Goal: Task Accomplishment & Management: Complete application form

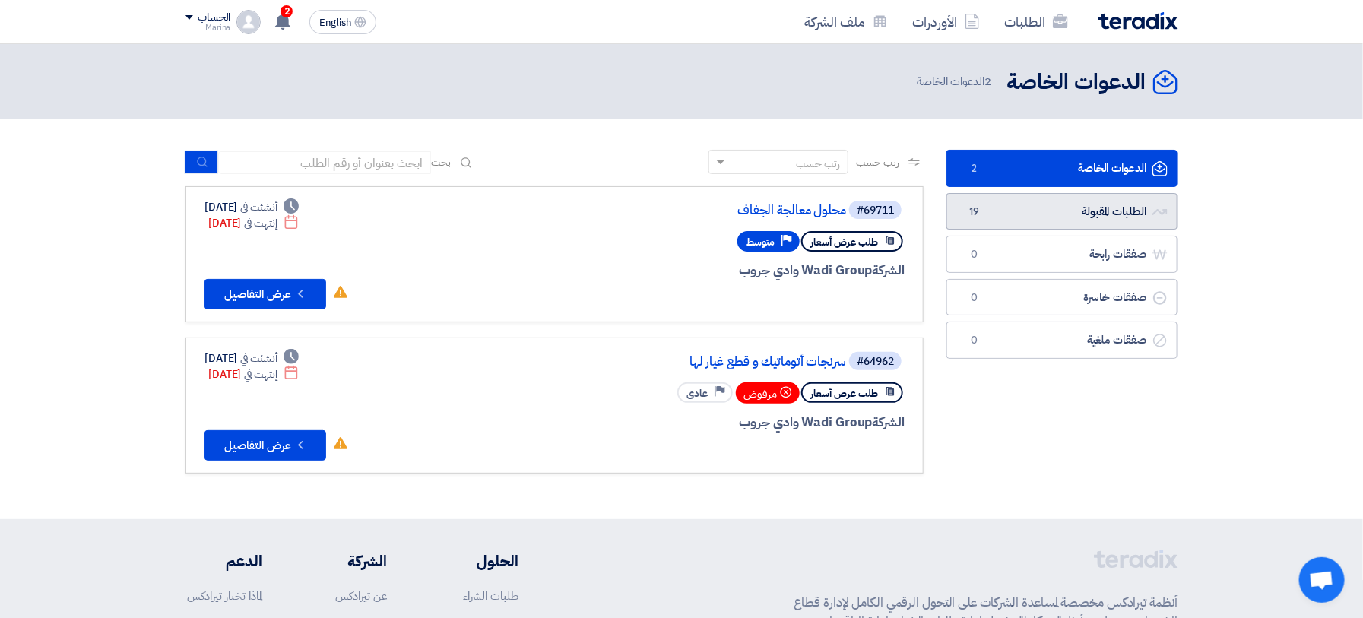
click at [1041, 227] on link "الطلبات المقبولة الطلبات المقبولة 19" at bounding box center [1061, 211] width 231 height 37
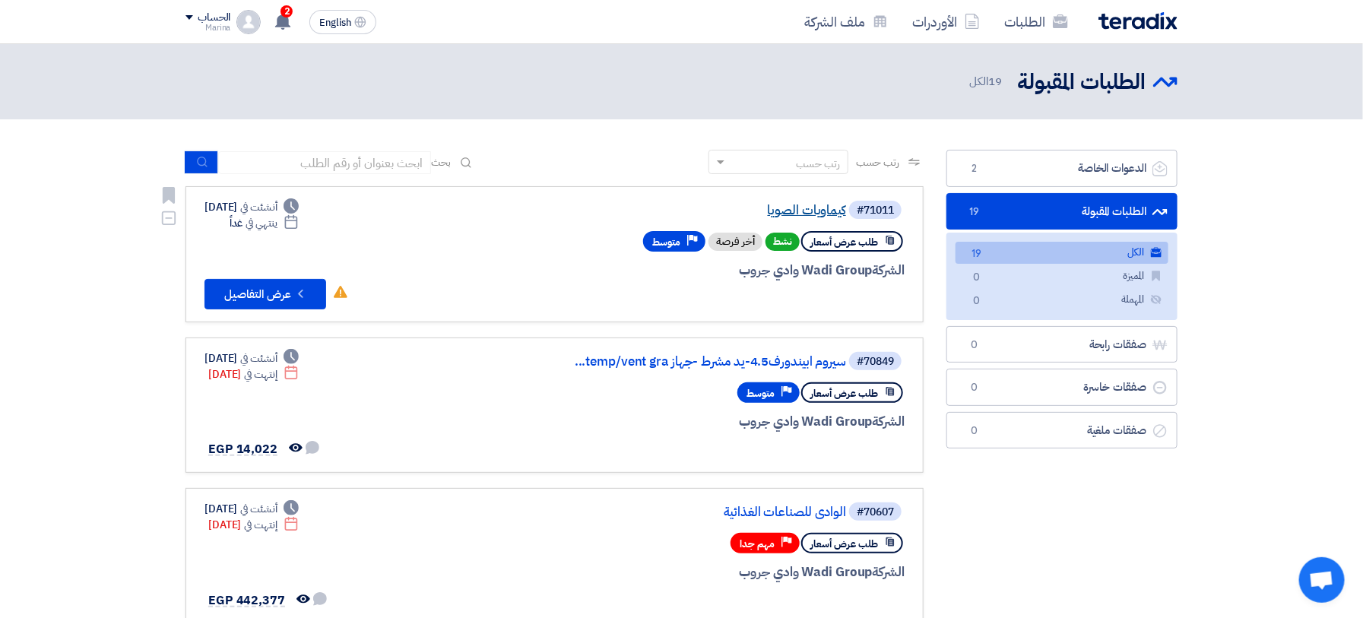
click at [781, 208] on link "كيماويات الصويا" at bounding box center [694, 211] width 304 height 14
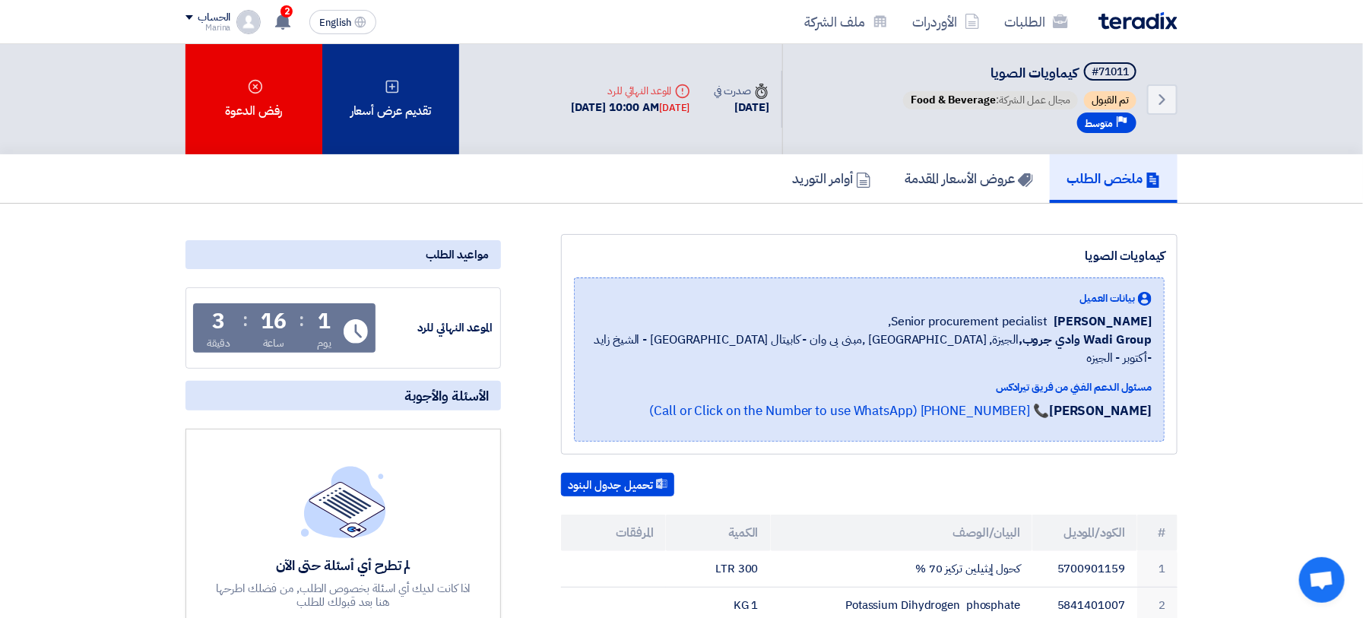
click at [425, 117] on div "تقديم عرض أسعار" at bounding box center [390, 99] width 137 height 110
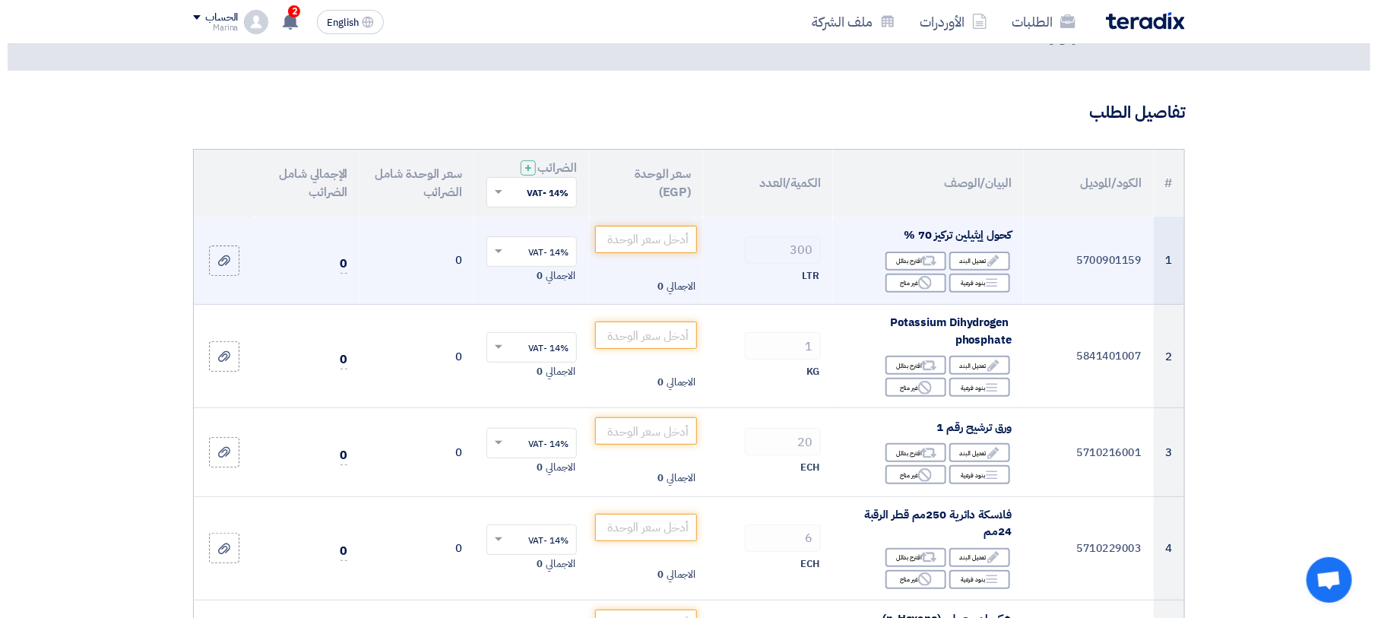
scroll to position [101, 0]
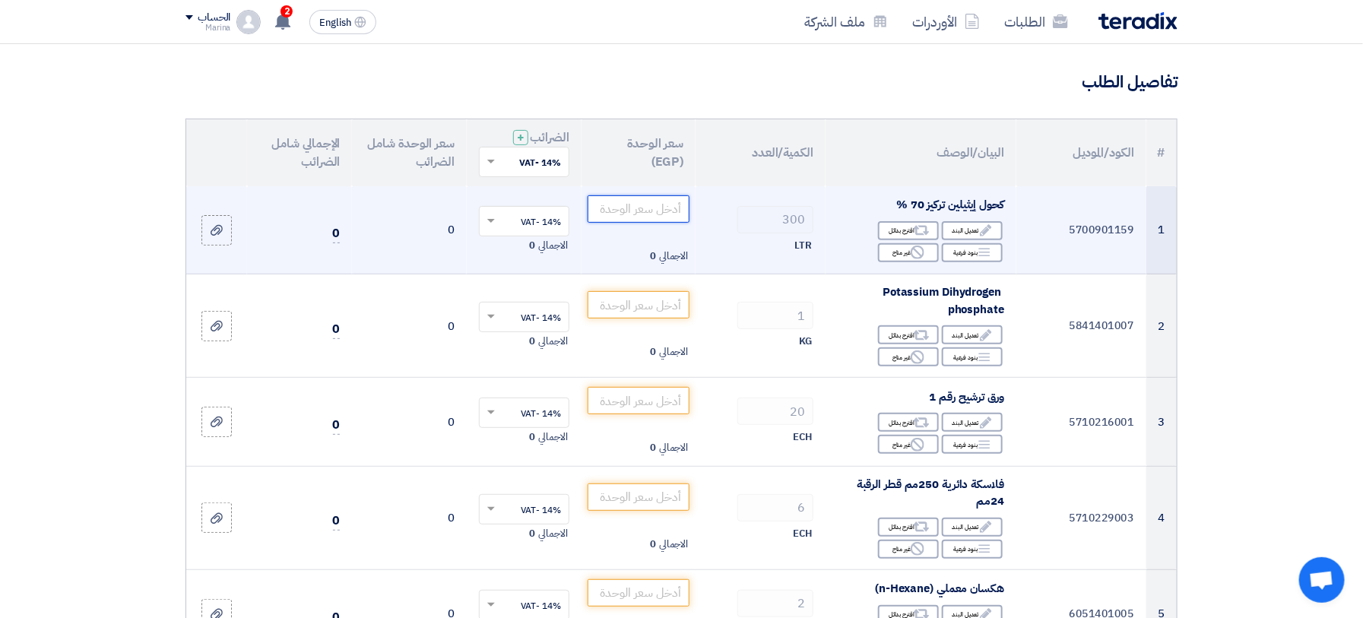
click at [629, 213] on input "number" at bounding box center [639, 208] width 103 height 27
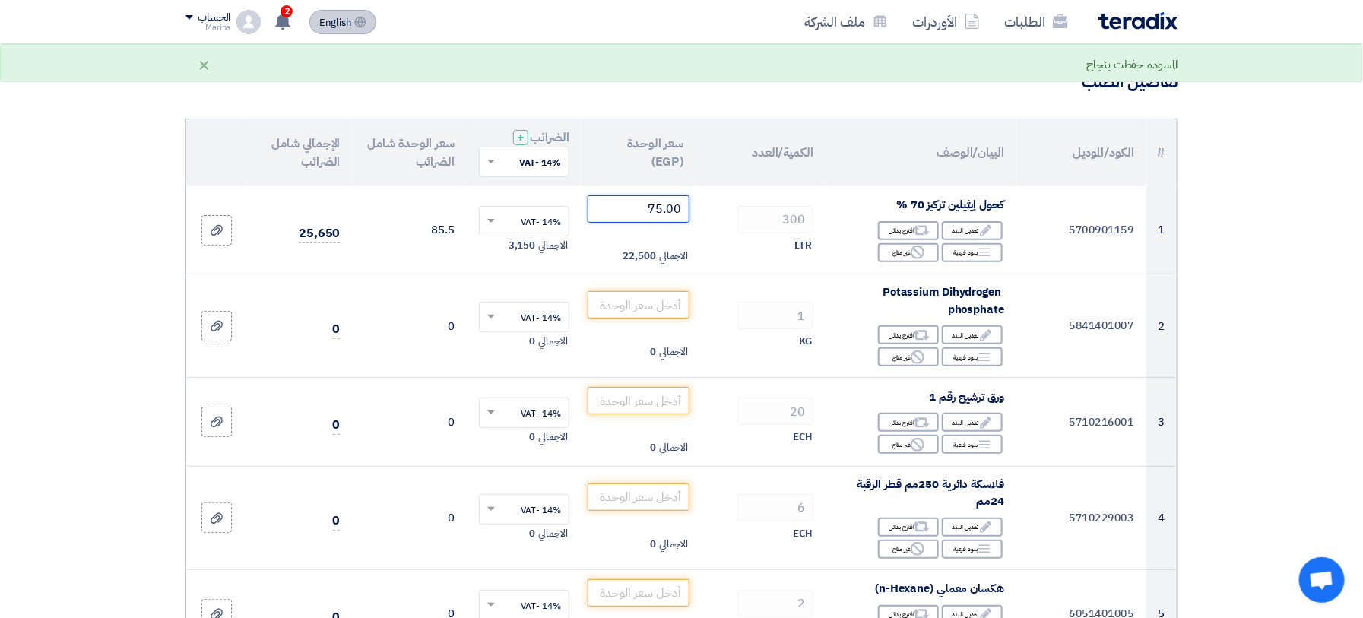
type input "75.00"
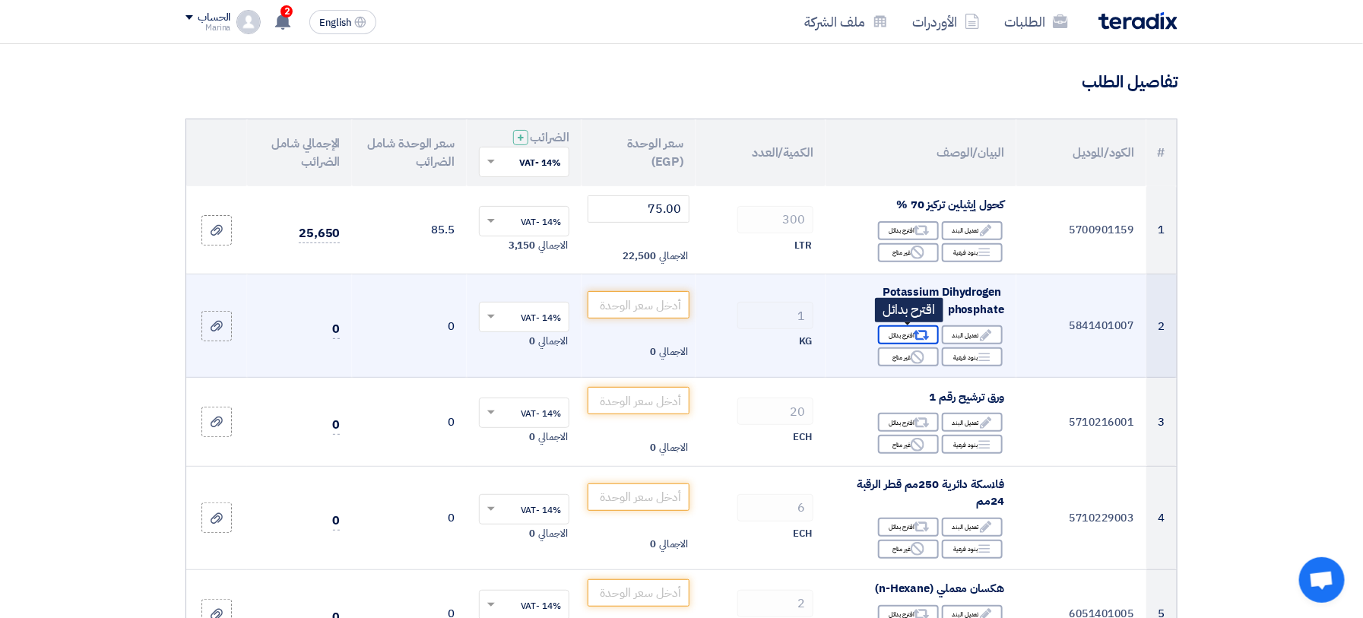
click at [914, 334] on icon "Alternative" at bounding box center [922, 336] width 16 height 16
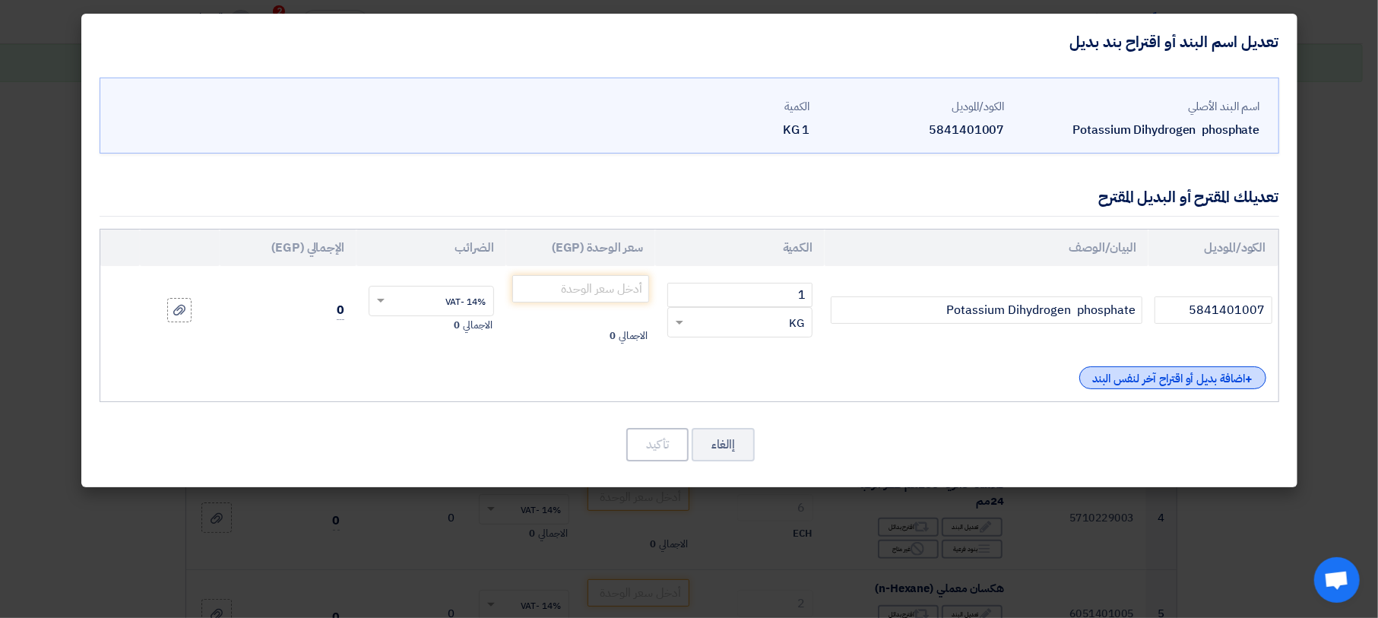
click at [1117, 372] on div "+ اضافة بديل أو اقتراح آخر لنفس البند" at bounding box center [1172, 377] width 187 height 23
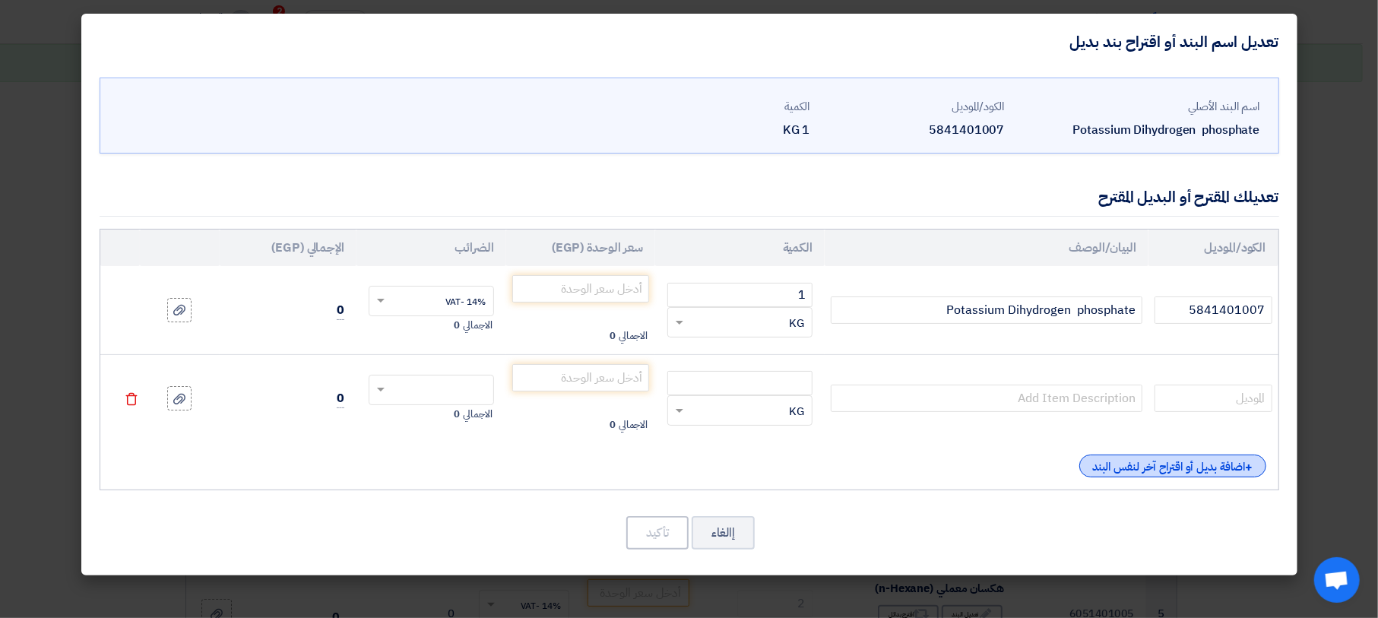
click at [1118, 461] on div "+ اضافة بديل أو اقتراح آخر لنفس البند" at bounding box center [1172, 466] width 187 height 23
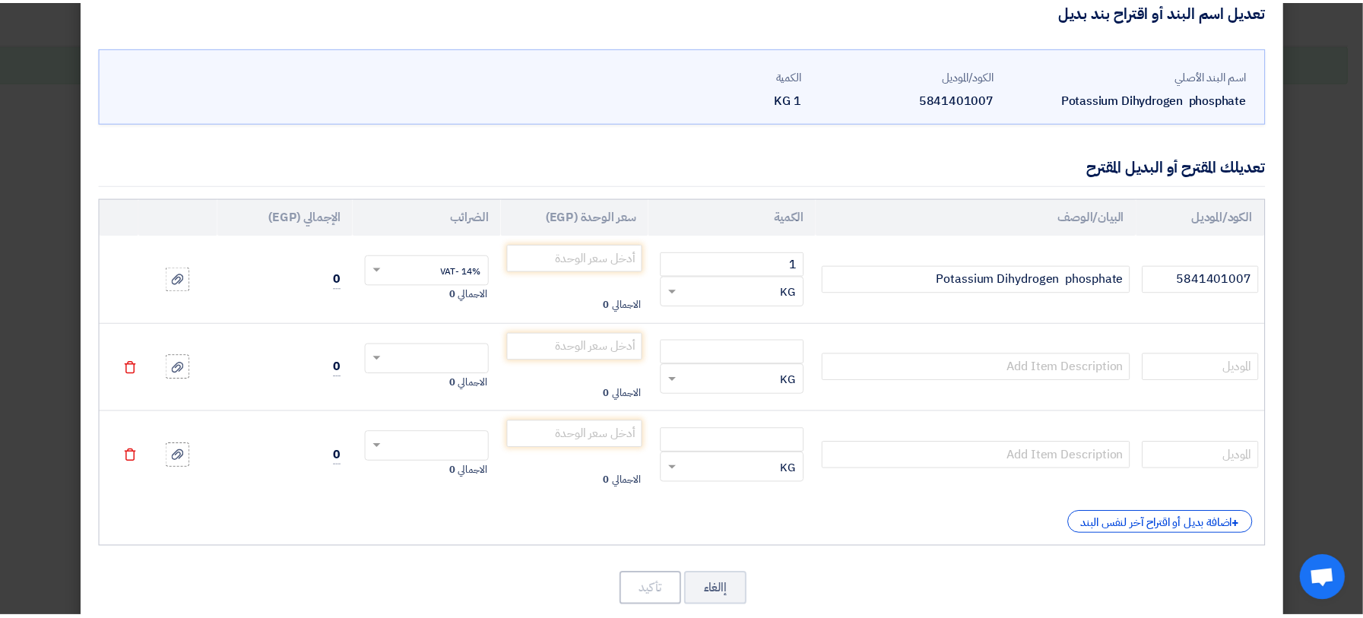
scroll to position [59, 0]
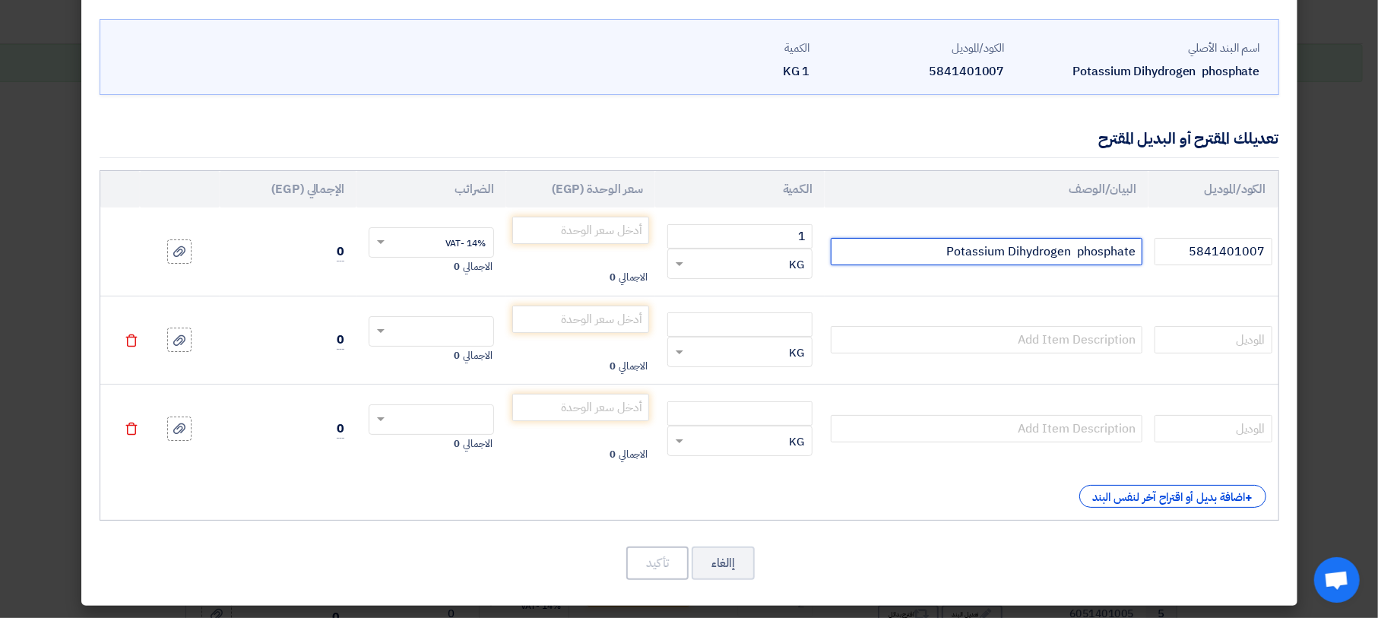
click at [919, 249] on input "Potassium Dihydrogen phosphate" at bounding box center [987, 251] width 312 height 27
type input "Potassium Dihydrogen phosphate ميرك"
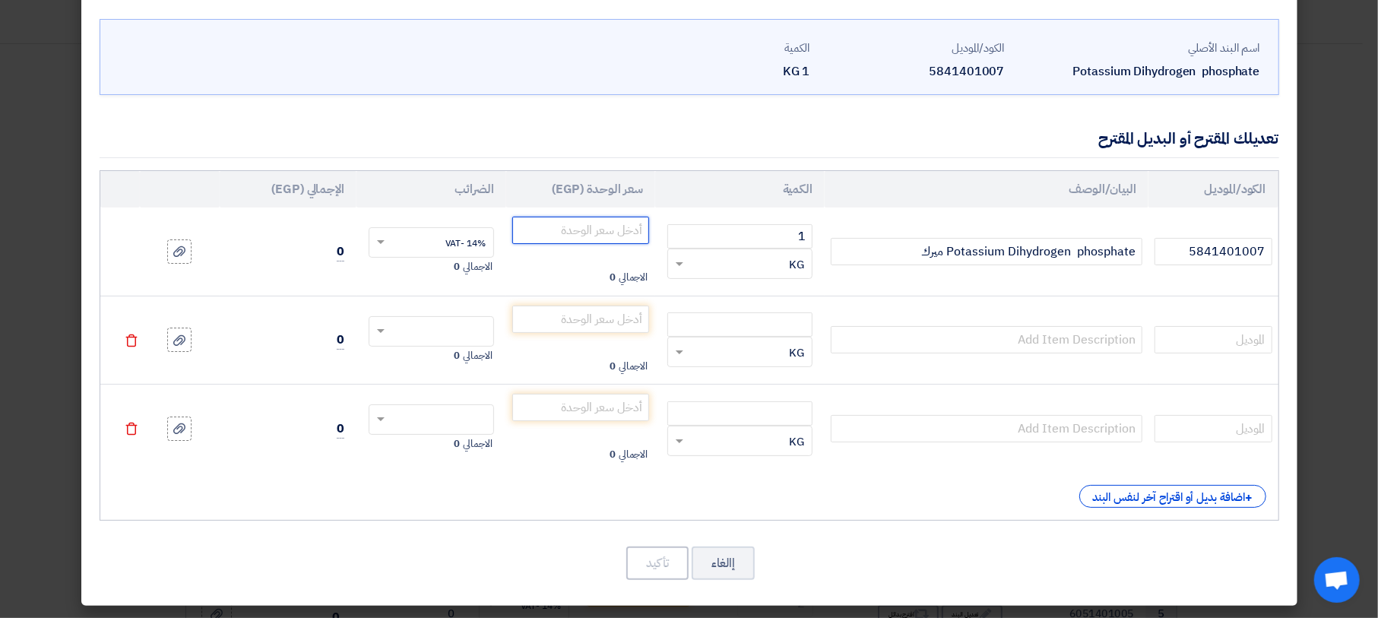
click at [593, 225] on input "number" at bounding box center [581, 230] width 138 height 27
click at [650, 230] on input "1298" at bounding box center [581, 230] width 138 height 27
click at [608, 224] on input "1298" at bounding box center [581, 230] width 138 height 27
type input "1300"
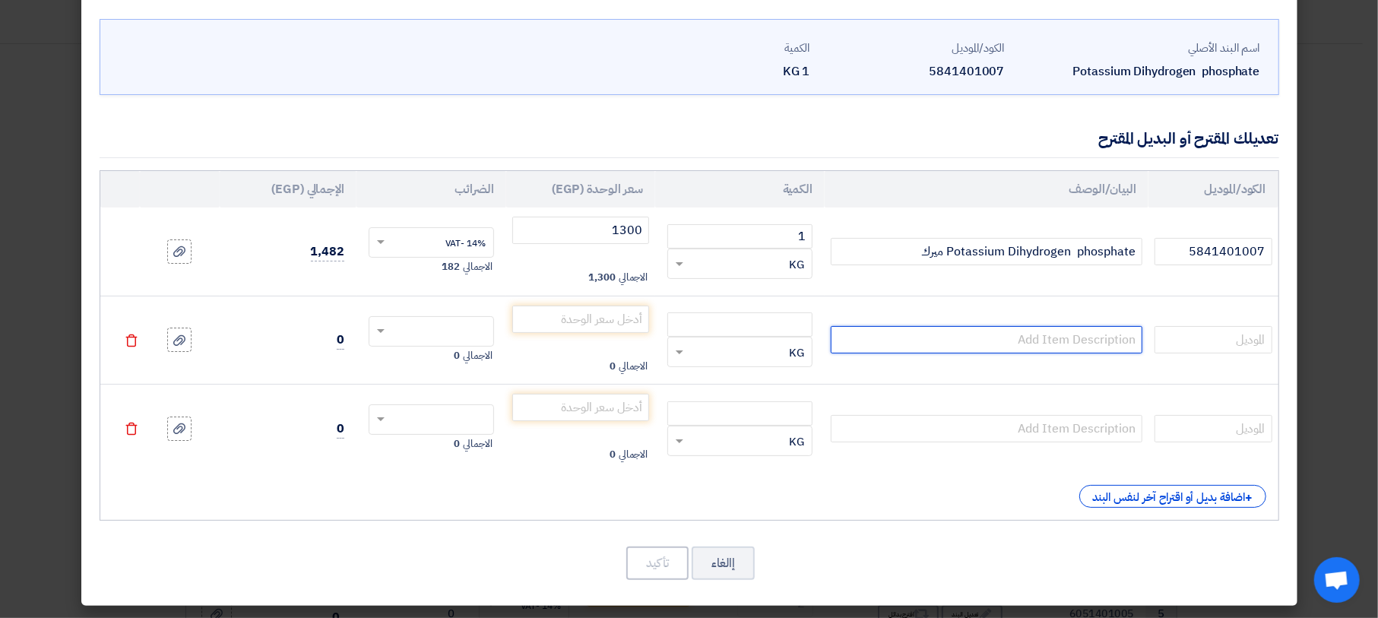
click at [1081, 334] on input "text" at bounding box center [987, 339] width 312 height 27
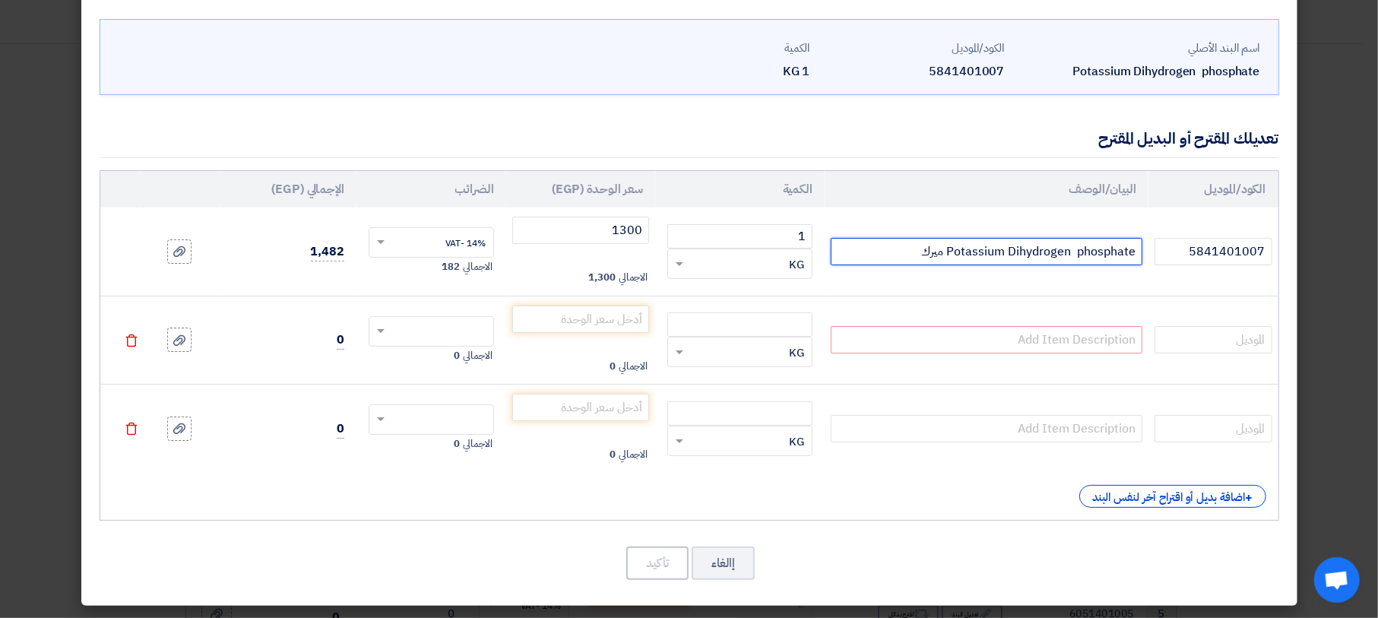
drag, startPoint x: 969, startPoint y: 249, endPoint x: 1125, endPoint y: 244, distance: 155.9
click at [1142, 243] on input "Potassium Dihydrogen phosphate ميرك" at bounding box center [987, 251] width 312 height 27
paste input "Potassium Dihydrogen phosphate"
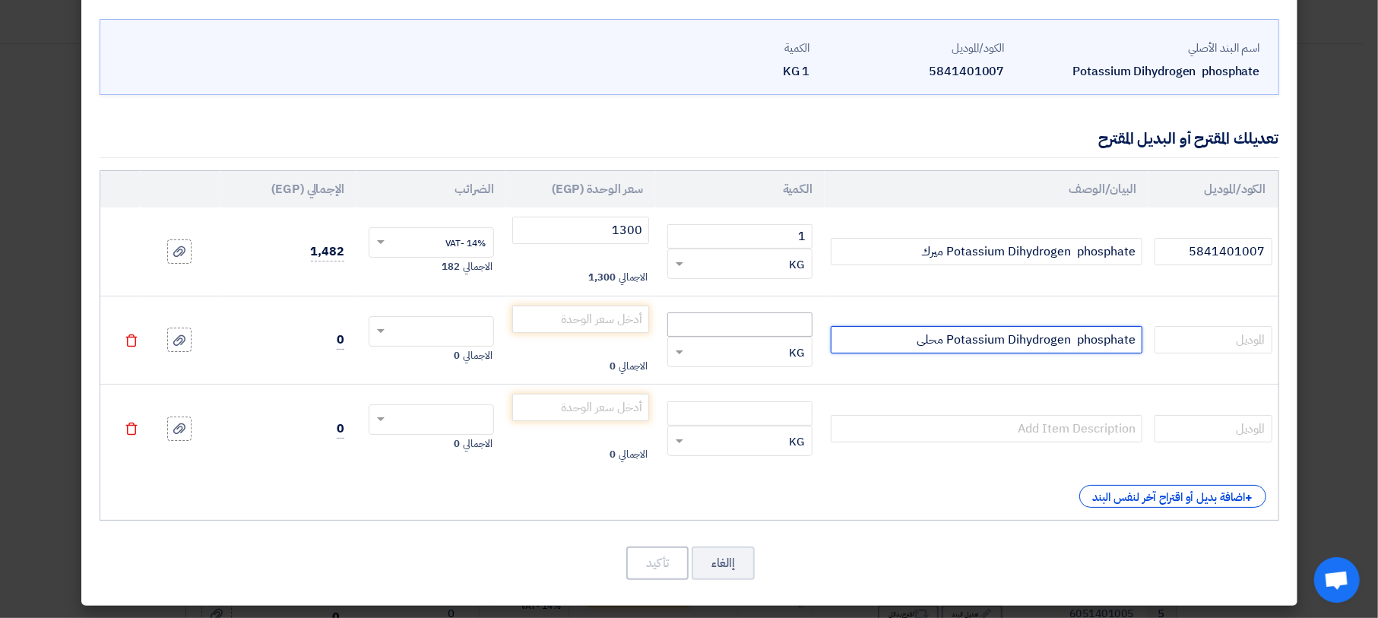
type input "Potassium Dihydrogen phosphate محلى"
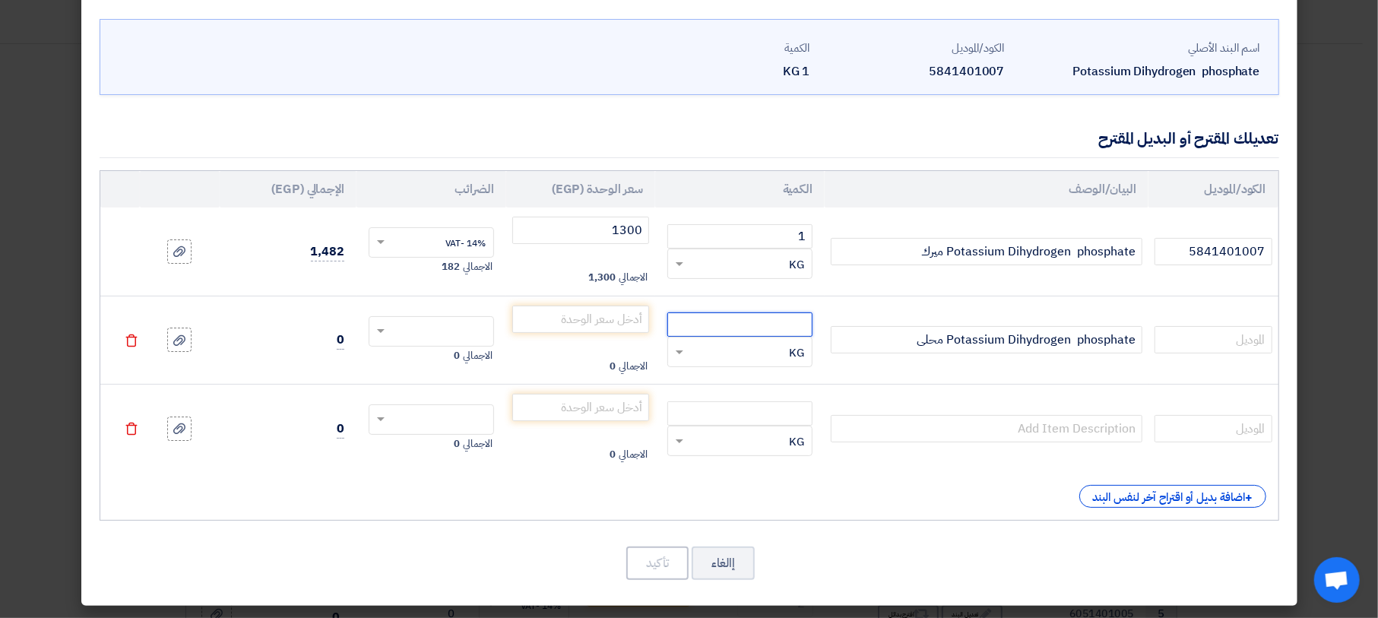
click at [803, 321] on input "number" at bounding box center [739, 324] width 145 height 24
type input "1"
click at [604, 312] on input "number" at bounding box center [581, 319] width 138 height 27
type input "720"
click at [405, 335] on input "text" at bounding box center [441, 333] width 92 height 24
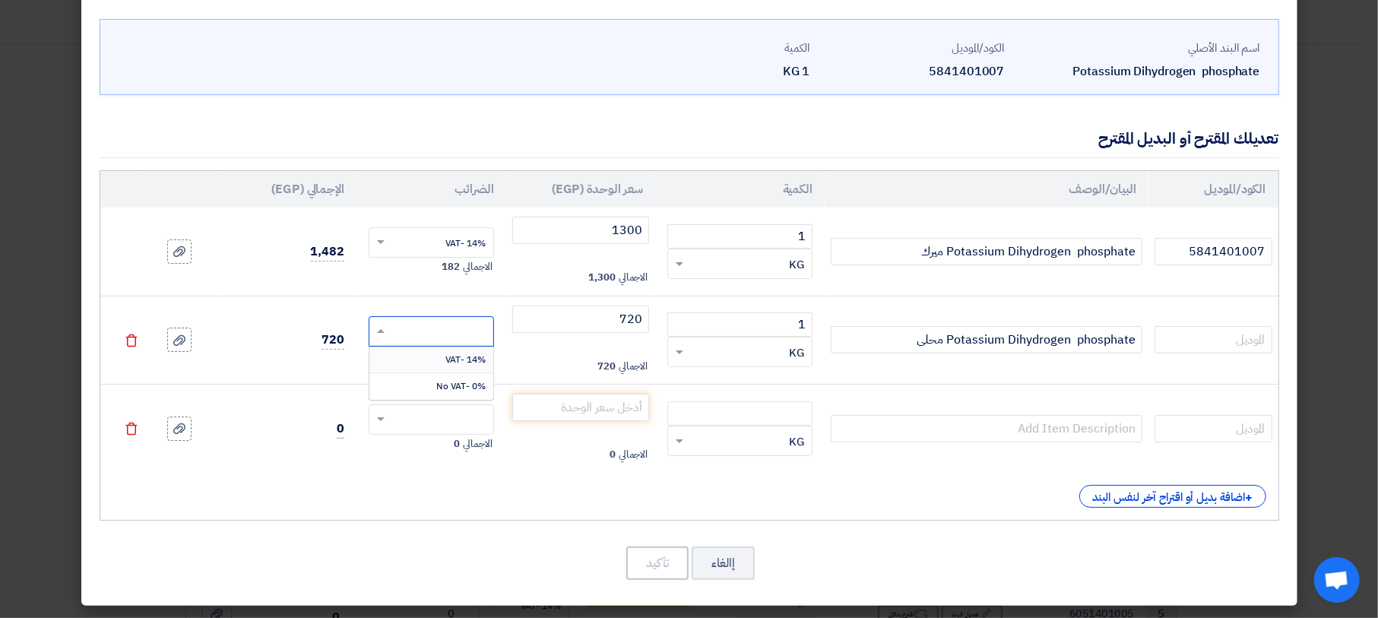
click at [416, 353] on div "14% -VAT" at bounding box center [431, 360] width 124 height 27
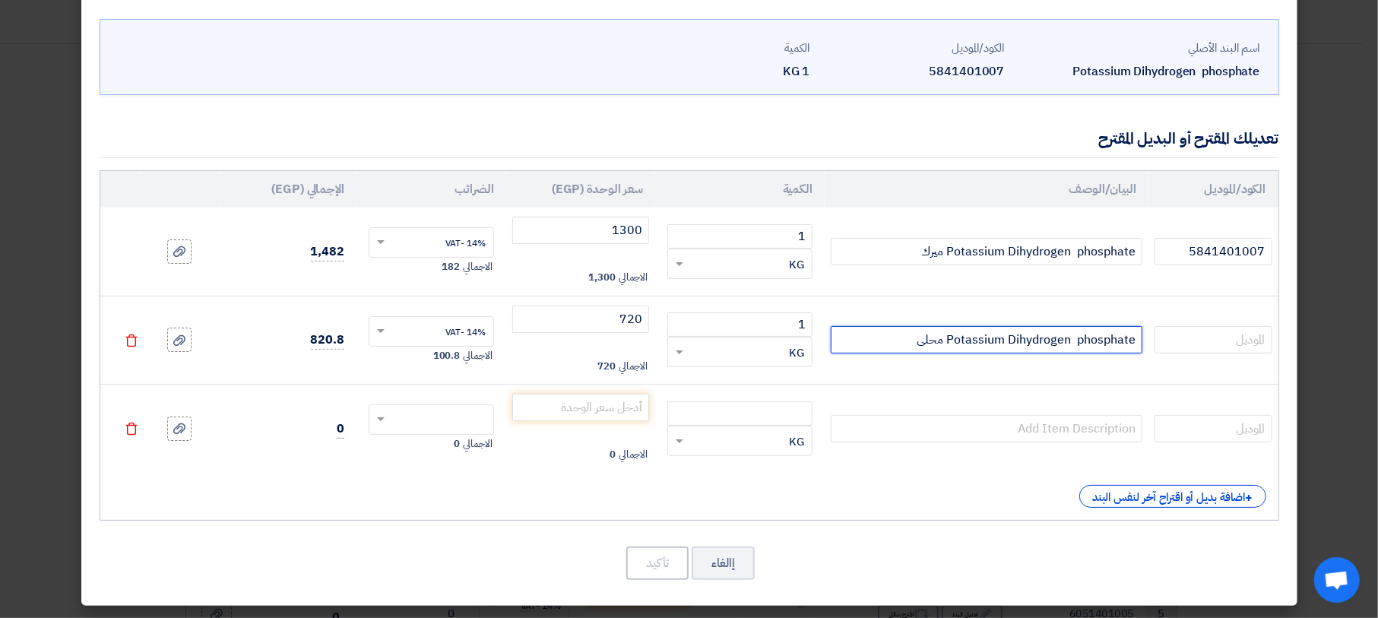
drag, startPoint x: 958, startPoint y: 336, endPoint x: 1130, endPoint y: 334, distance: 172.6
click at [1149, 335] on td "Potassium Dihydrogen phosphate محلى" at bounding box center [987, 340] width 324 height 89
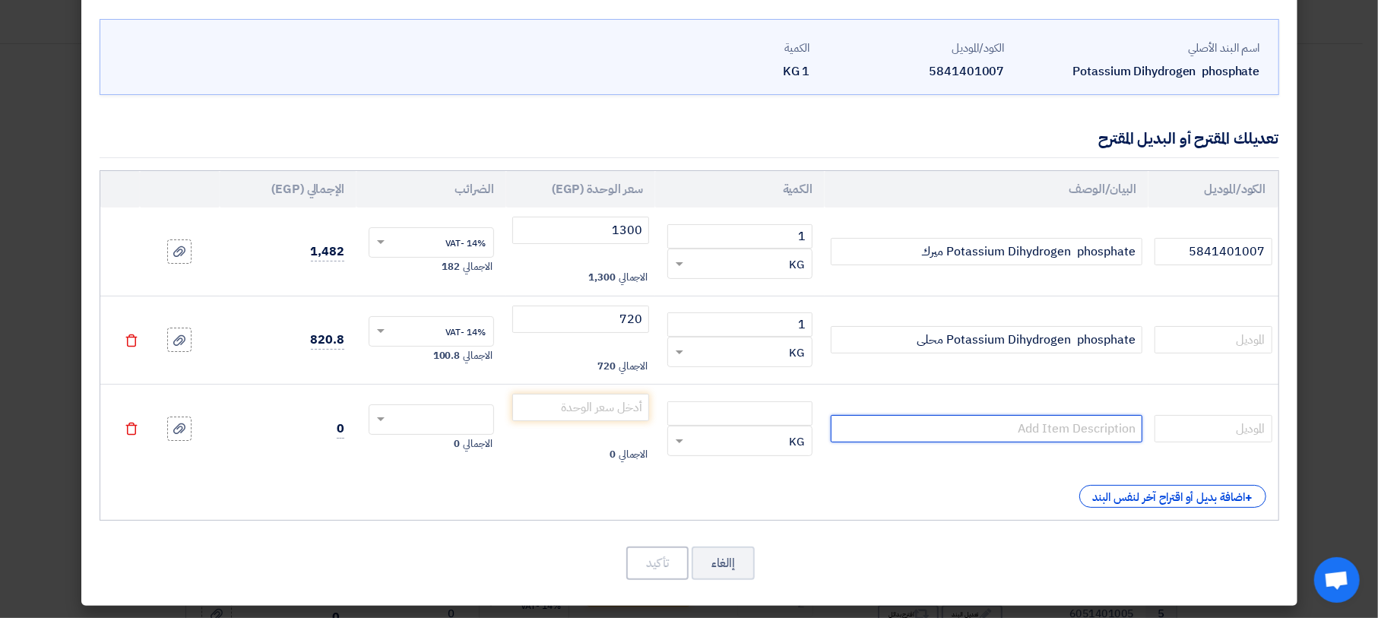
paste input "Potassium Dihydrogen phosphate"
type input "Potassium Dihydrogen phosphate هندى"
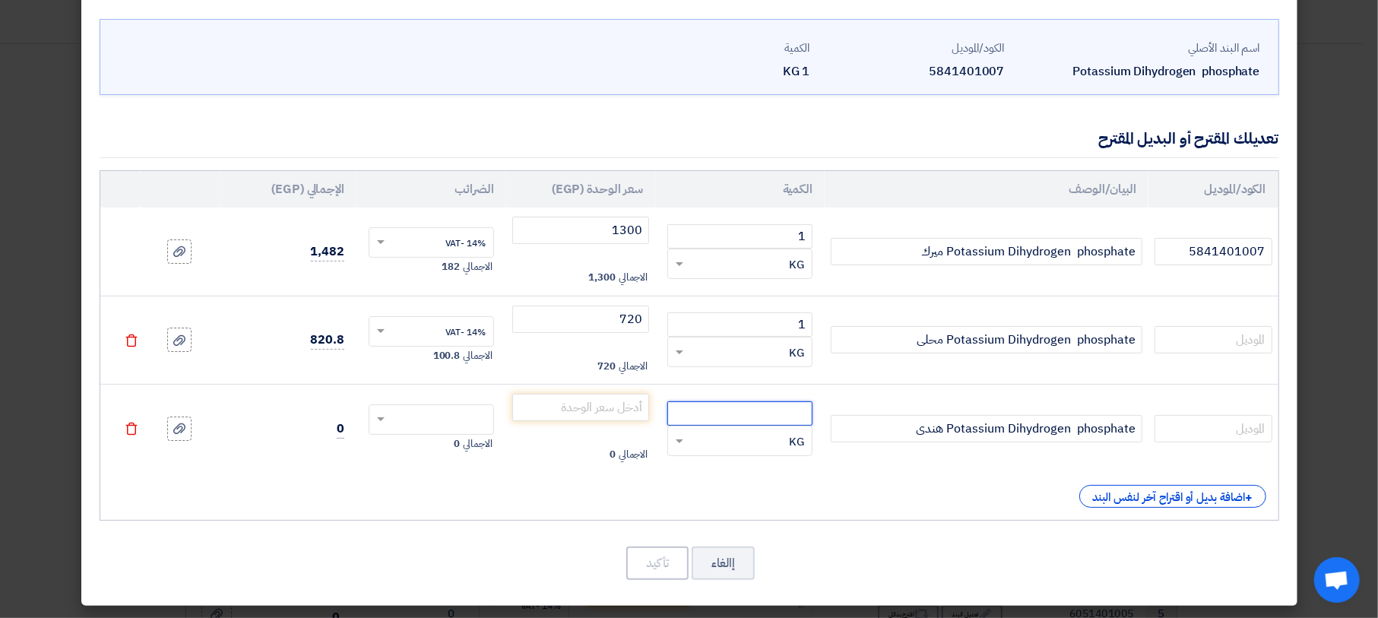
click at [769, 410] on input "number" at bounding box center [739, 413] width 145 height 24
type input "1"
click at [607, 404] on input "number" at bounding box center [581, 407] width 138 height 27
type input "1100"
click at [478, 416] on input "text" at bounding box center [441, 421] width 92 height 24
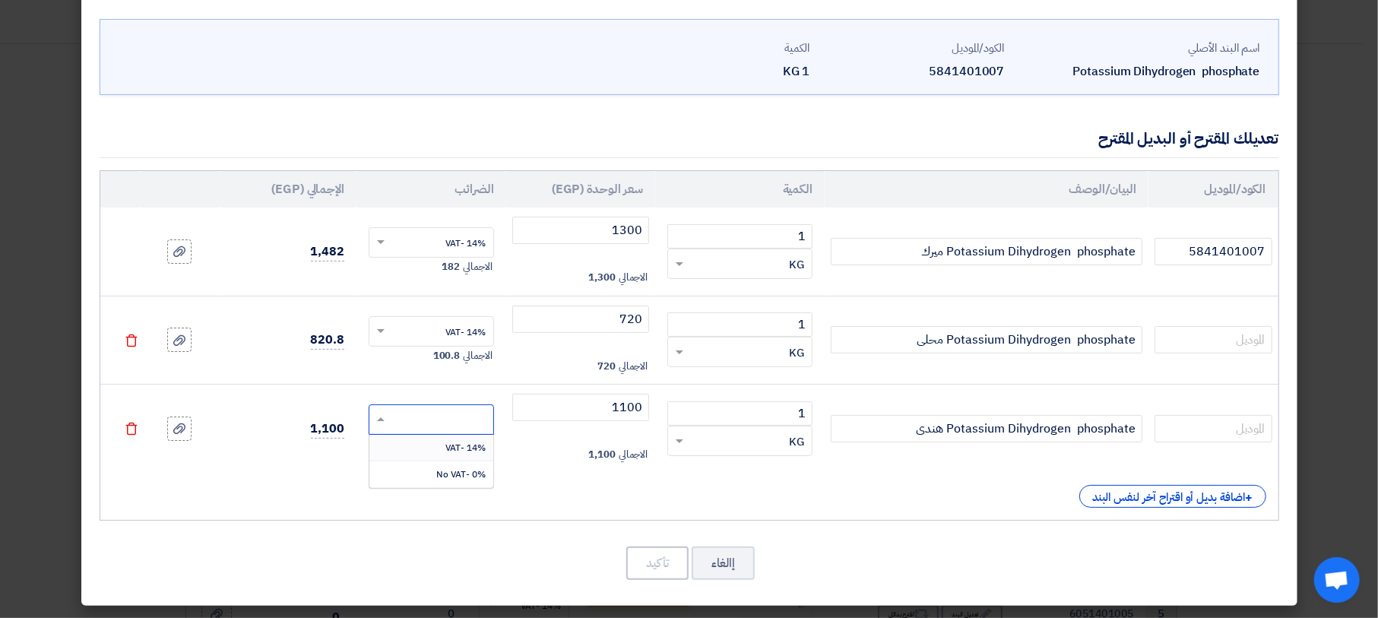
click at [458, 447] on span "14% -VAT" at bounding box center [465, 448] width 40 height 14
click at [665, 565] on button "تأكيد" at bounding box center [657, 563] width 62 height 33
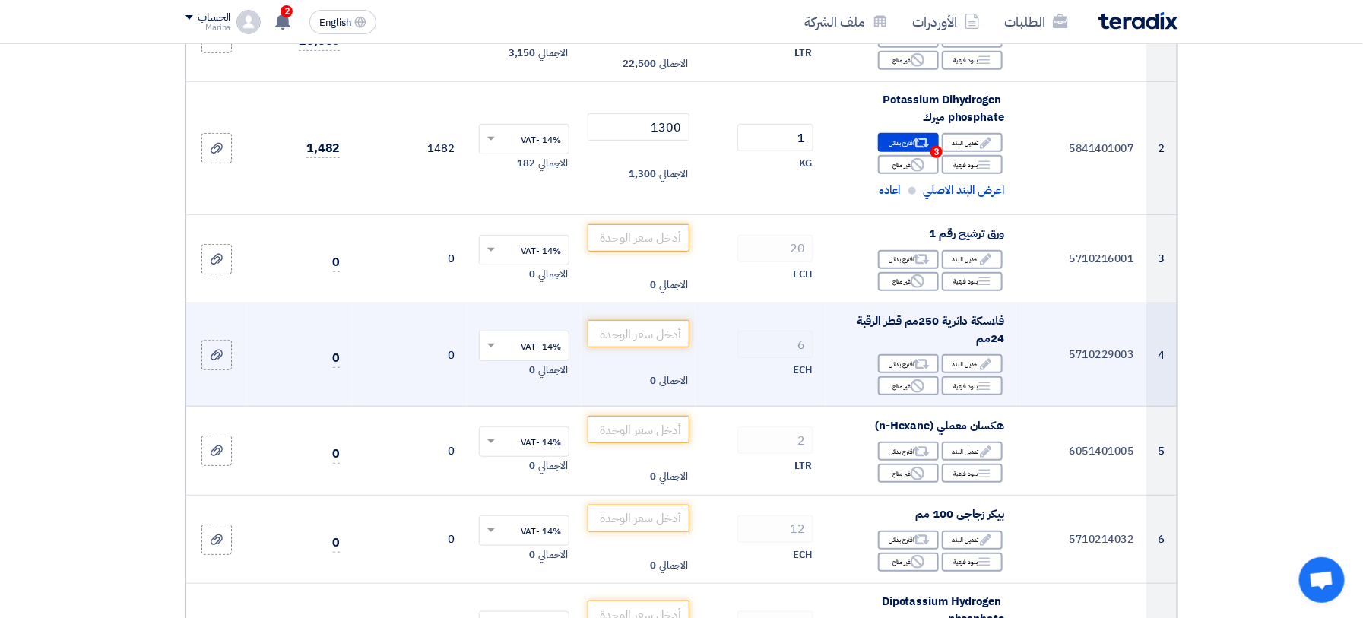
scroll to position [304, 0]
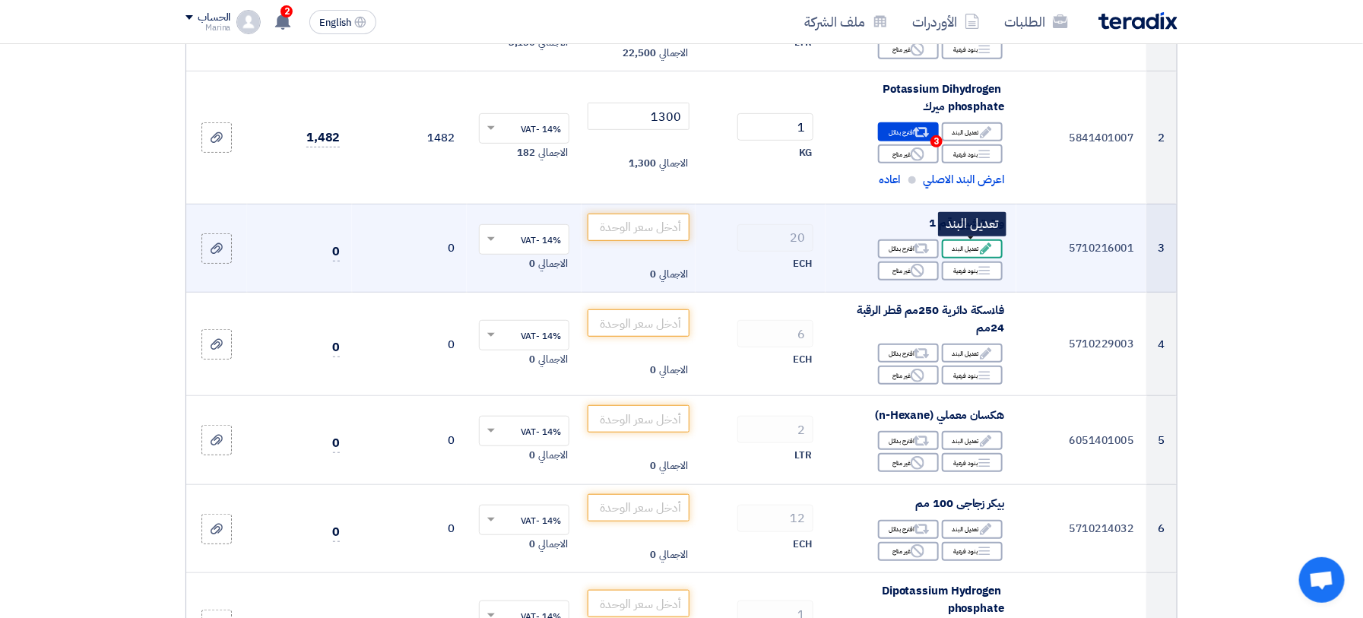
click at [955, 252] on div "Edit تعديل البند" at bounding box center [972, 248] width 61 height 19
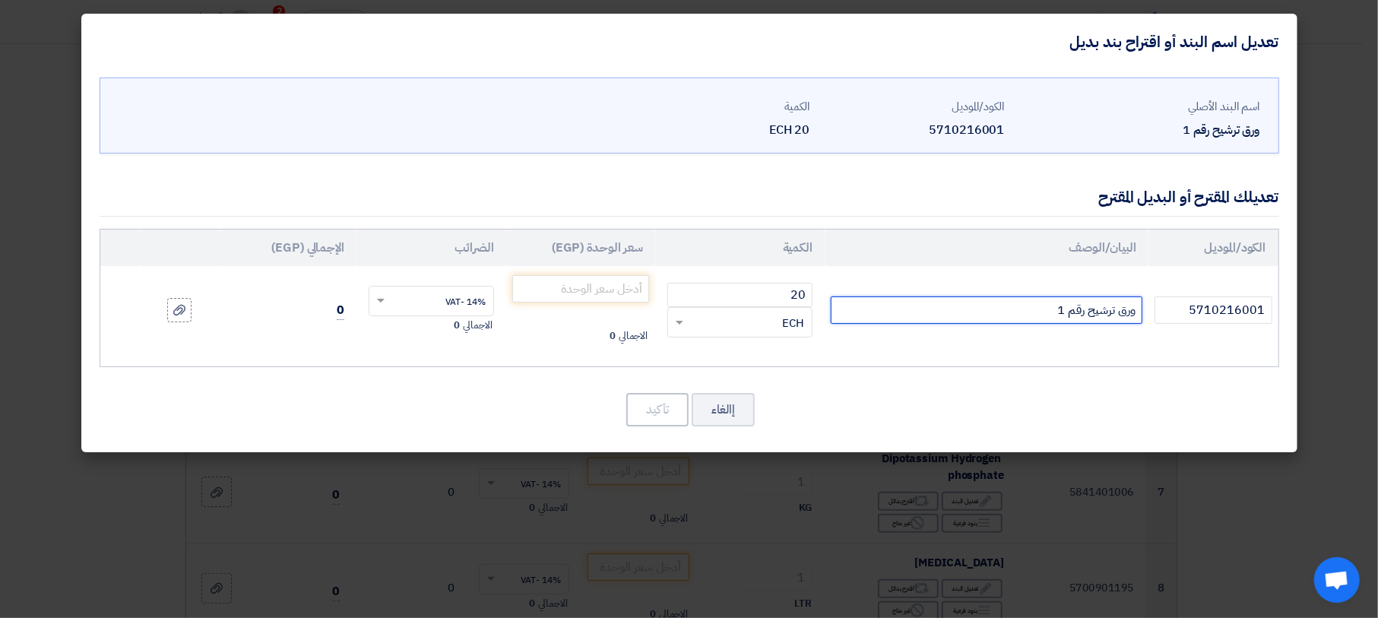
click at [925, 310] on input "ورق ترشيح رقم 1" at bounding box center [987, 309] width 312 height 27
type input "ورق ترشيح رقم 1 12.5 سم"
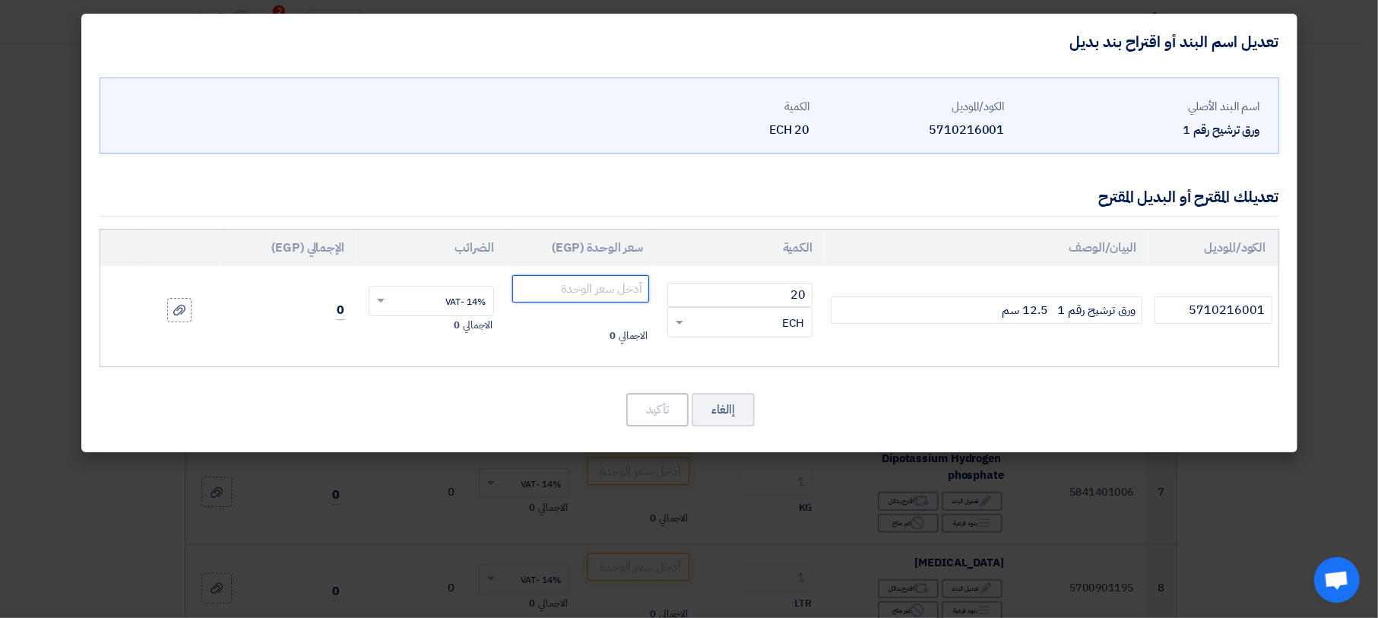
click at [605, 291] on input "number" at bounding box center [581, 288] width 138 height 27
type input "760"
click at [656, 403] on button "تأكيد" at bounding box center [657, 409] width 62 height 33
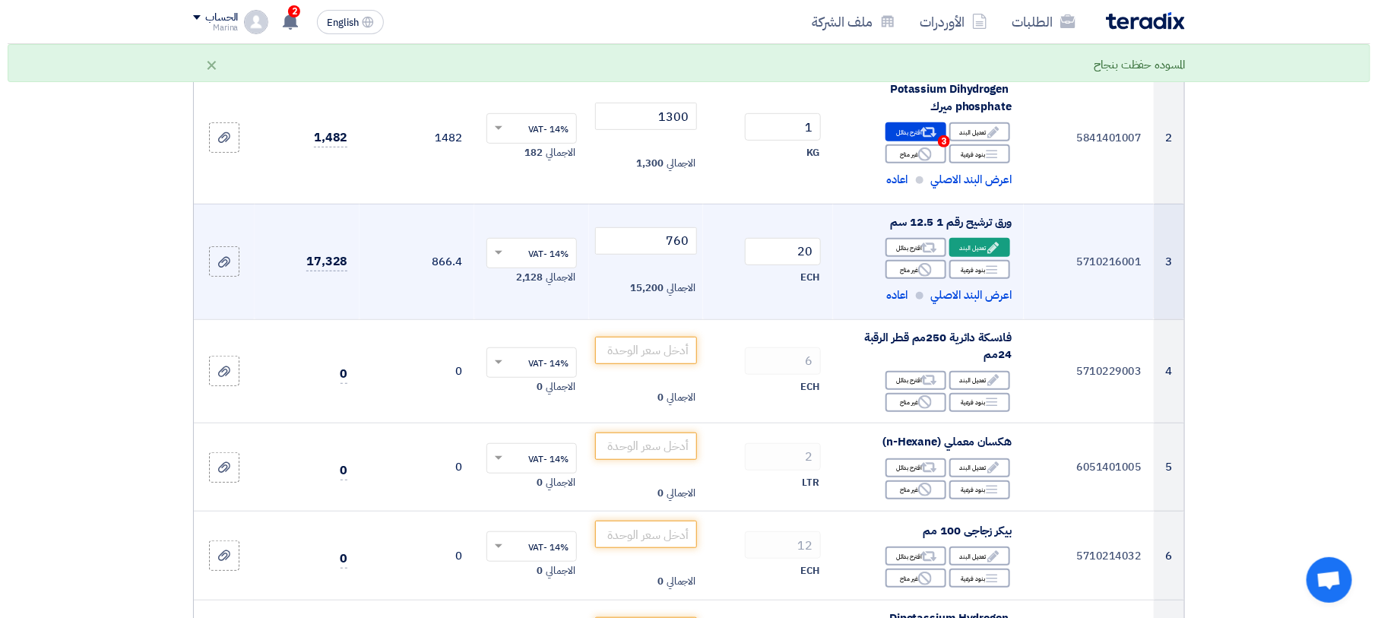
scroll to position [405, 0]
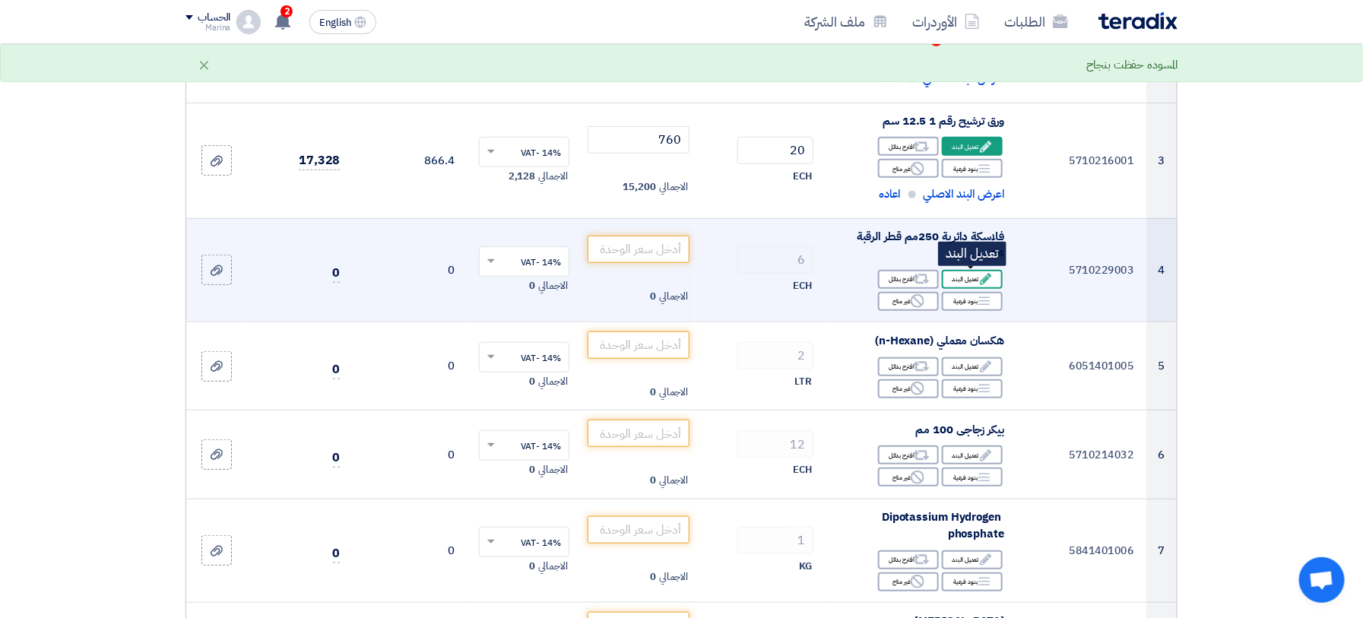
click at [973, 282] on div "Edit تعديل البند" at bounding box center [972, 279] width 61 height 19
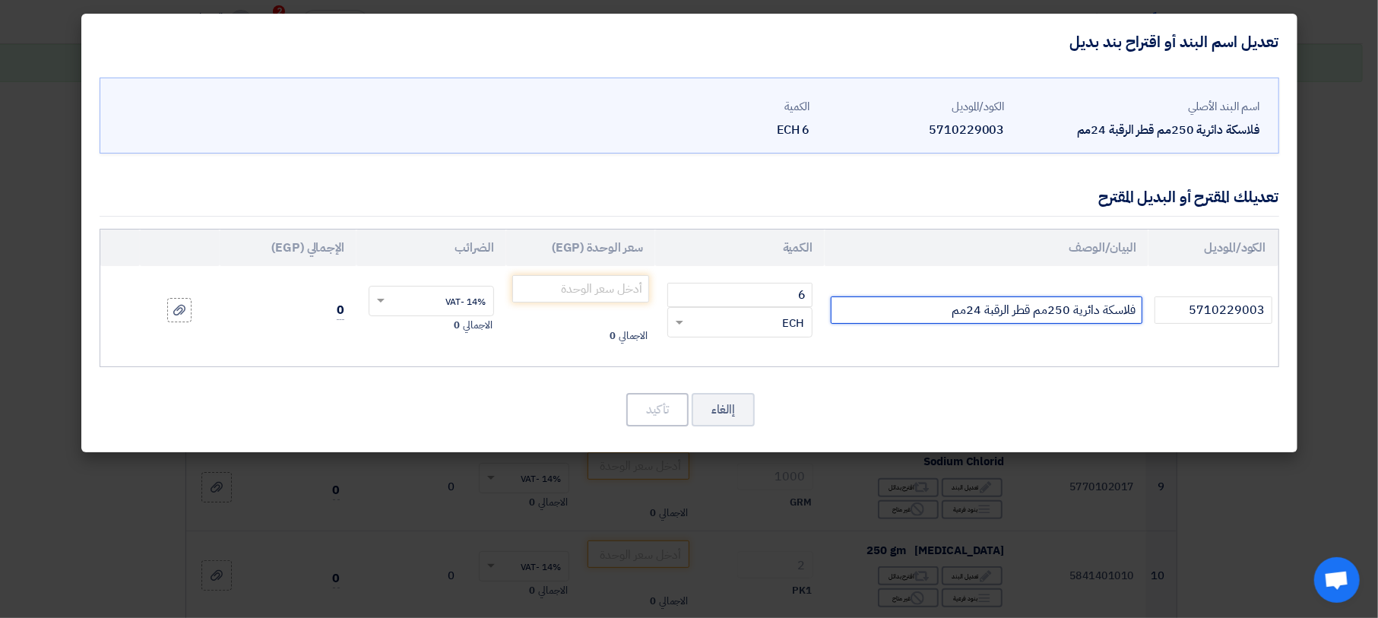
click at [932, 313] on input "فلاسكة دائرية 250مم قطر الرقبة 24مم" at bounding box center [987, 309] width 312 height 27
type input "فلاسكة دائرية 250مم قطر الرقبة 24مم المانى class A"
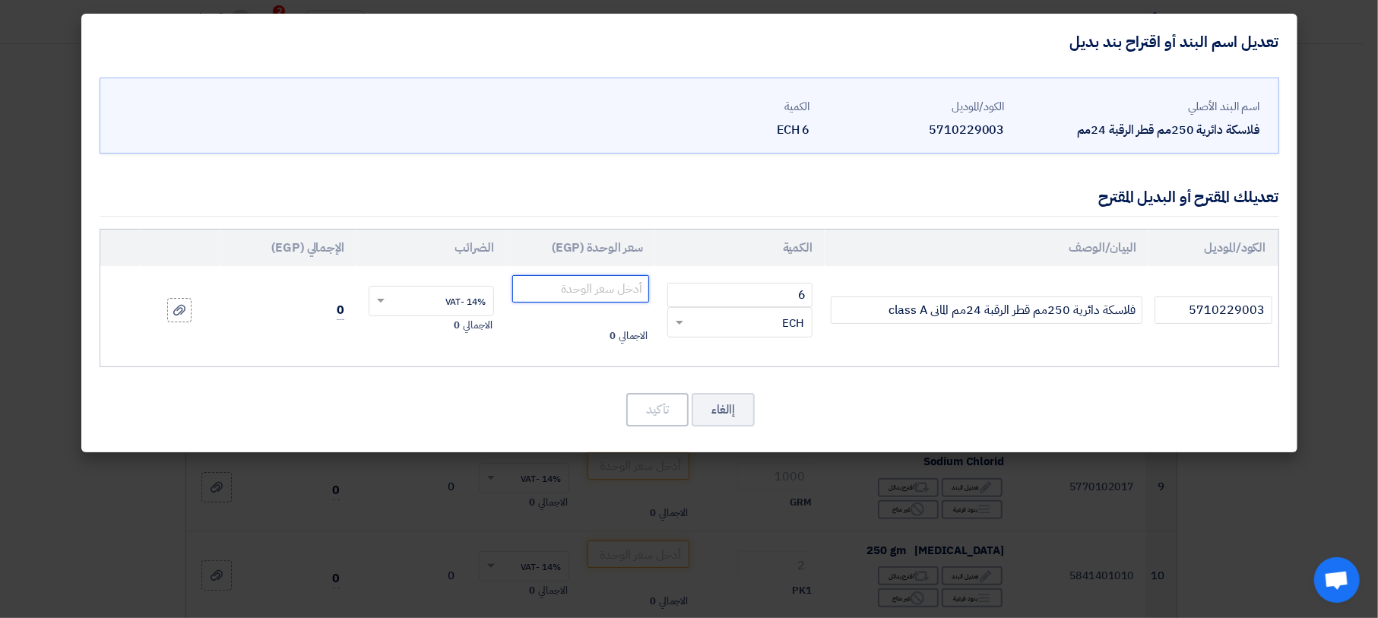
click at [622, 292] on input "number" at bounding box center [581, 288] width 138 height 27
type input "240.00"
click at [651, 403] on button "تأكيد" at bounding box center [657, 409] width 62 height 33
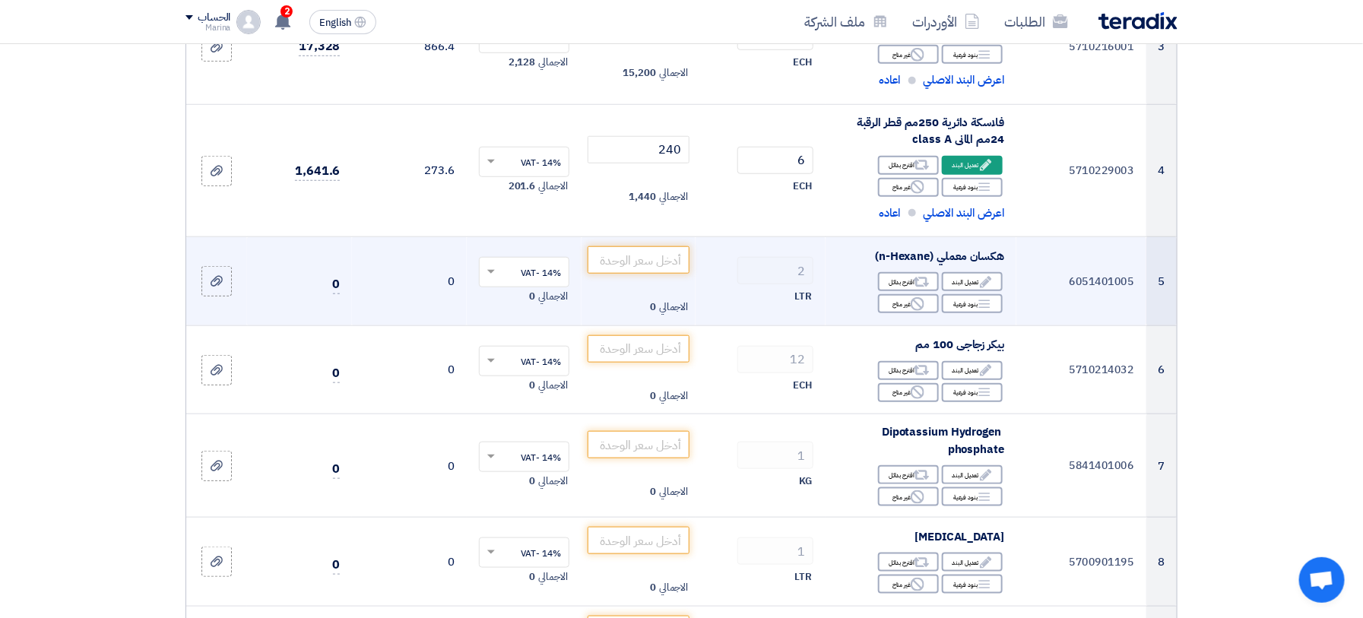
scroll to position [552, 0]
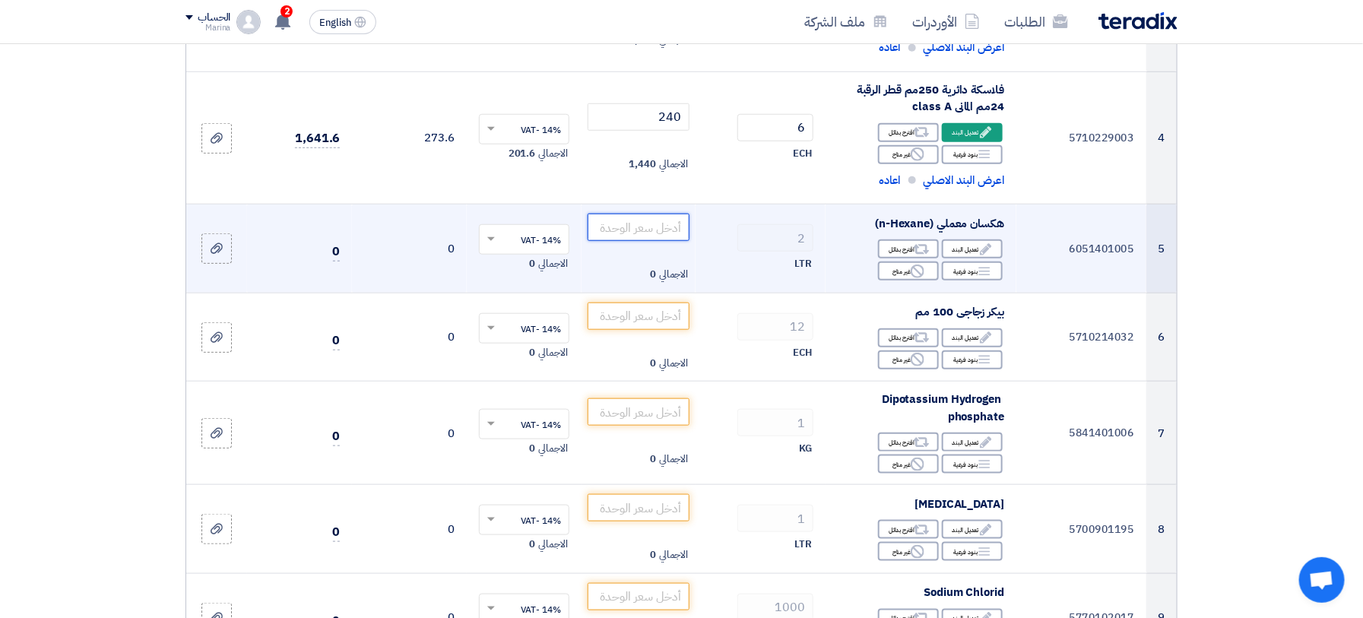
click at [625, 219] on input "number" at bounding box center [639, 227] width 103 height 27
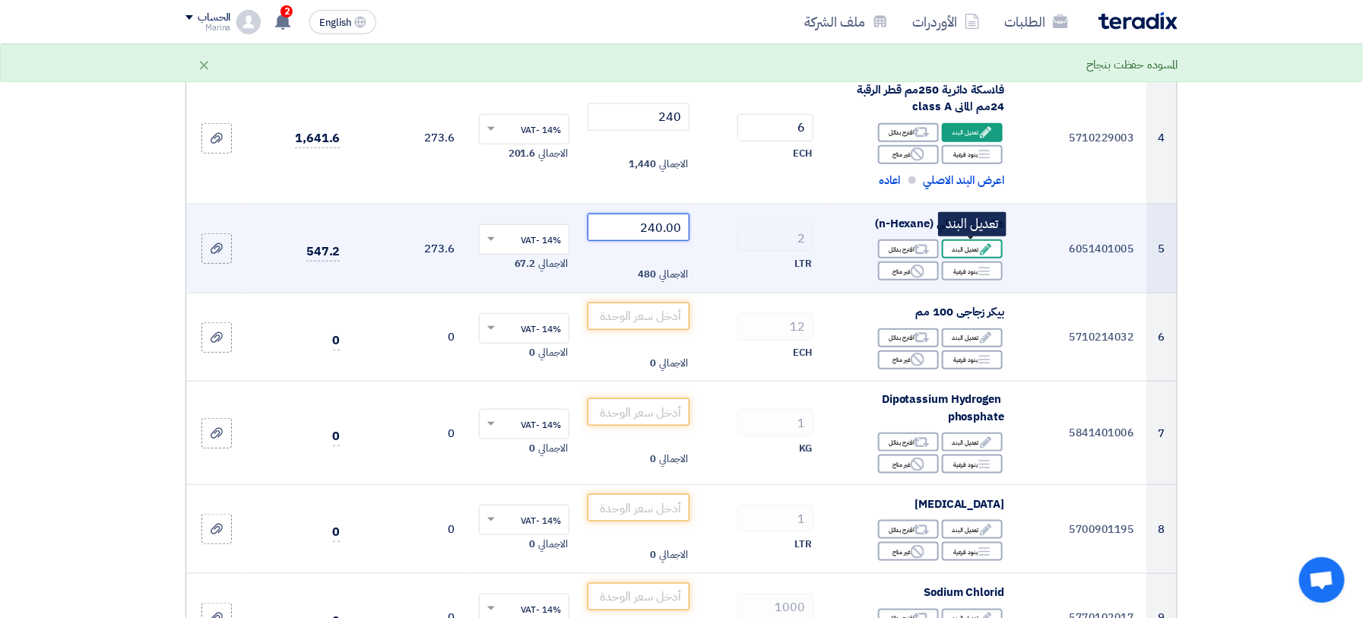
type input "240.00"
click at [972, 248] on div "Edit تعديل البند" at bounding box center [972, 248] width 61 height 19
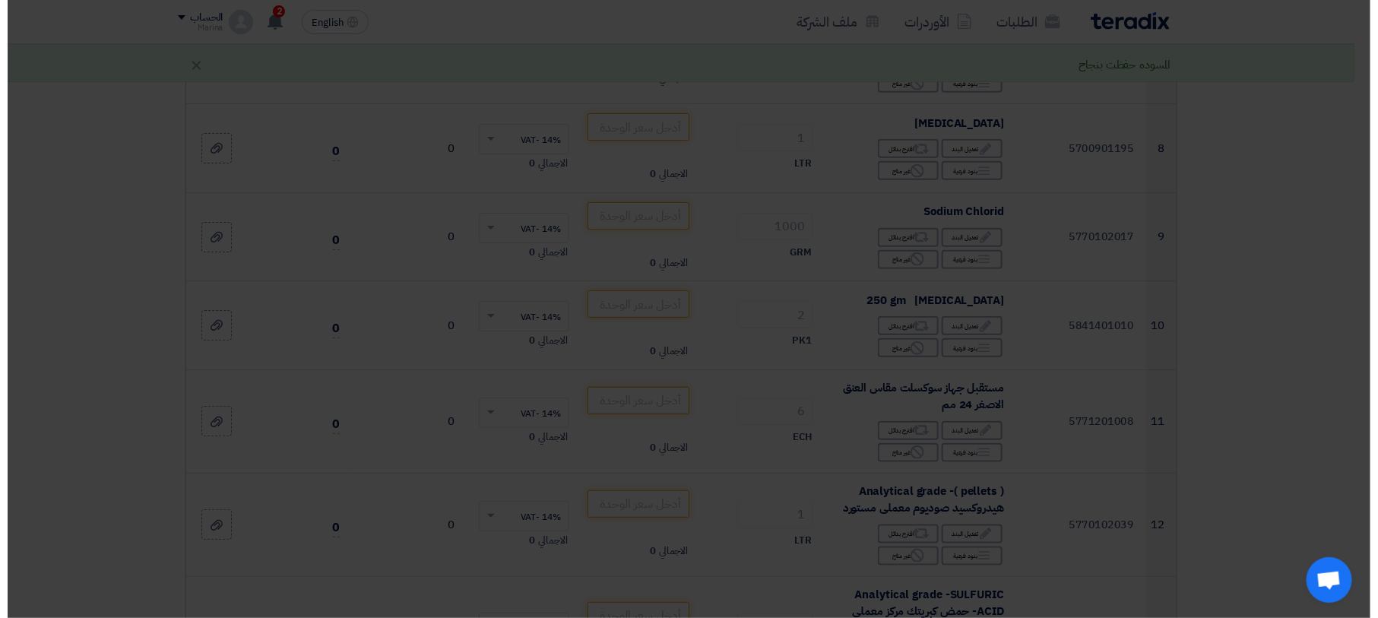
scroll to position [420, 0]
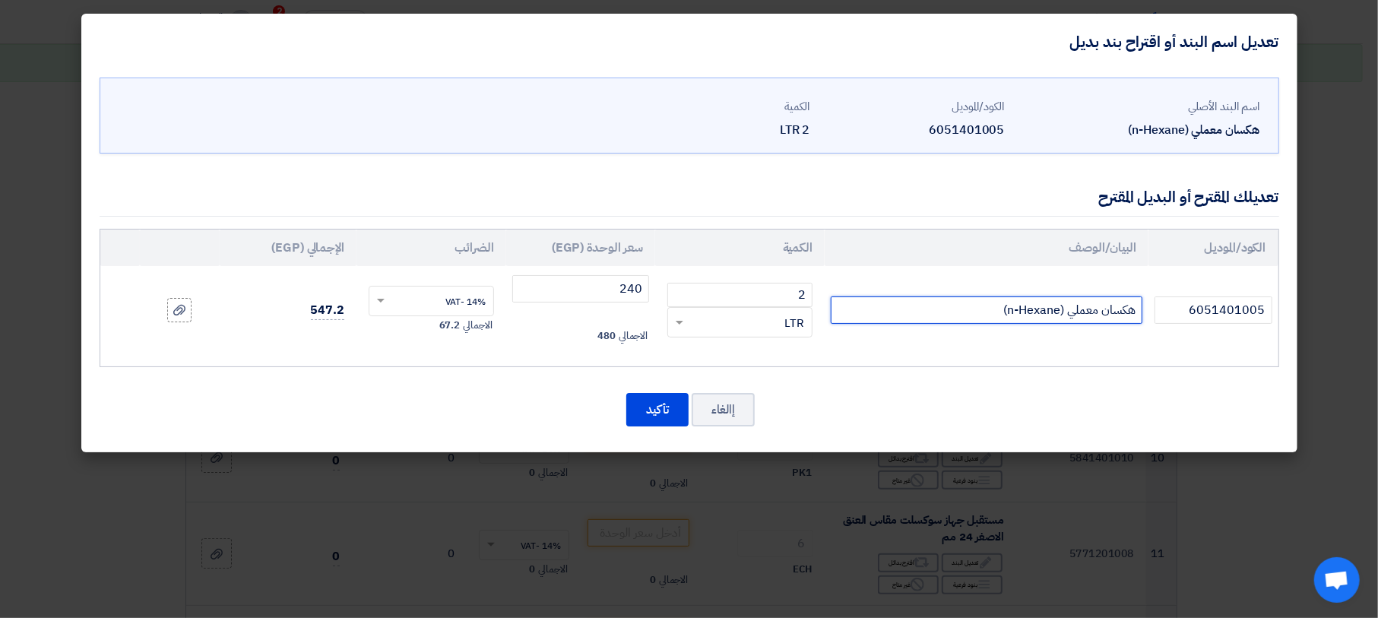
click at [900, 307] on input "هكسان معملي (n-Hexane)" at bounding box center [987, 309] width 312 height 27
type input "هكسان معملي (n-Hexane) محلى"
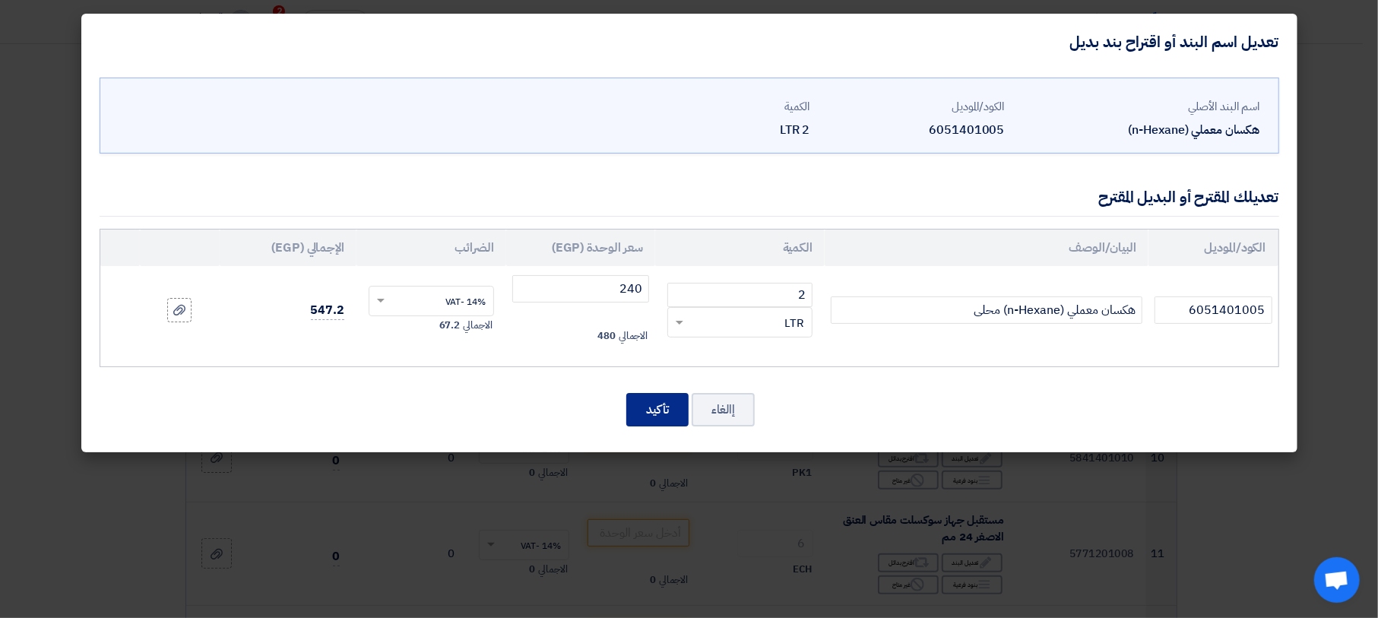
click at [651, 407] on button "تأكيد" at bounding box center [657, 409] width 62 height 33
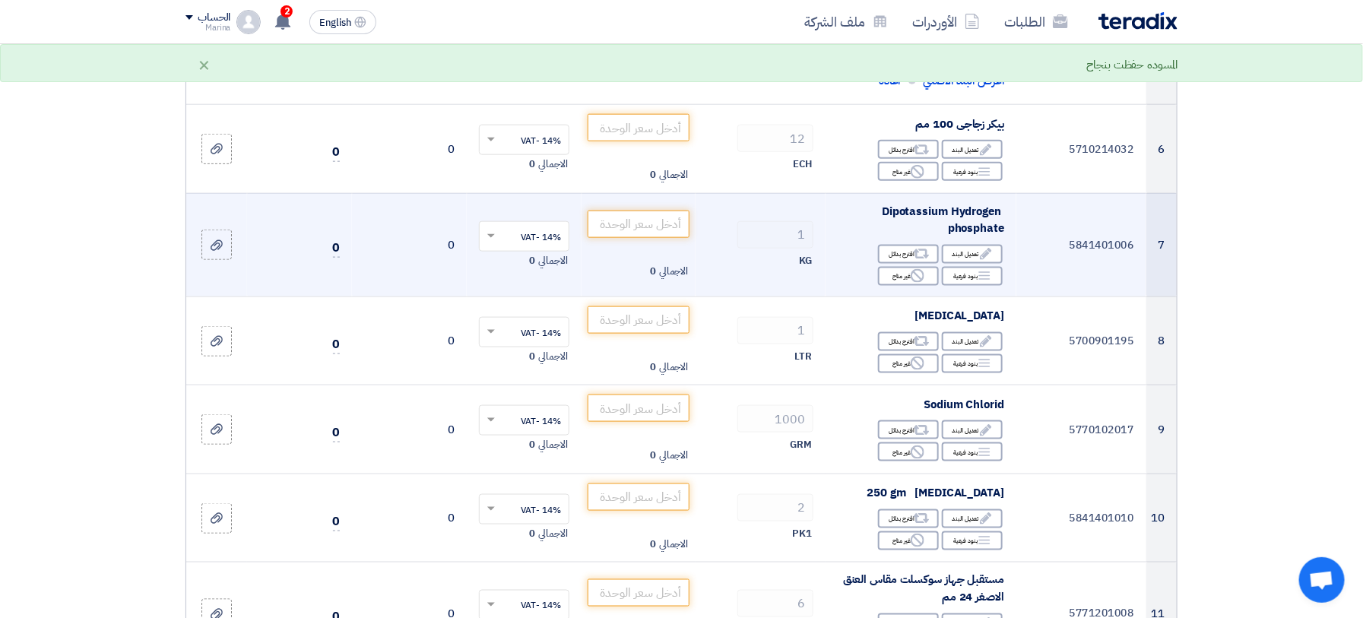
scroll to position [800, 0]
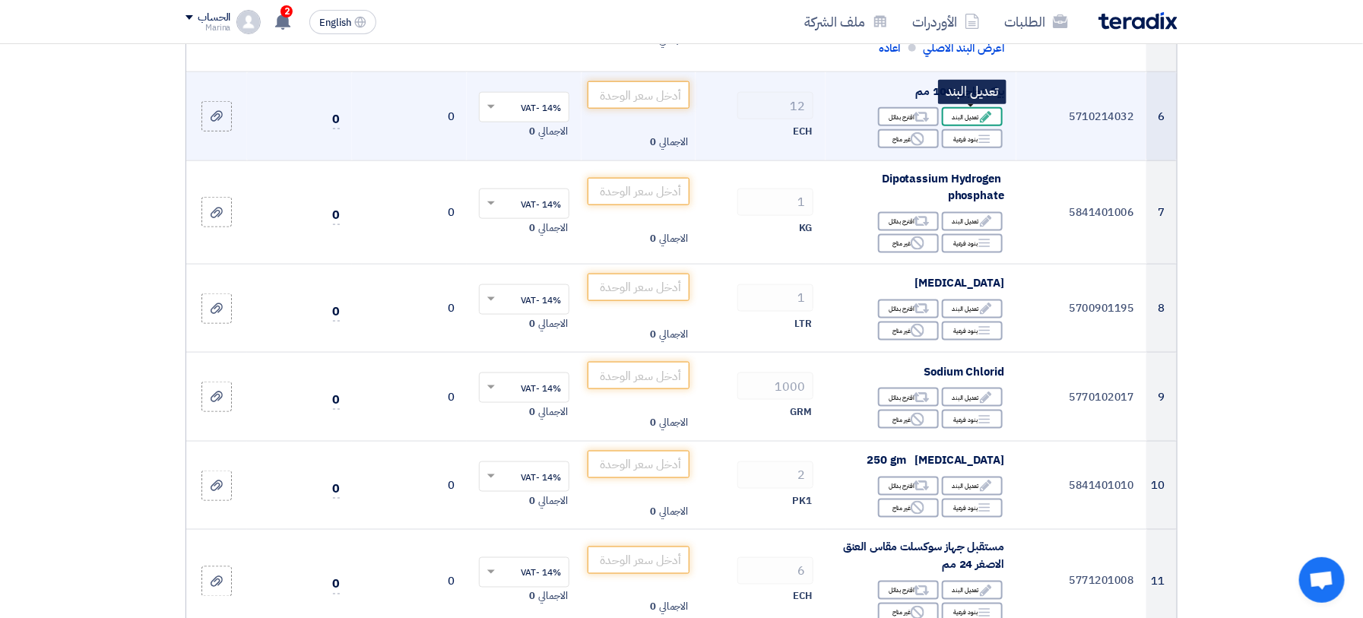
click at [958, 113] on div "Edit تعديل البند" at bounding box center [972, 116] width 61 height 19
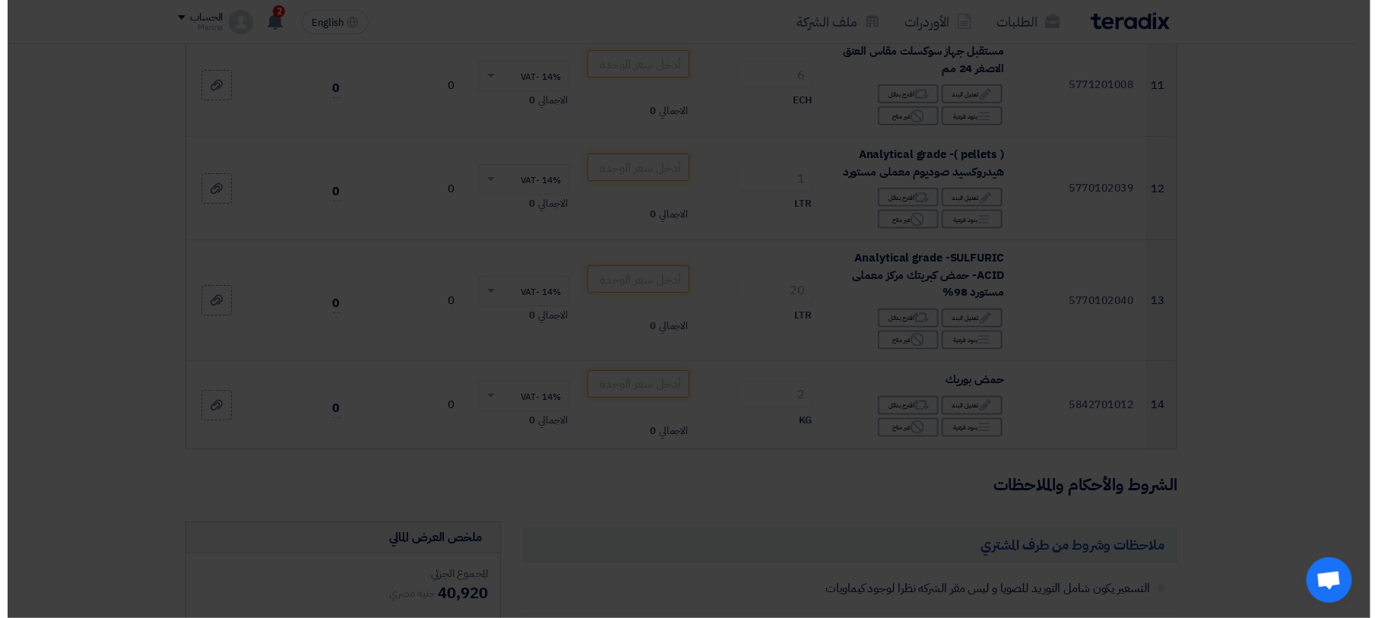
scroll to position [420, 0]
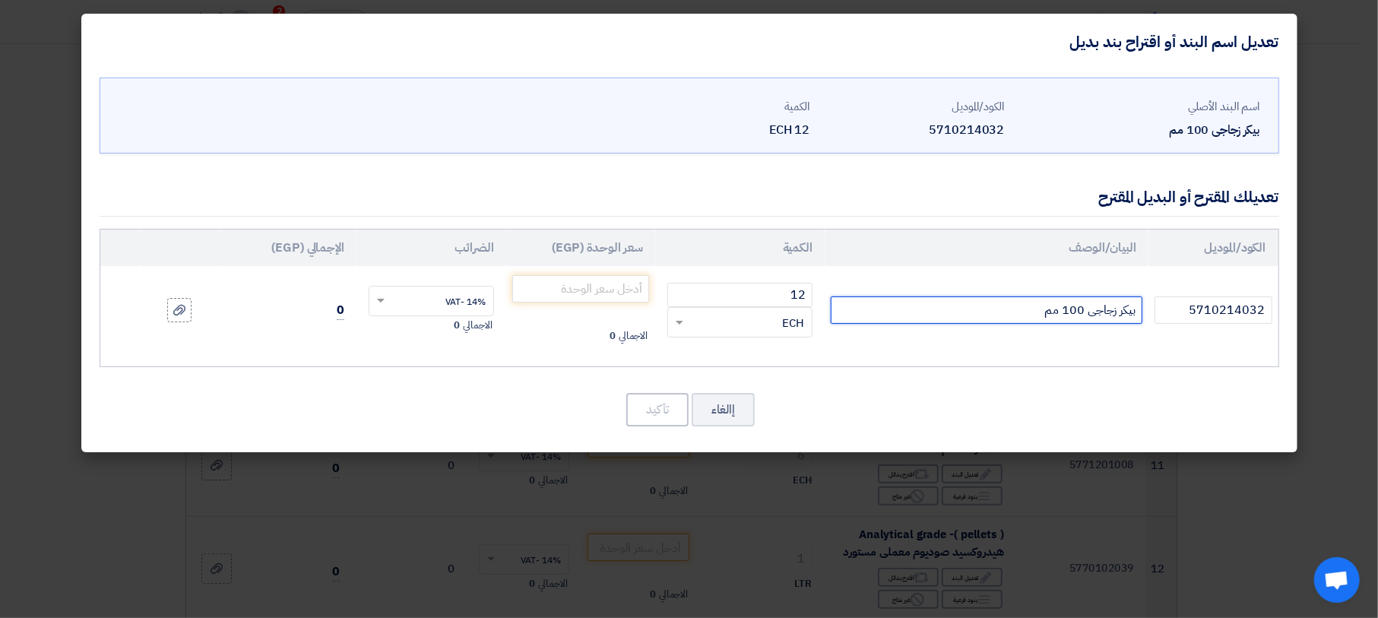
click at [958, 312] on input "بيكر زجاجى 100 مم" at bounding box center [987, 309] width 312 height 27
type input "بيكر زجاجى 100 مم المانى"
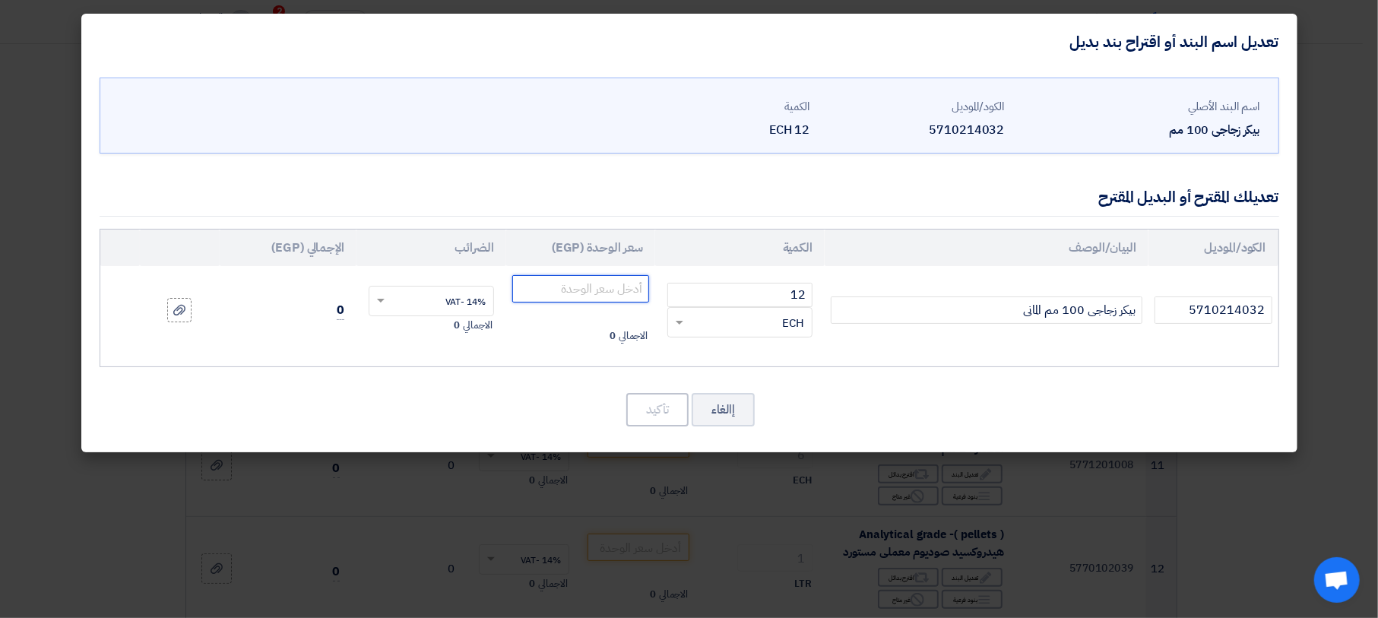
click at [618, 287] on input "number" at bounding box center [581, 288] width 138 height 27
type input "55"
click at [666, 398] on button "تأكيد" at bounding box center [657, 409] width 62 height 33
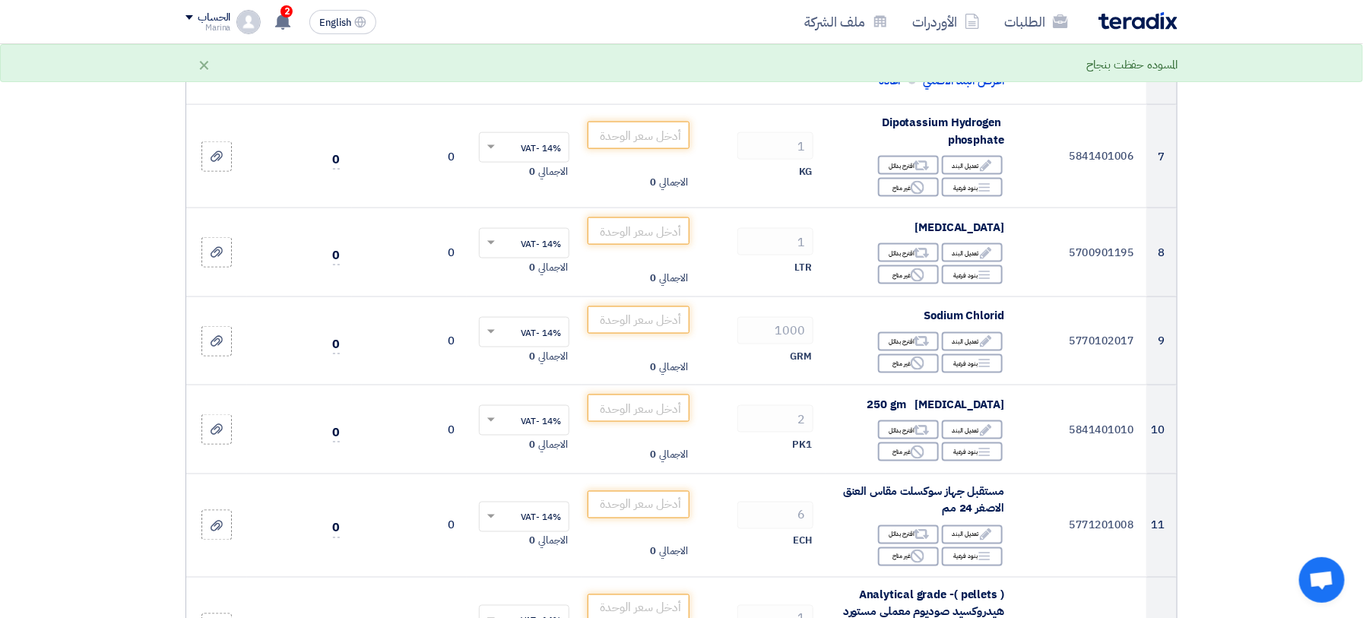
scroll to position [915, 0]
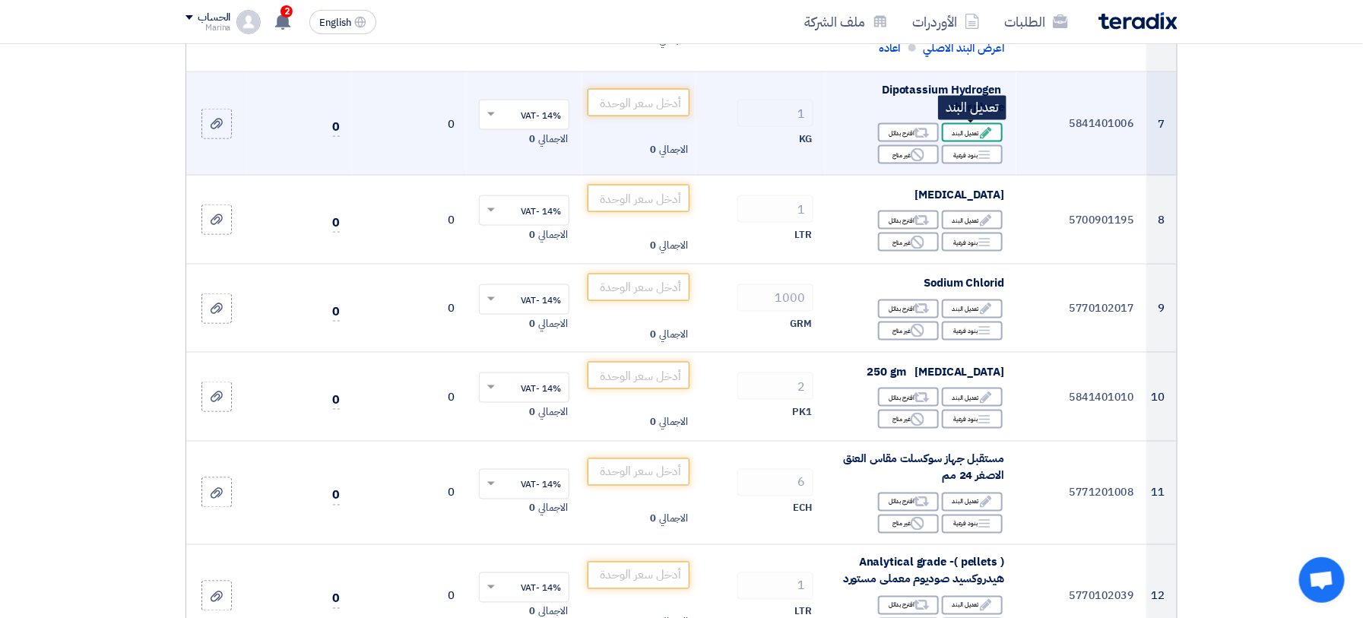
click at [974, 130] on div "Edit تعديل البند" at bounding box center [972, 132] width 61 height 19
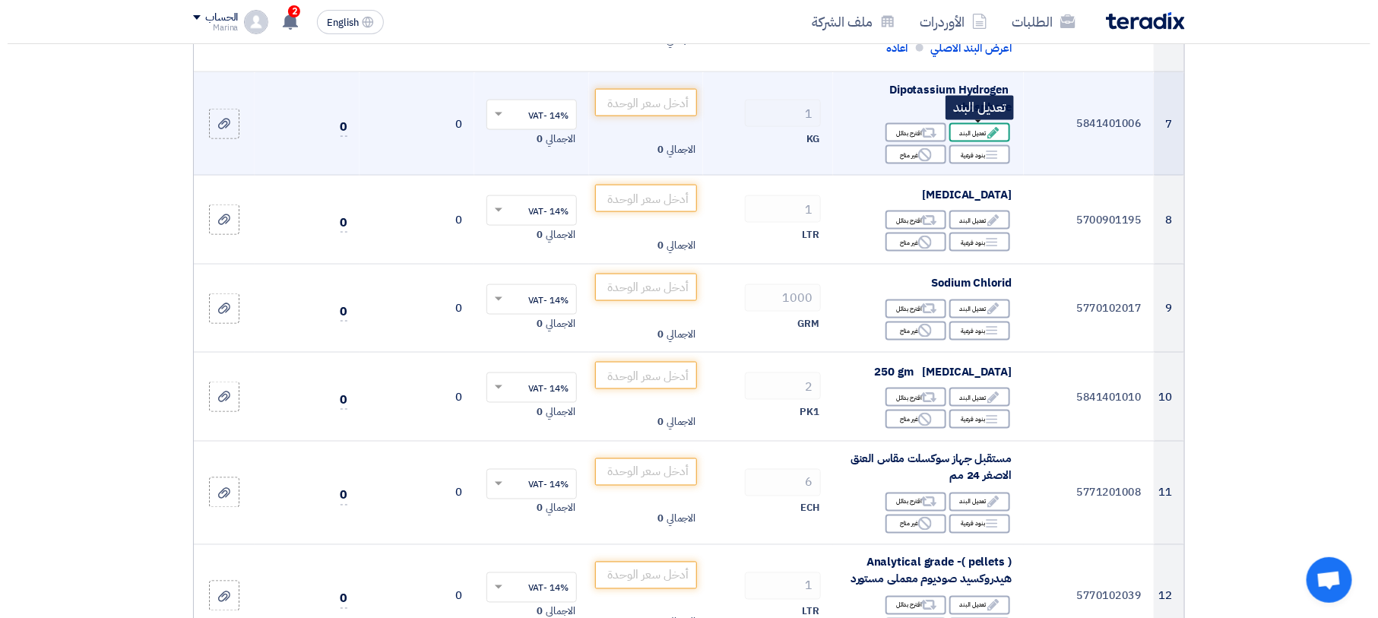
scroll to position [420, 0]
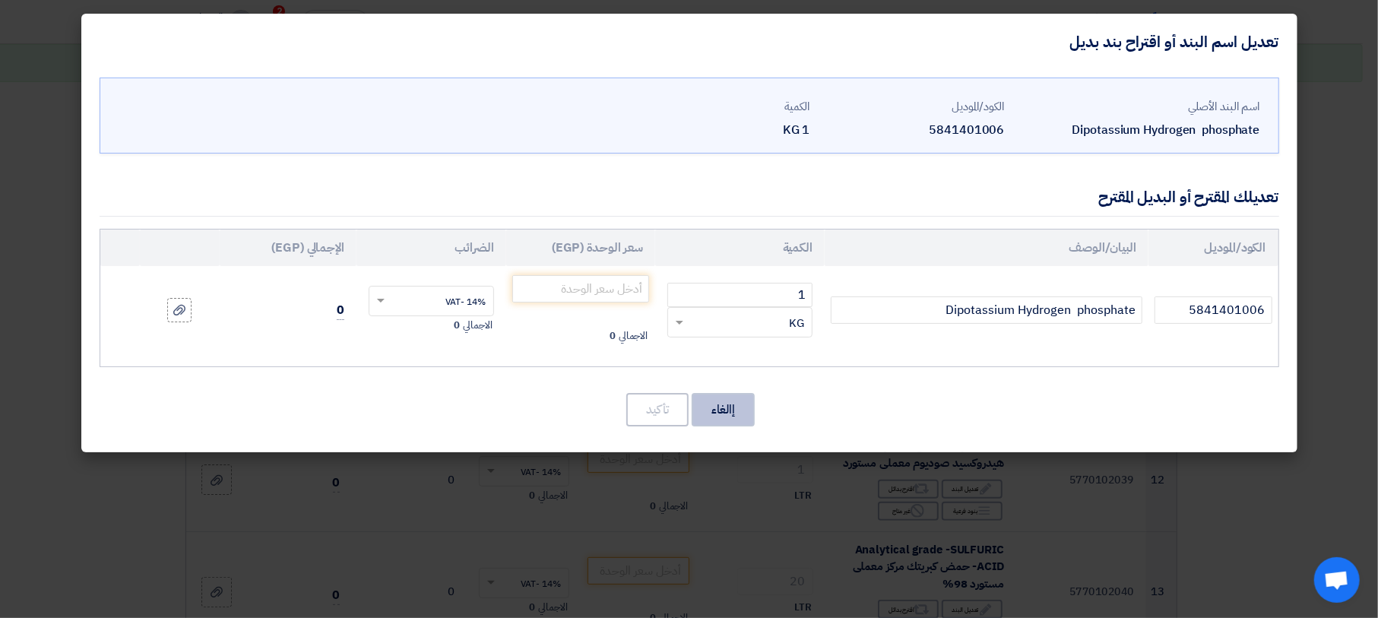
click at [717, 408] on button "إالغاء" at bounding box center [723, 409] width 63 height 33
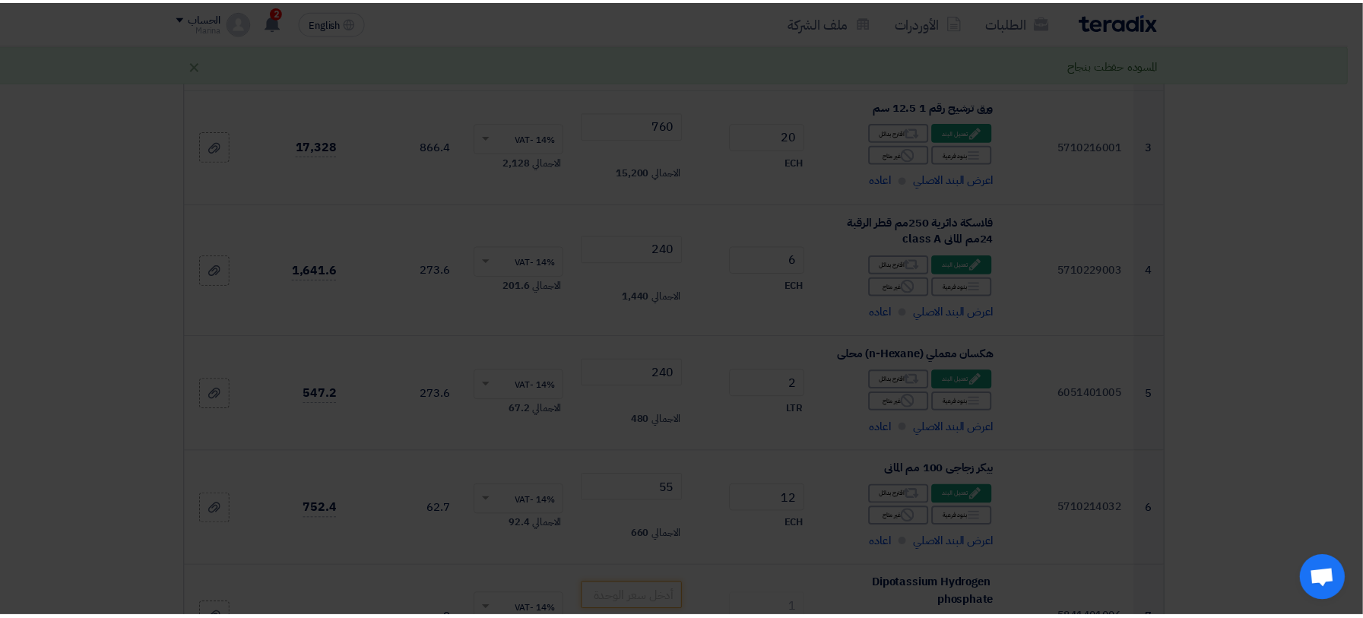
scroll to position [1031, 0]
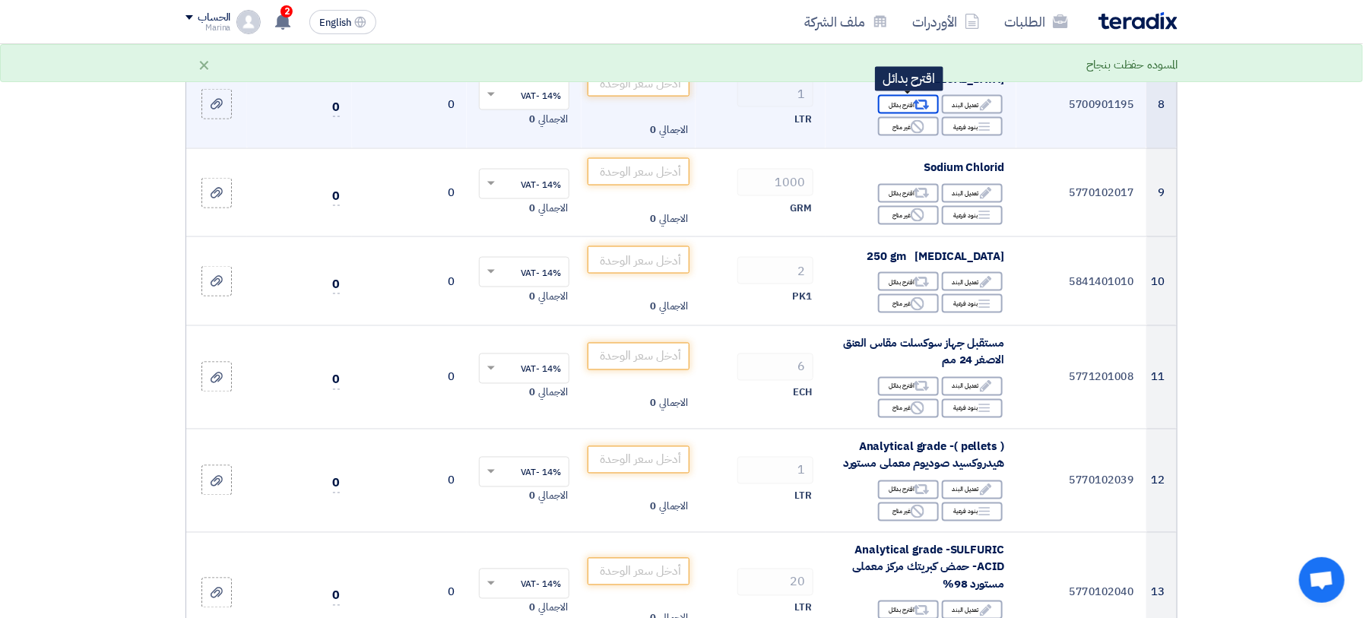
click at [897, 104] on div "Alternative اقترح بدائل" at bounding box center [908, 104] width 61 height 19
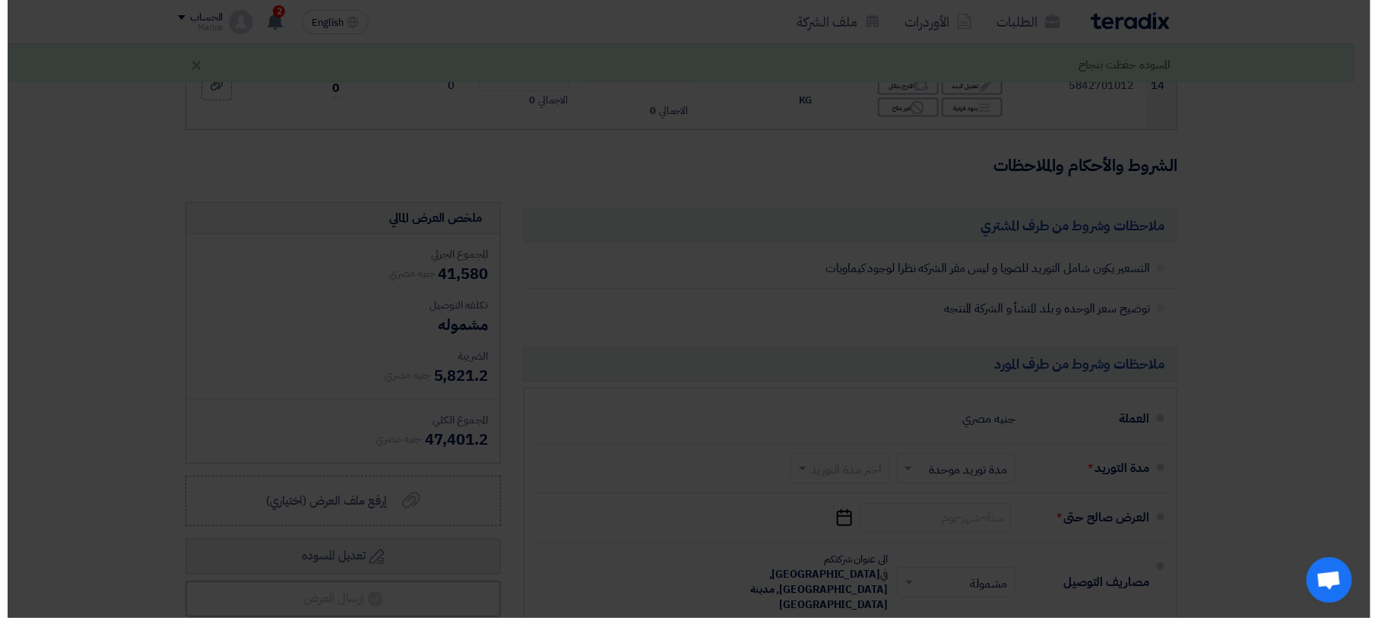
scroll to position [420, 0]
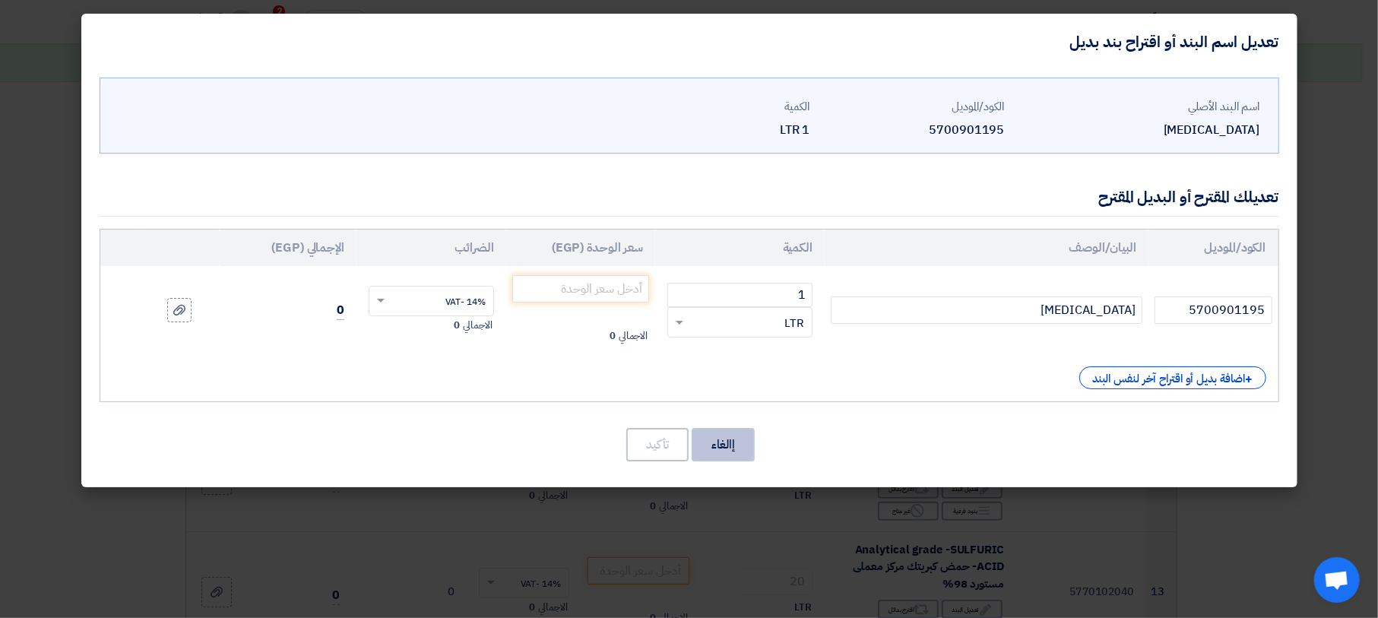
click at [720, 437] on button "إالغاء" at bounding box center [723, 444] width 63 height 33
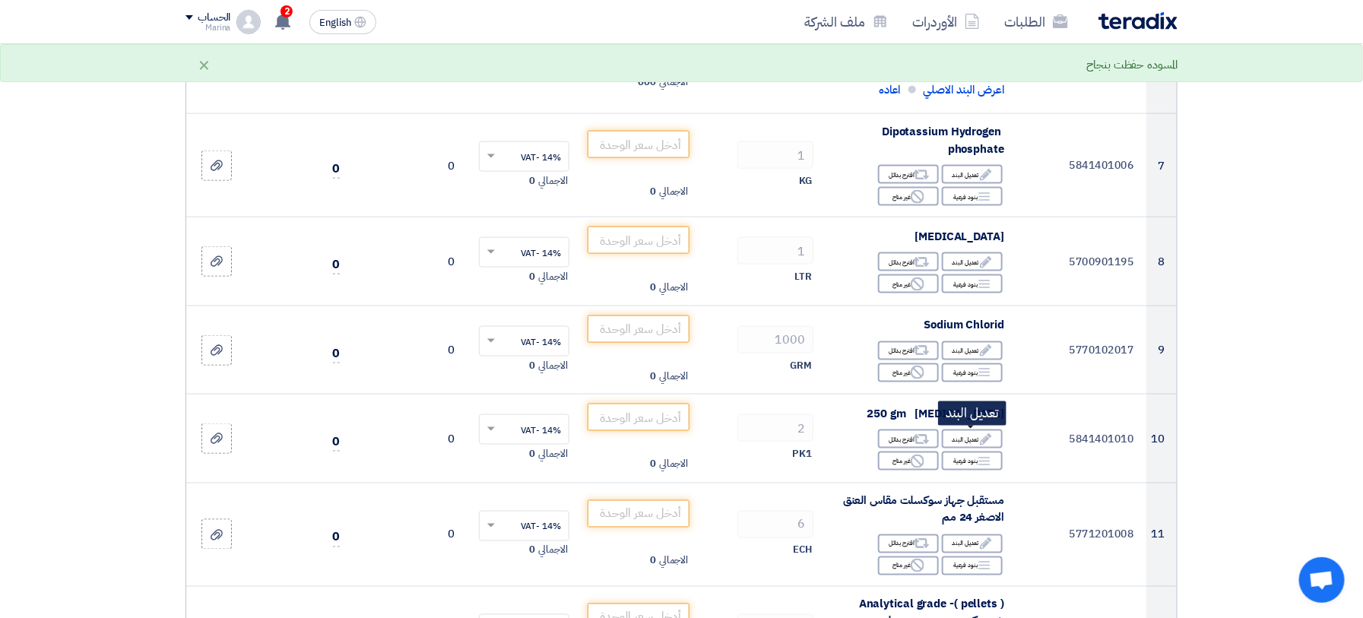
scroll to position [828, 0]
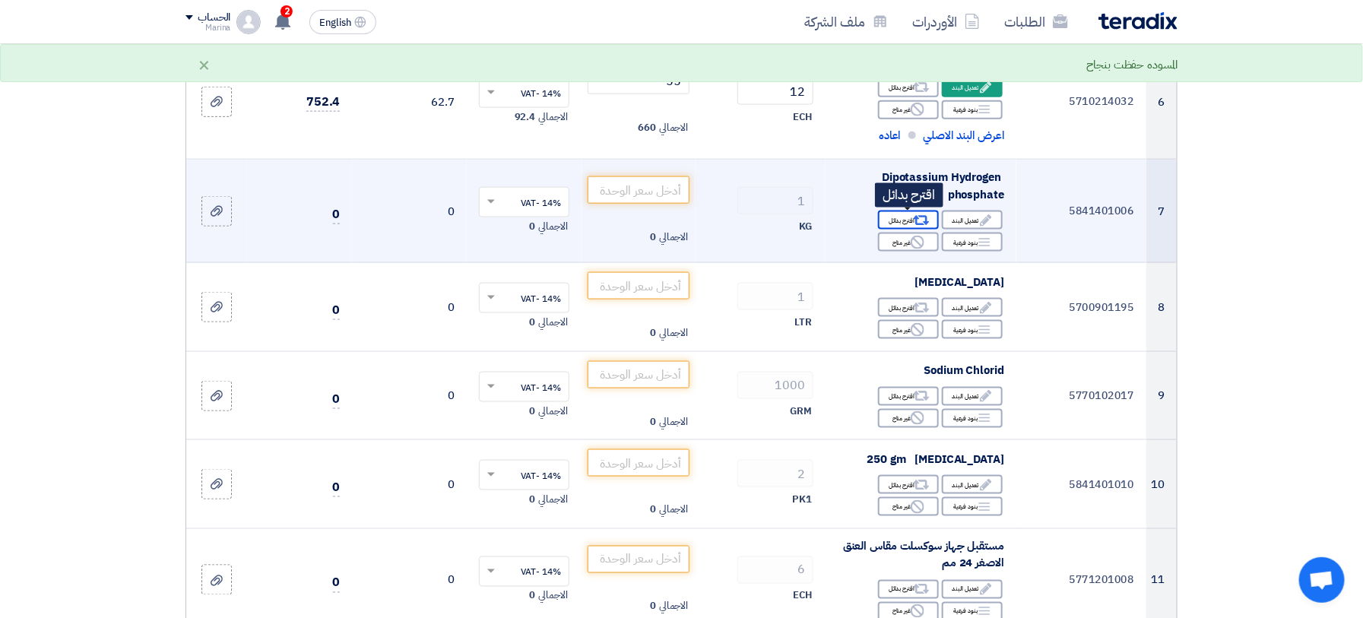
click at [915, 218] on use at bounding box center [922, 221] width 16 height 10
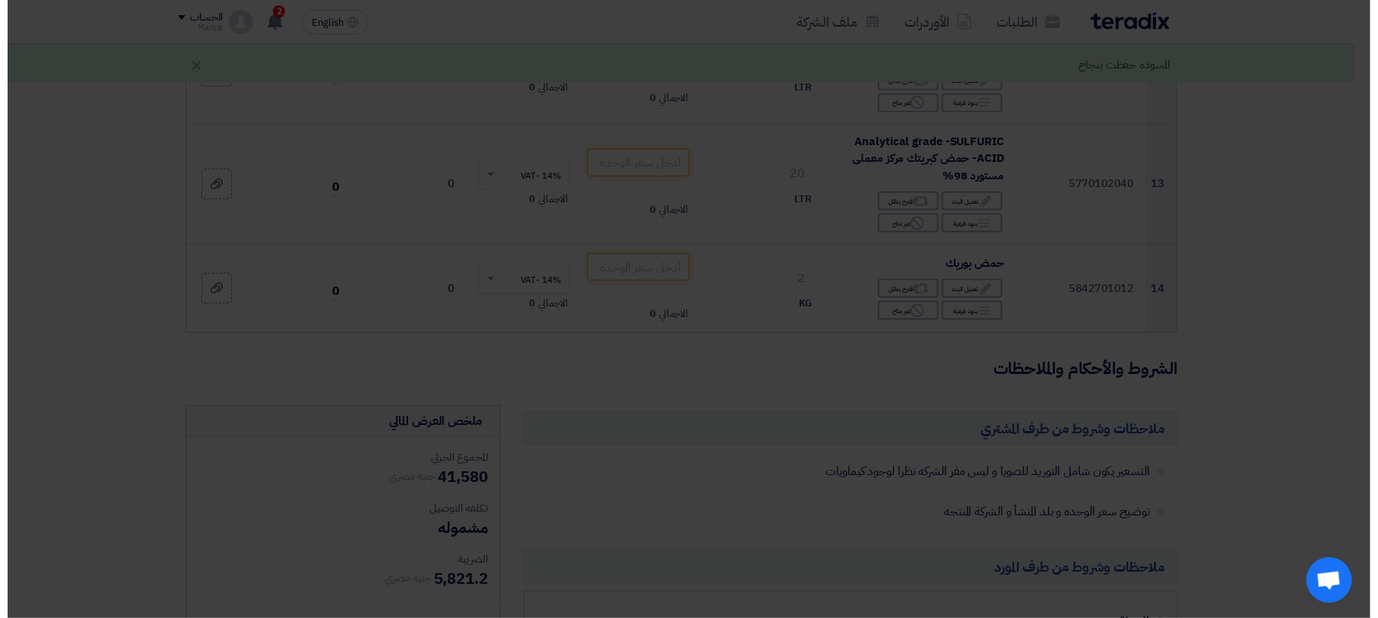
scroll to position [448, 0]
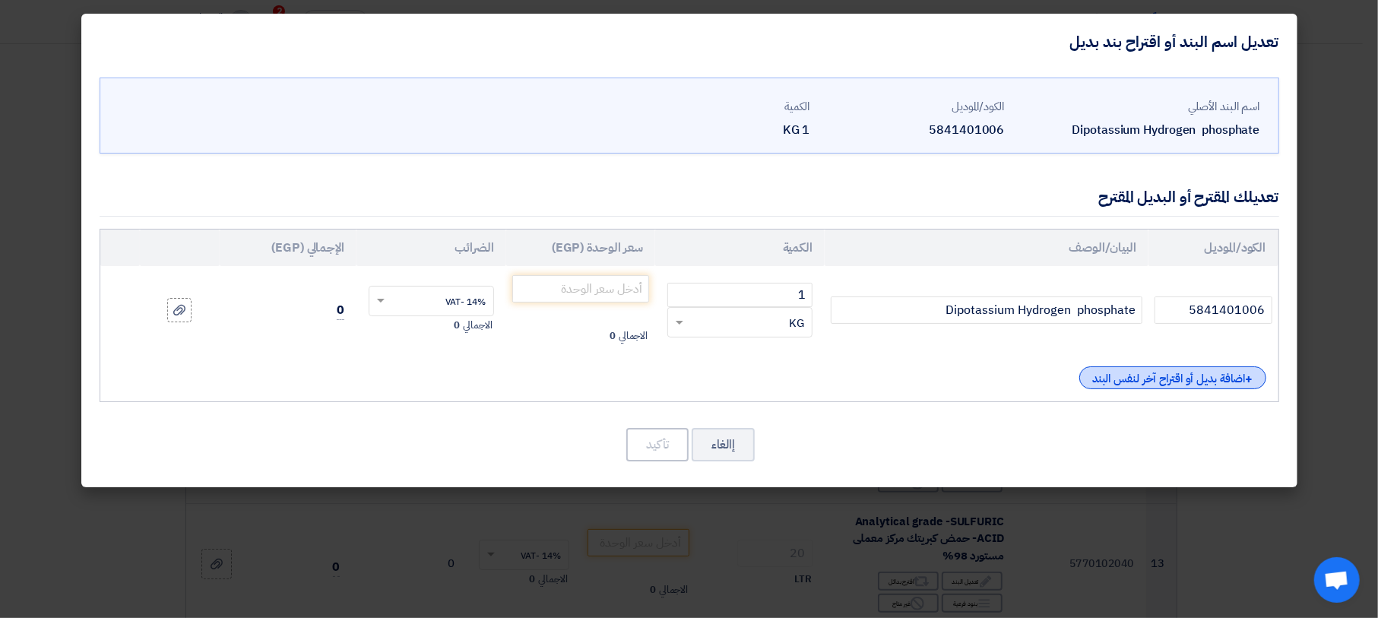
click at [1159, 383] on div "+ اضافة بديل أو اقتراح آخر لنفس البند" at bounding box center [1172, 377] width 187 height 23
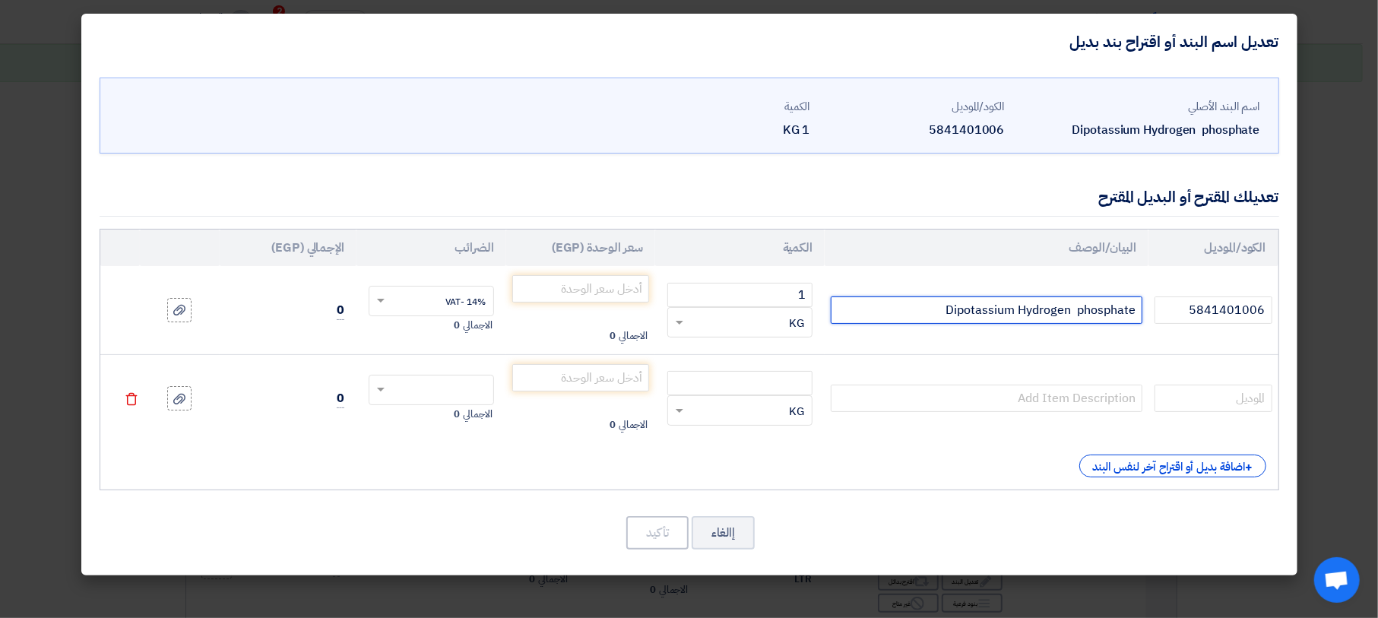
click at [934, 310] on input "Dipotassium Hydrogen phosphate" at bounding box center [987, 309] width 312 height 27
type input "Dipotassium Hydrogen phosphate هندى"
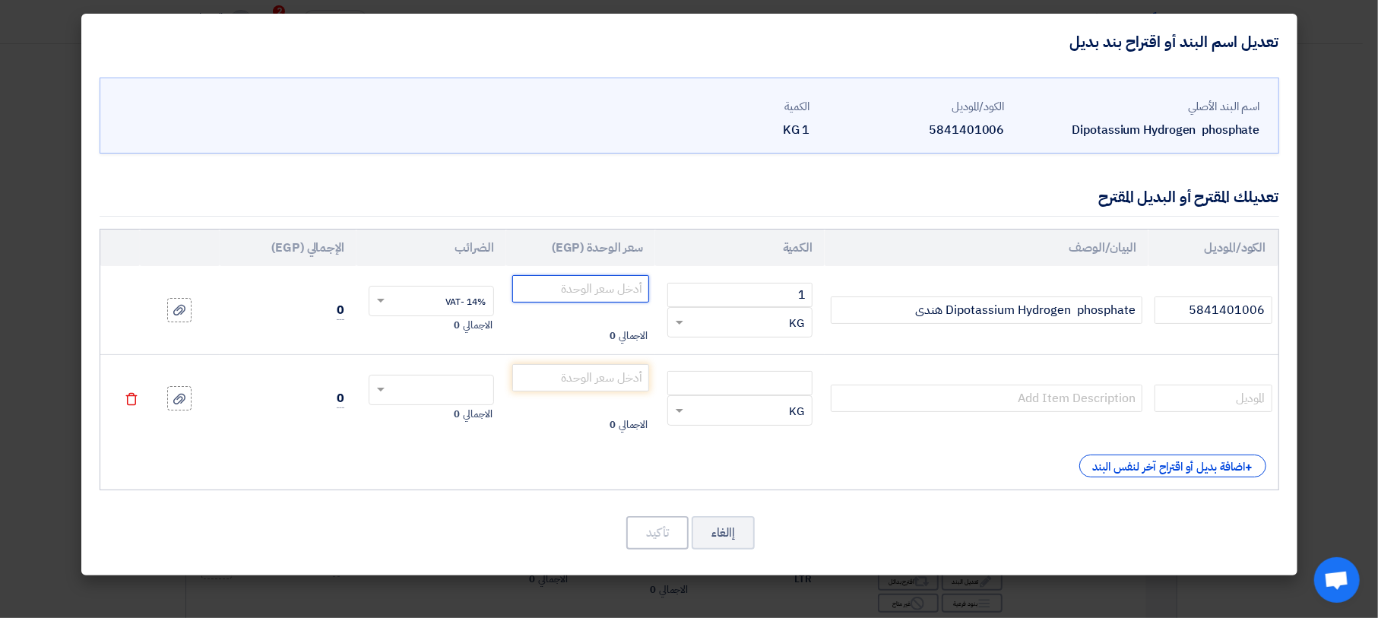
click at [623, 291] on input "number" at bounding box center [581, 288] width 138 height 27
type input "1100"
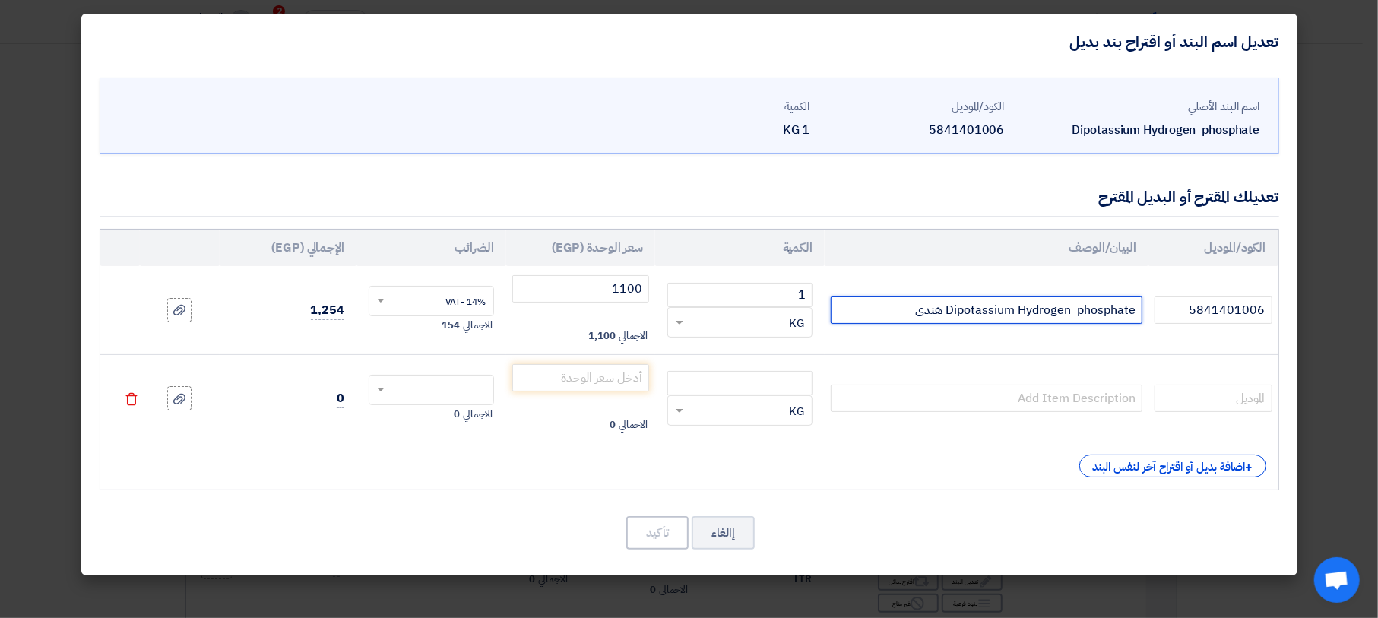
drag, startPoint x: 948, startPoint y: 308, endPoint x: 1149, endPoint y: 311, distance: 201.5
click at [1149, 311] on tr "5841401006 Dipotassium Hydrogen phosphate هندى 1 RFQ_STEP1.ITEMS.2.TYPE_PLACEHO…" at bounding box center [689, 310] width 1178 height 88
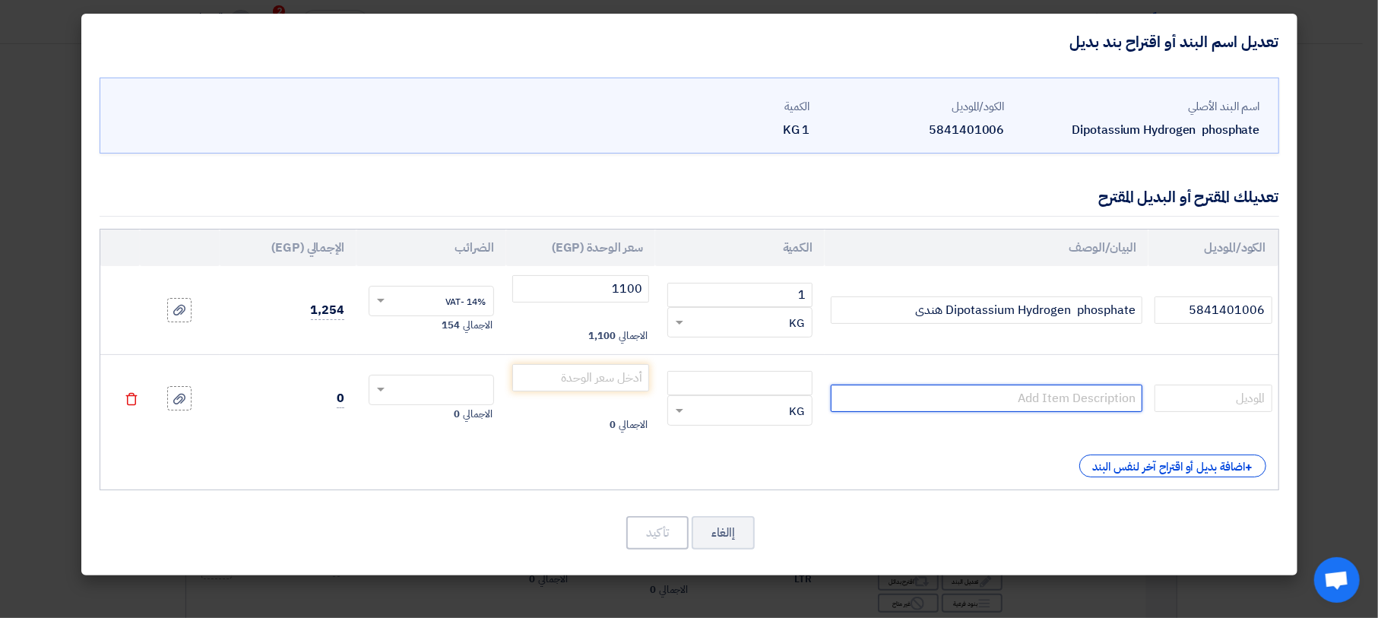
paste input "Dipotassium Hydrogen phosphate"
type input "Dipotassium Hydrogen phosphate"
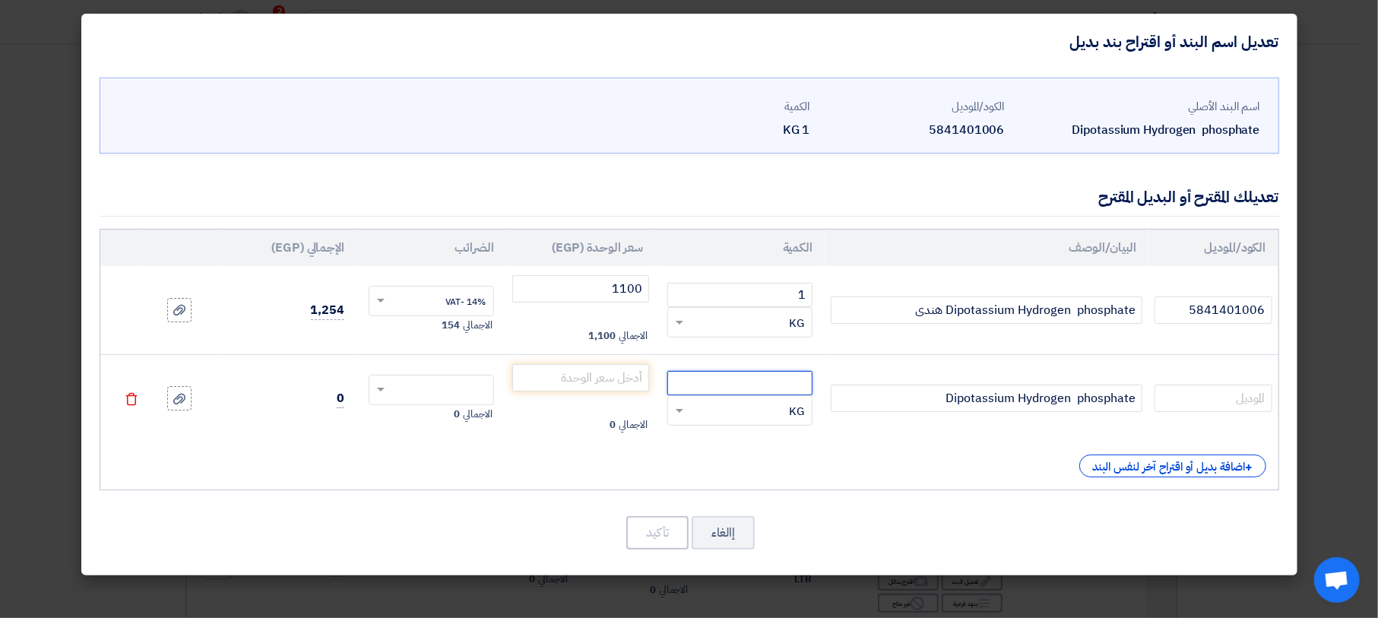
click at [766, 385] on input "number" at bounding box center [739, 383] width 145 height 24
type input "1"
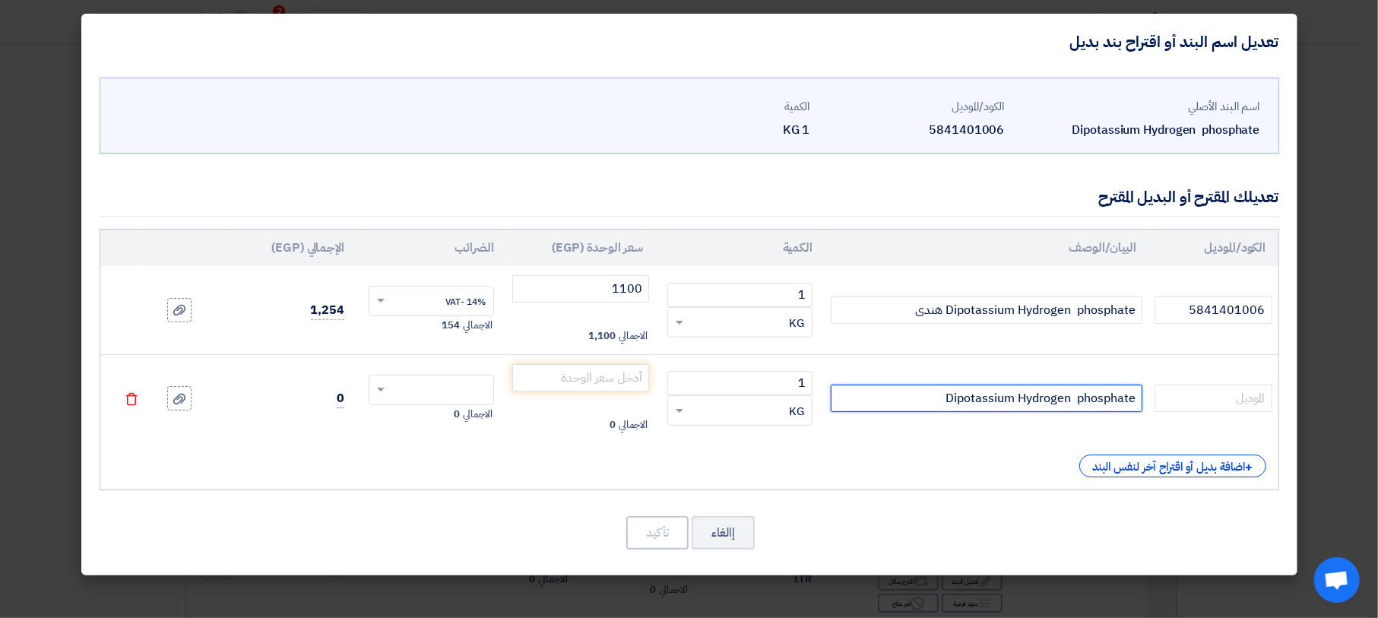
click at [930, 396] on input "Dipotassium Hydrogen phosphate" at bounding box center [987, 398] width 312 height 27
type input "Dipotassium Hydrogen phosphate محلى"
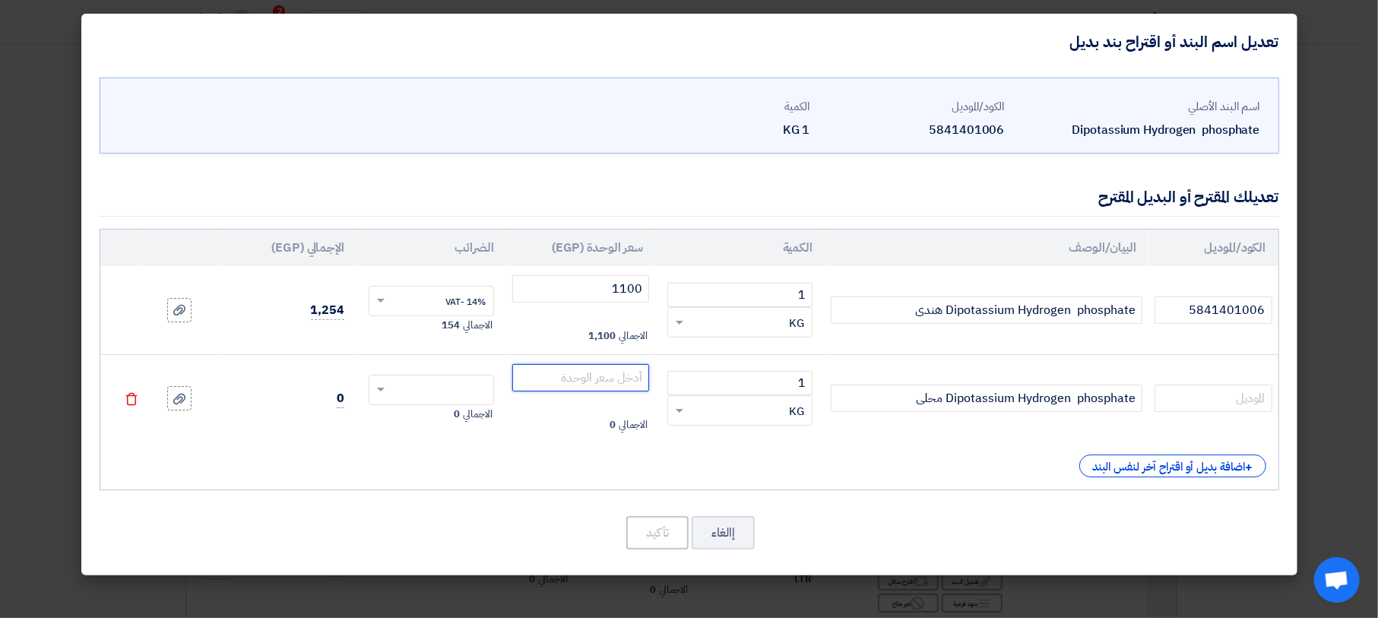
click at [617, 382] on input "number" at bounding box center [581, 377] width 138 height 27
type input "920"
click at [482, 389] on input "text" at bounding box center [441, 391] width 92 height 24
click at [457, 419] on span "14% -VAT" at bounding box center [465, 418] width 40 height 14
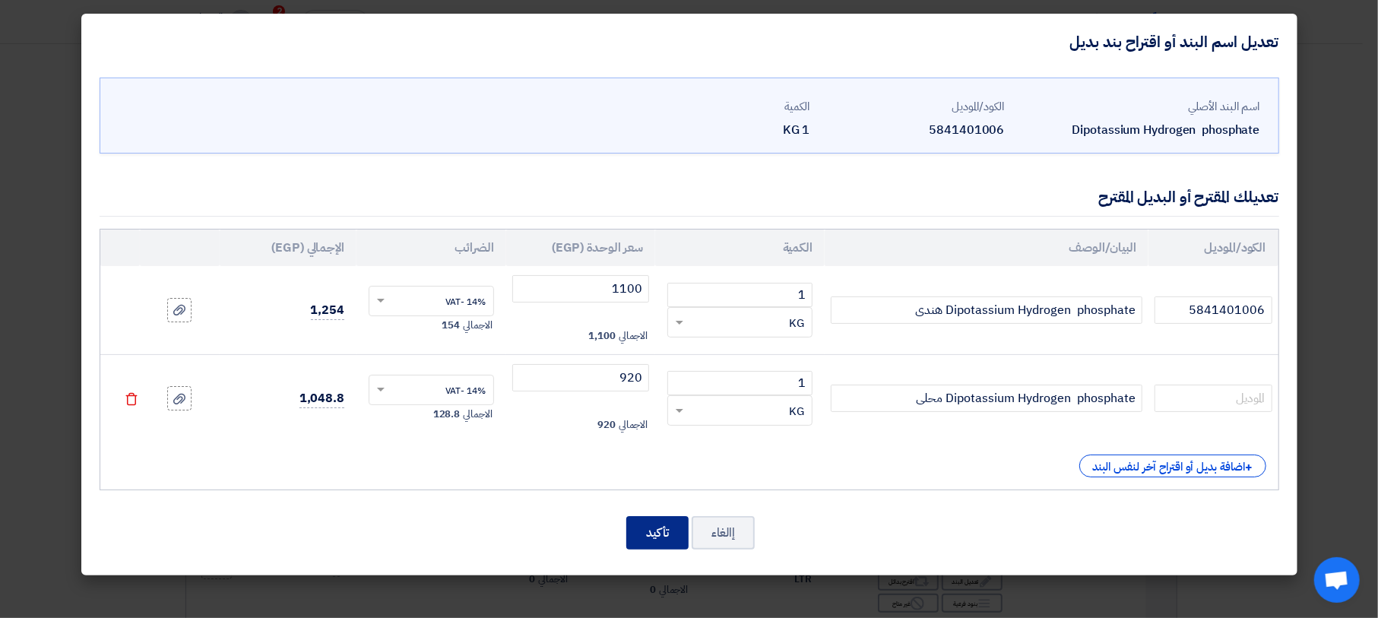
click at [650, 527] on button "تأكيد" at bounding box center [657, 532] width 62 height 33
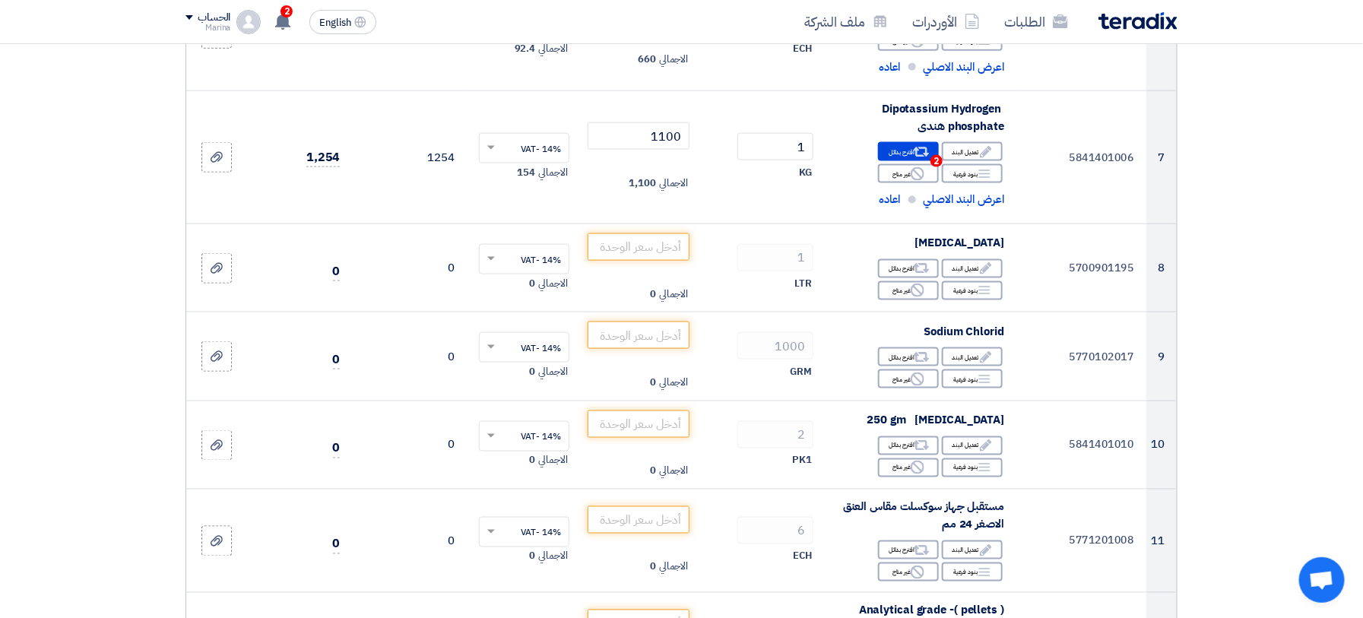
scroll to position [958, 0]
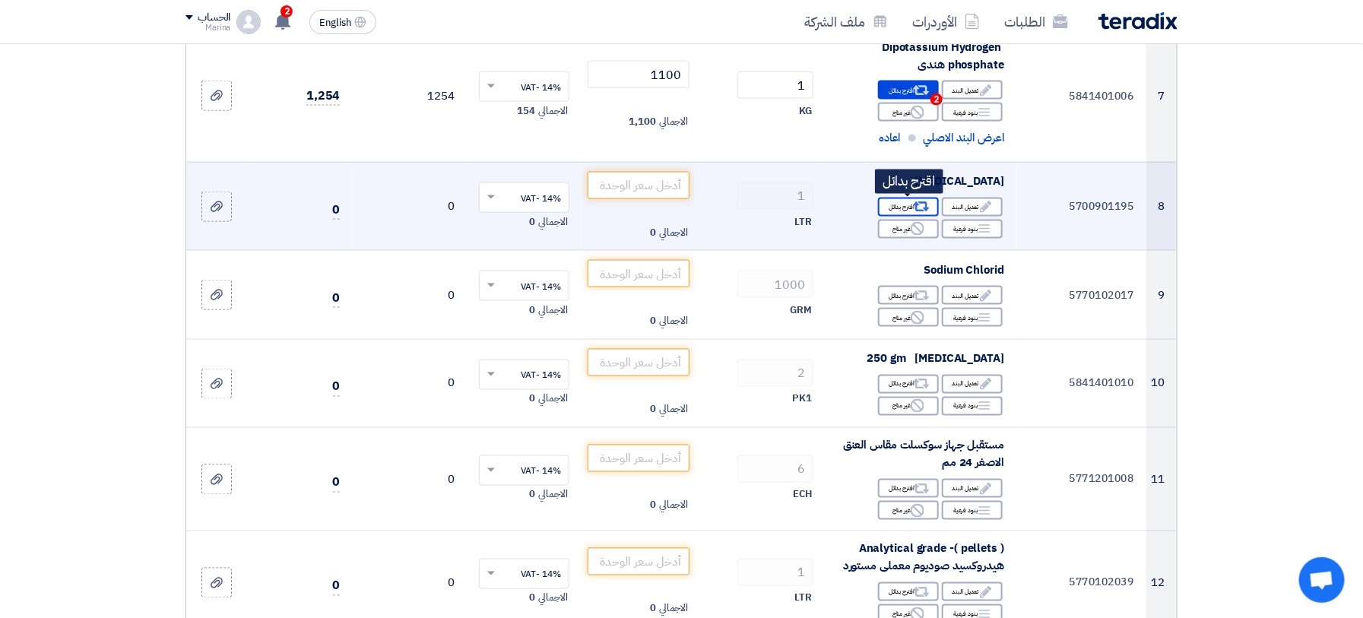
click at [896, 202] on div "Alternative اقترح بدائل" at bounding box center [908, 207] width 61 height 19
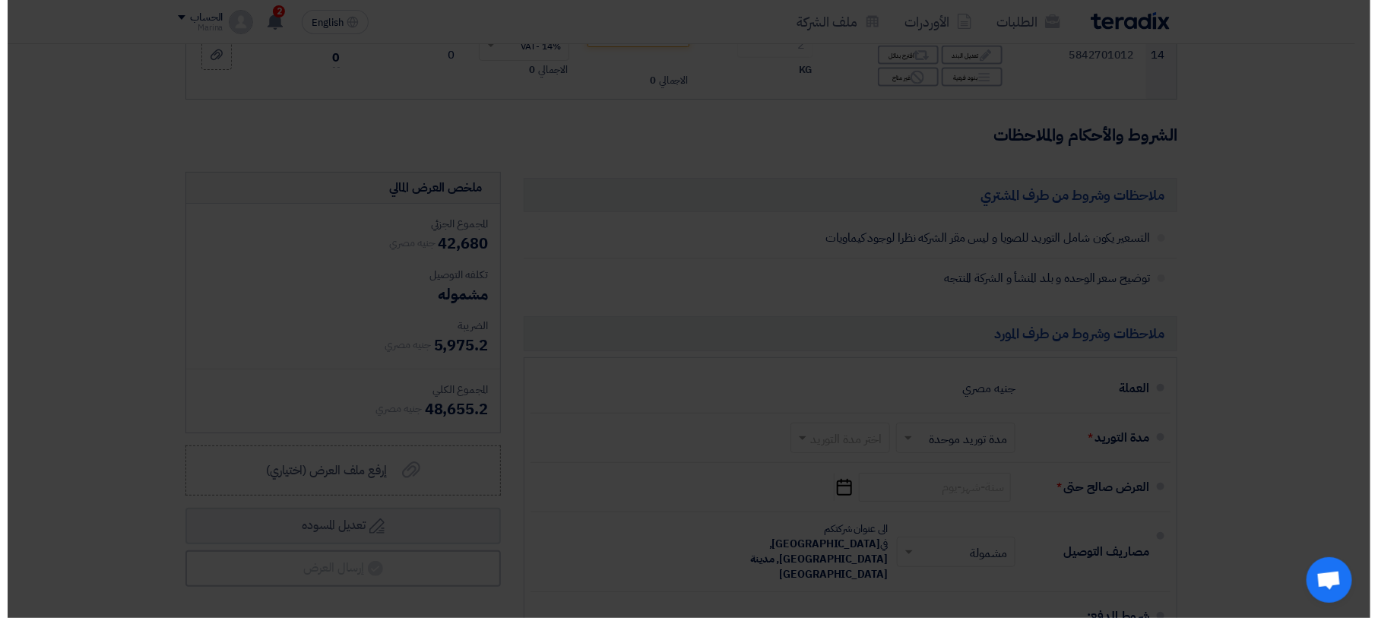
scroll to position [461, 0]
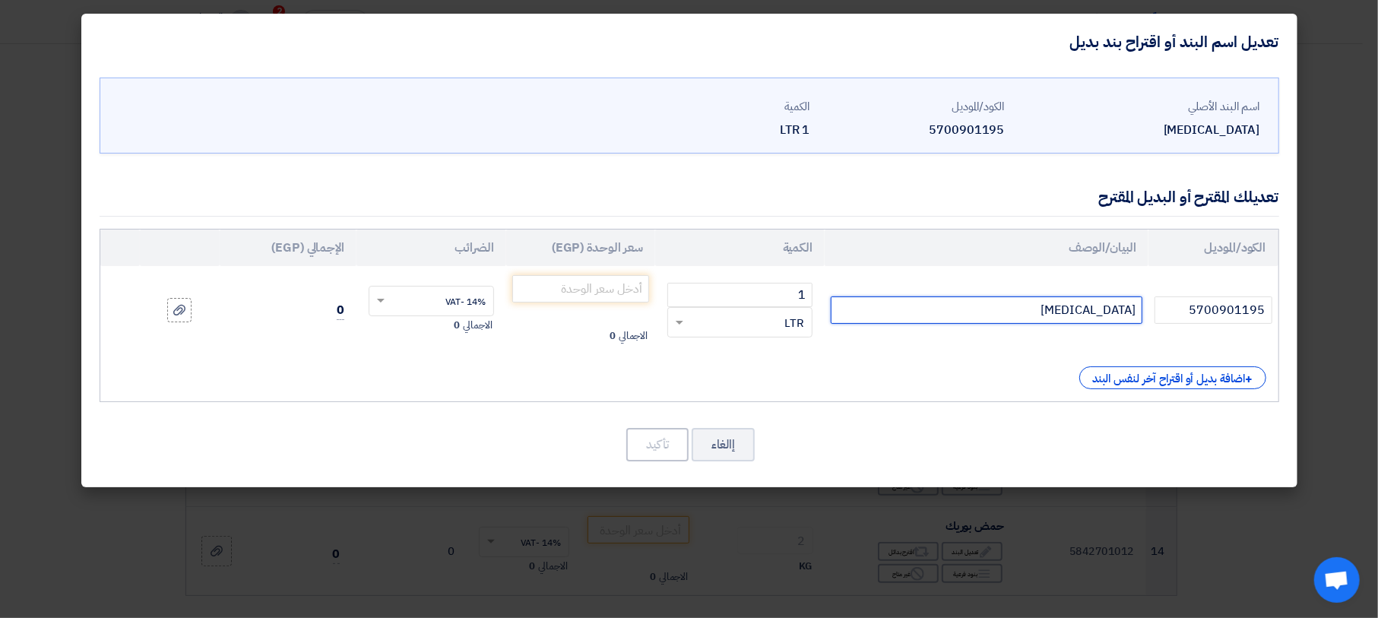
click at [1003, 308] on input "[MEDICAL_DATA]" at bounding box center [987, 309] width 312 height 27
type input "chloroform محلى"
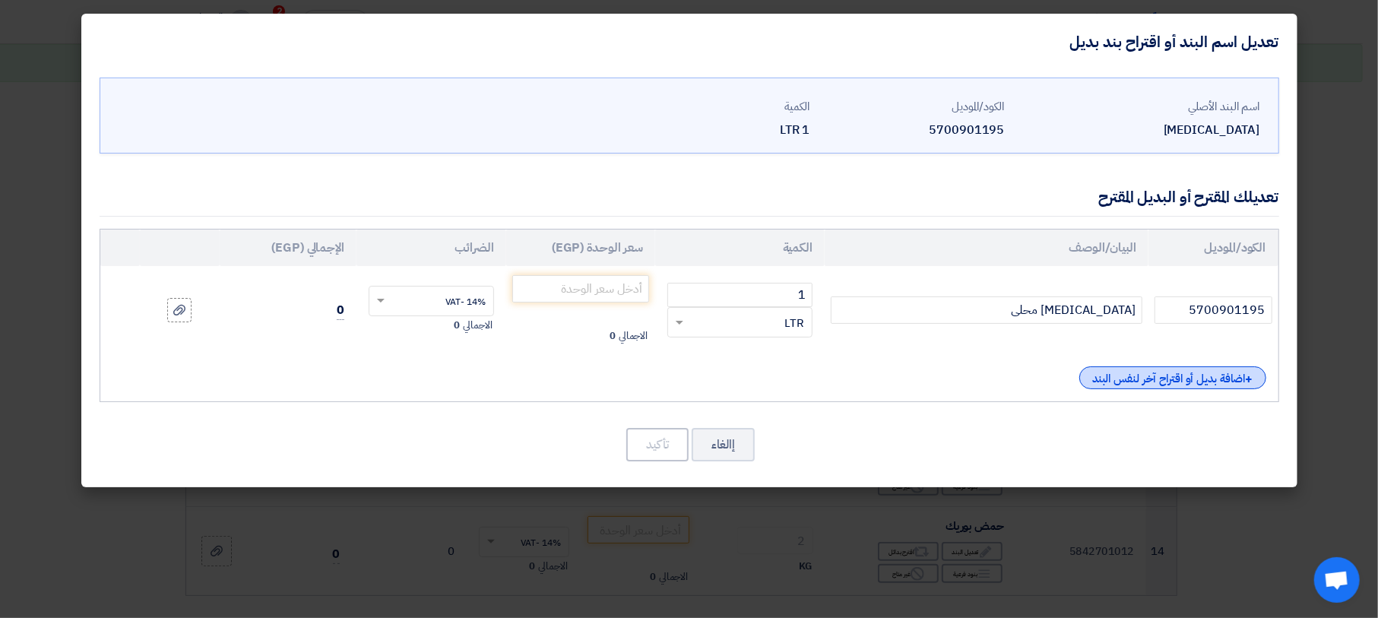
click at [1143, 372] on div "+ اضافة بديل أو اقتراح آخر لنفس البند" at bounding box center [1172, 377] width 187 height 23
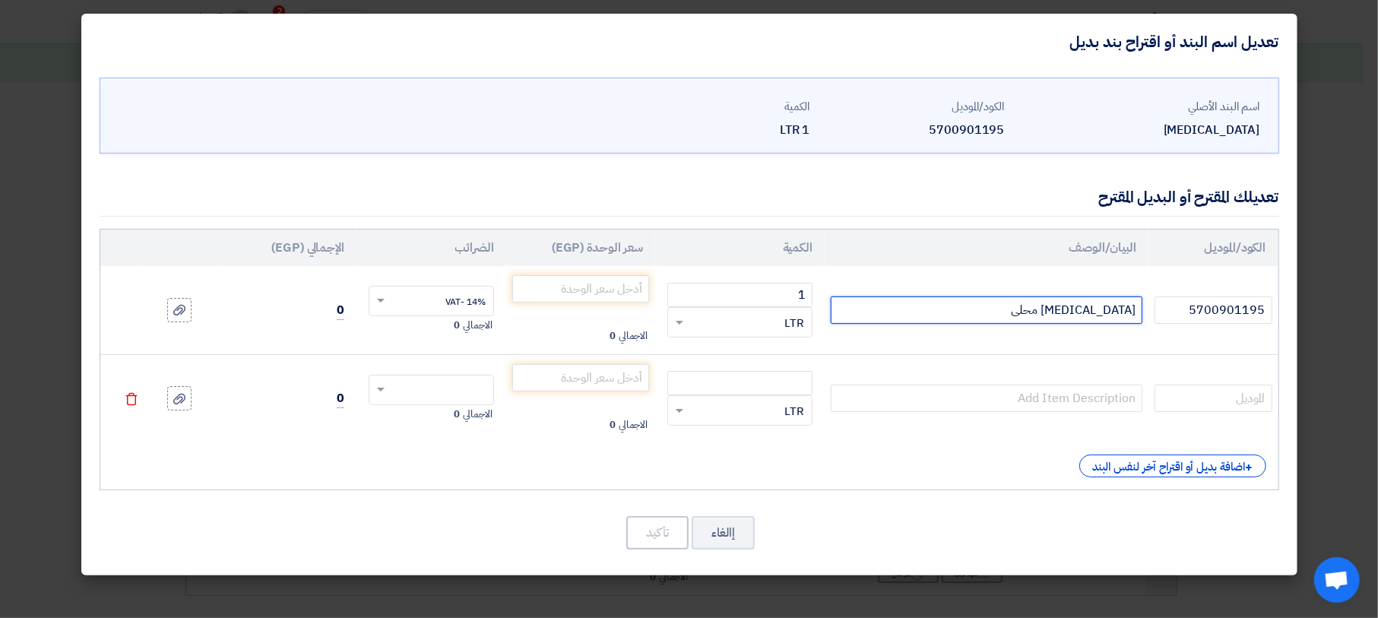
drag, startPoint x: 1077, startPoint y: 309, endPoint x: 1153, endPoint y: 309, distance: 76.0
click at [1153, 309] on tr "5700901195 chloroform محلى 1 RFQ_STEP1.ITEMS.2.TYPE_PLACEHOLDER × LTR" at bounding box center [689, 310] width 1178 height 88
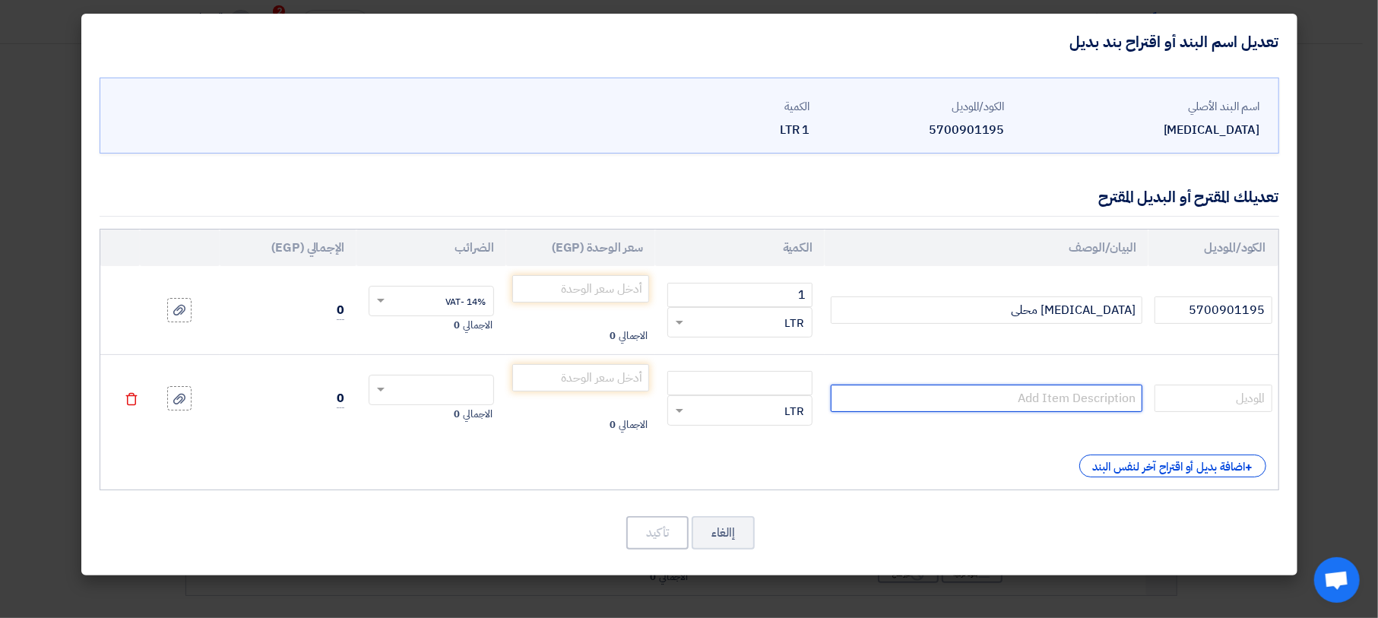
paste input "[MEDICAL_DATA]"
type input "[MEDICAL_DATA] هندى"
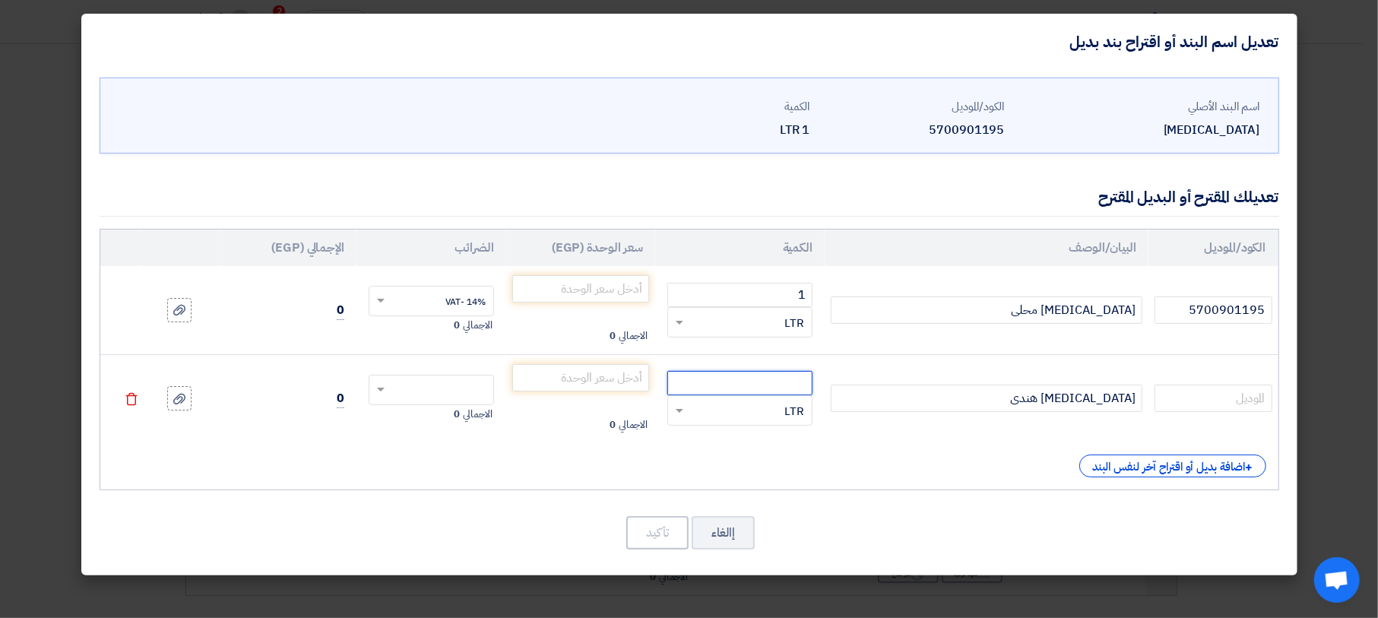
click at [777, 388] on input "number" at bounding box center [739, 383] width 145 height 24
type input "1"
click at [607, 288] on input "number" at bounding box center [581, 288] width 138 height 27
type input "550"
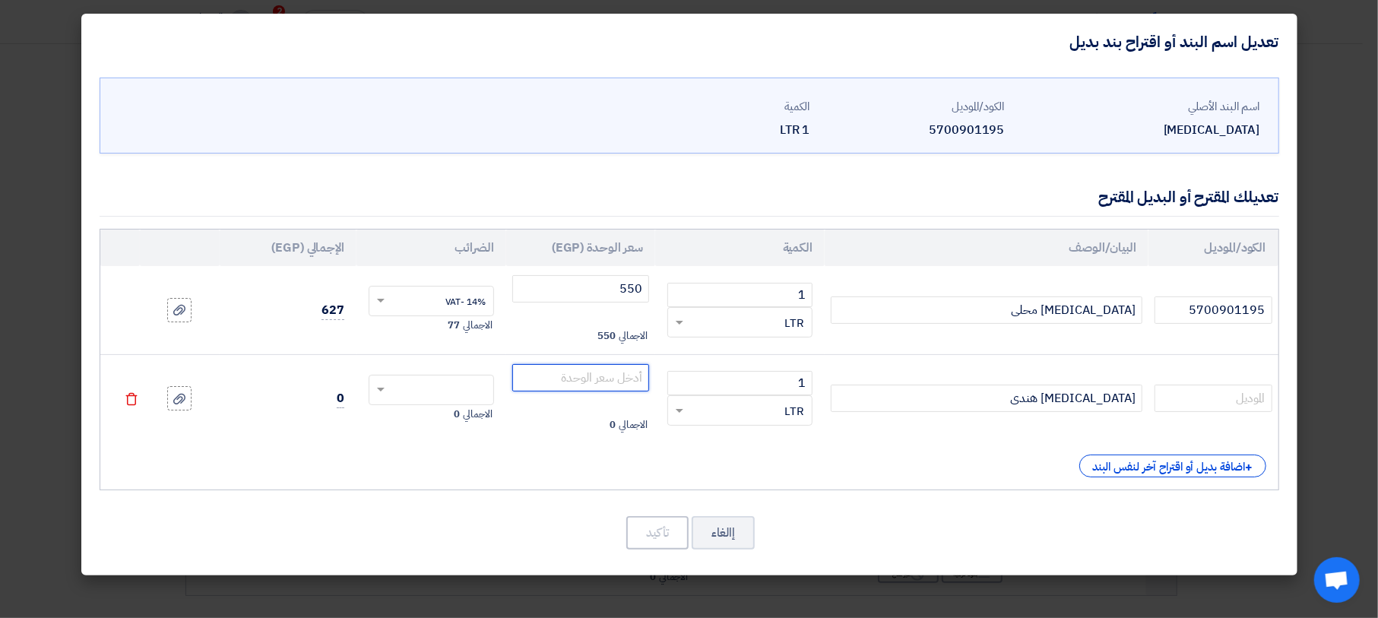
click at [620, 378] on input "number" at bounding box center [581, 377] width 138 height 27
type input "650"
click at [429, 381] on input "text" at bounding box center [441, 391] width 92 height 24
click at [436, 419] on div "14% -VAT" at bounding box center [431, 418] width 124 height 27
click at [132, 312] on td at bounding box center [120, 310] width 40 height 88
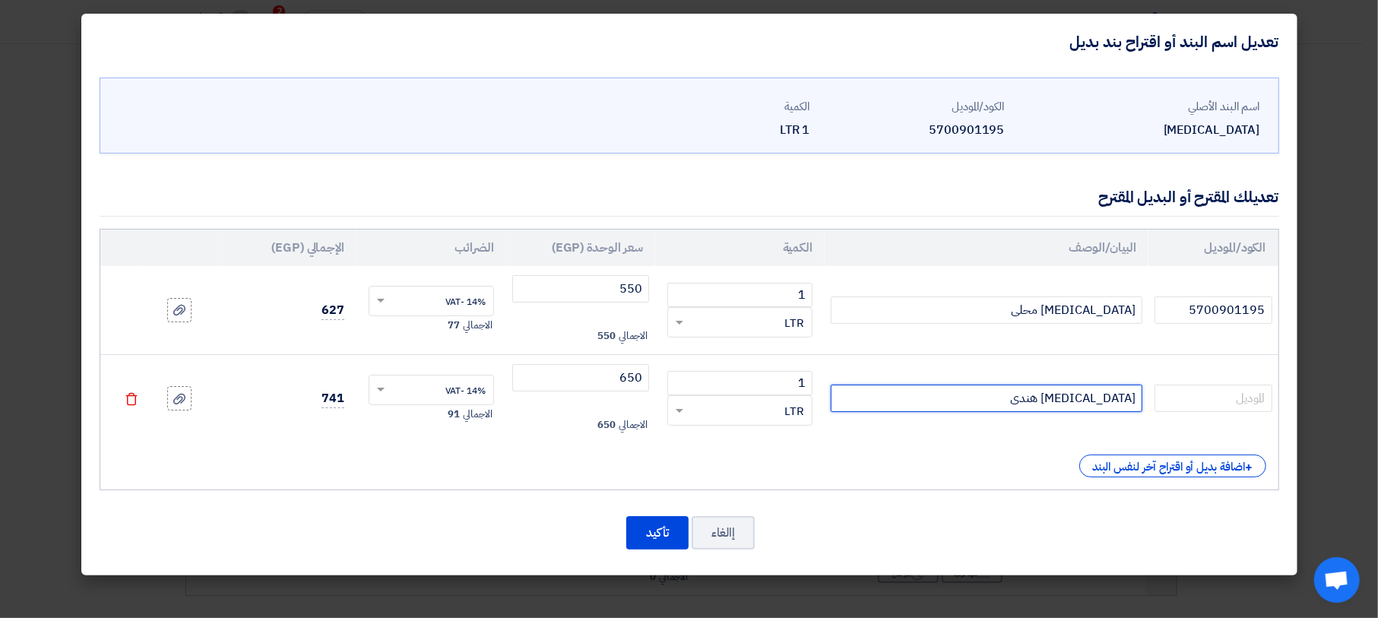
click at [1056, 399] on input "[MEDICAL_DATA] هندى" at bounding box center [987, 398] width 312 height 27
click at [128, 398] on icon "Delete" at bounding box center [132, 399] width 14 height 14
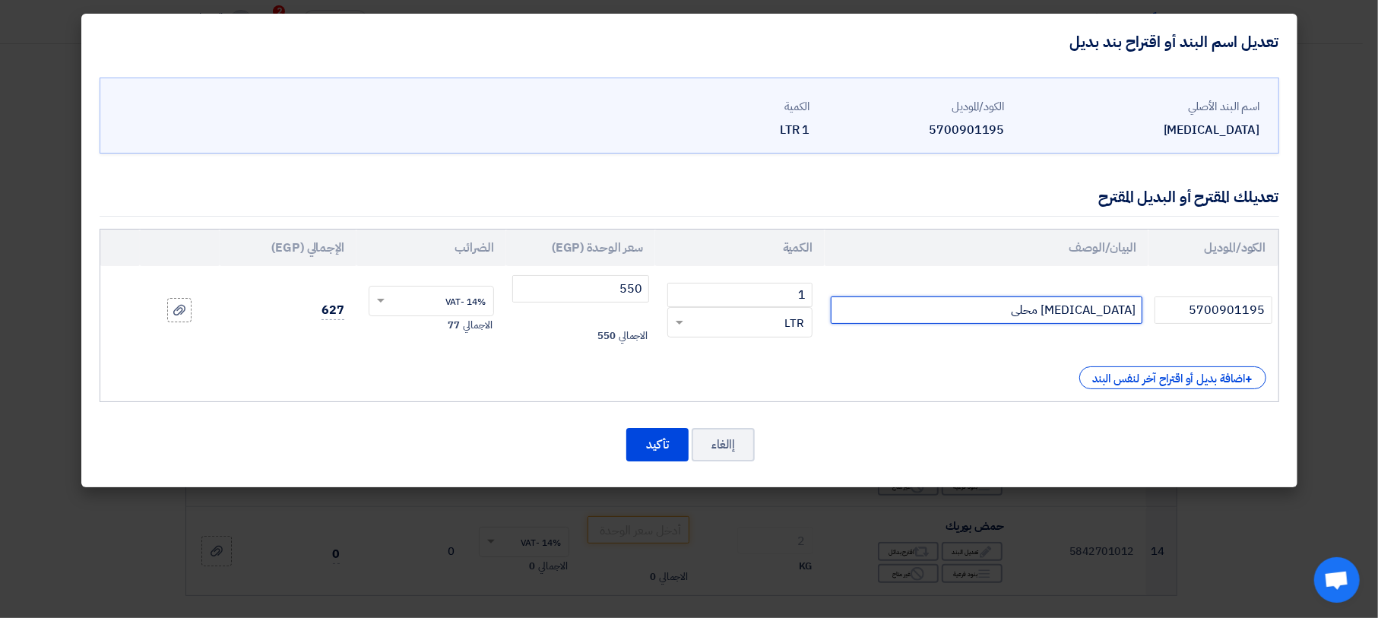
click at [1026, 308] on input "chloroform محلى" at bounding box center [987, 309] width 312 height 27
type input "[MEDICAL_DATA] هندى"
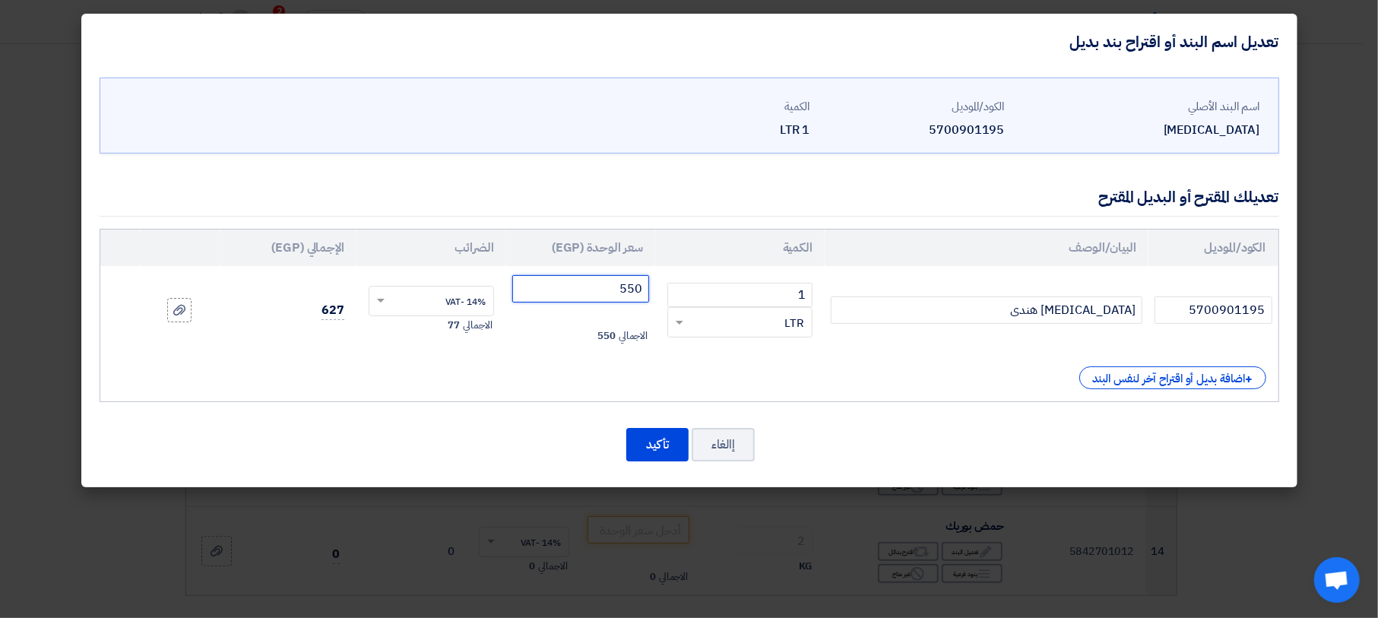
click at [626, 290] on input "550" at bounding box center [581, 288] width 138 height 27
type input "650"
click at [654, 444] on button "تأكيد" at bounding box center [657, 444] width 62 height 33
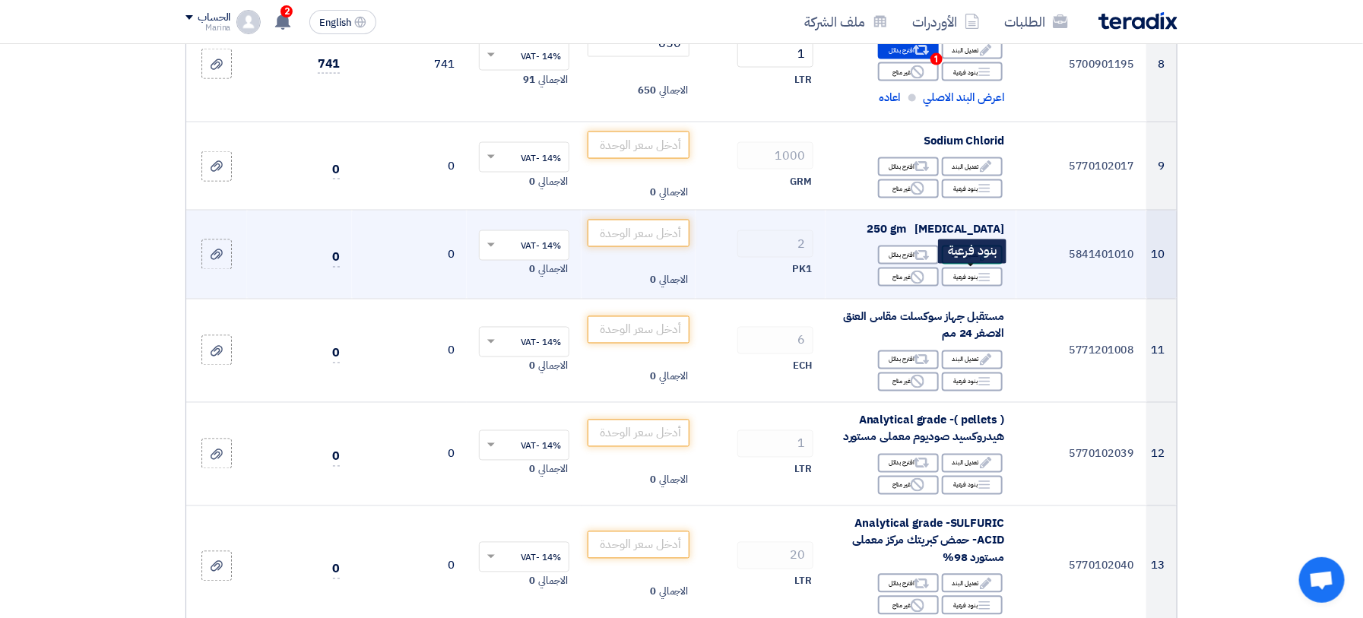
scroll to position [1114, 0]
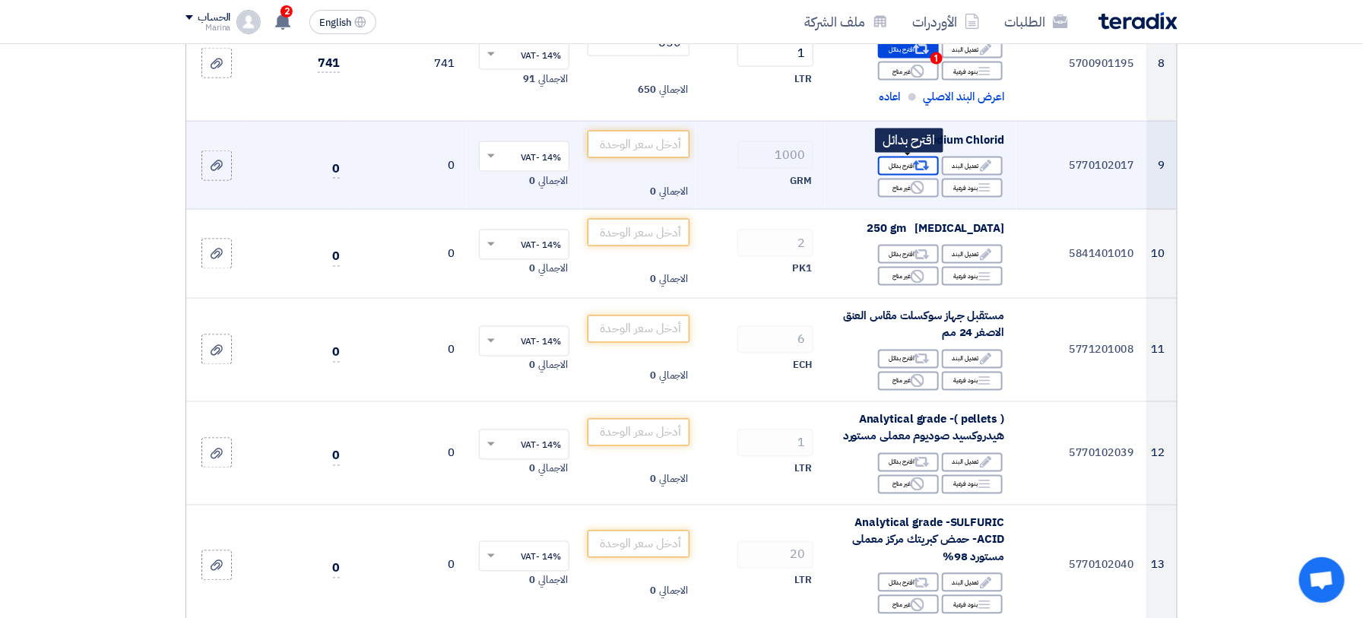
click at [916, 162] on use at bounding box center [922, 166] width 16 height 10
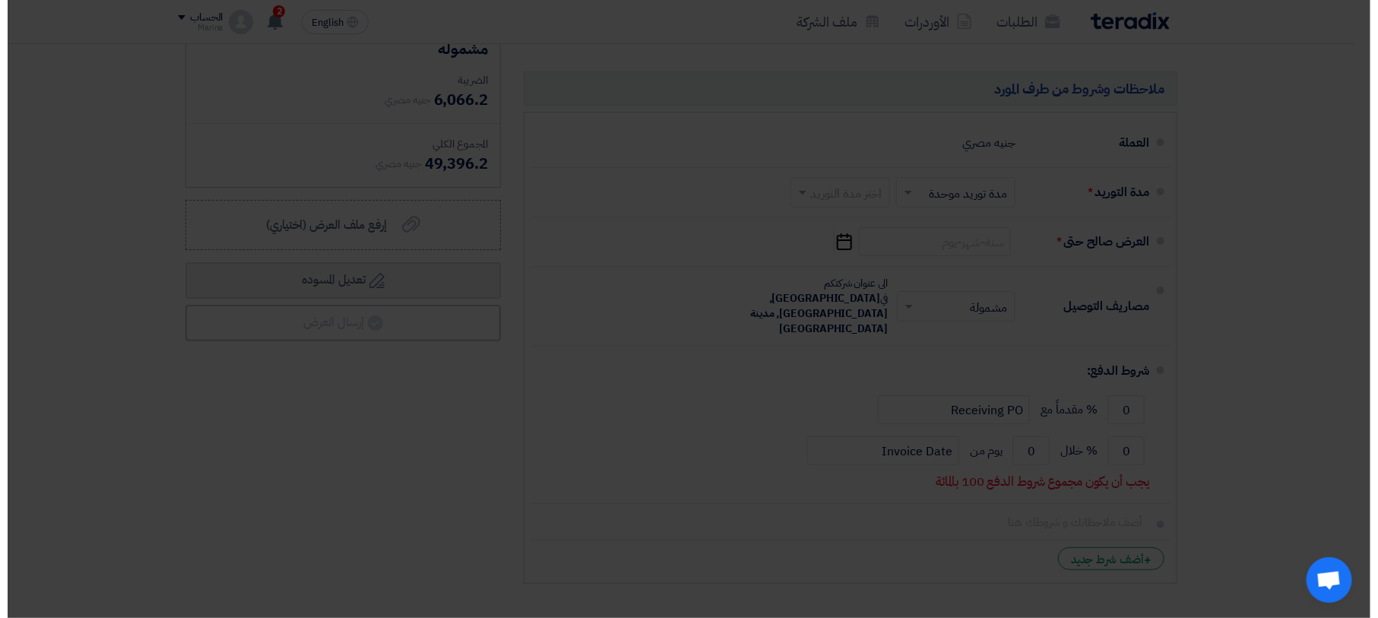
scroll to position [503, 0]
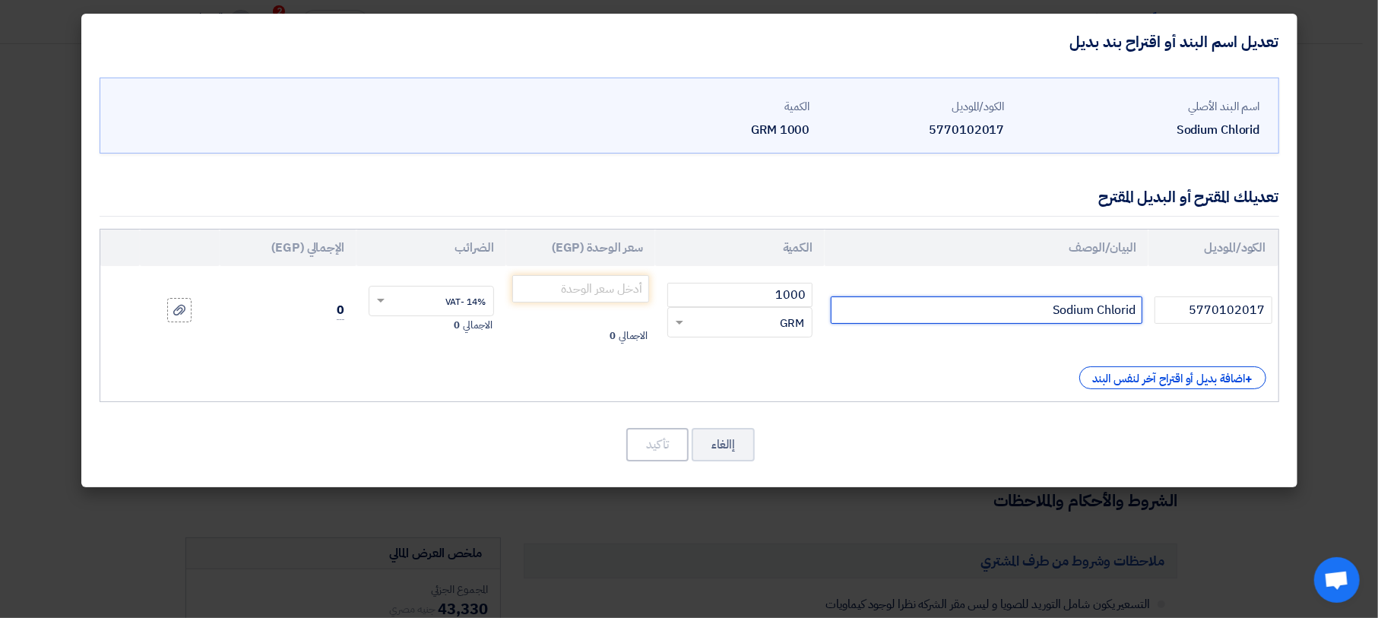
click at [1011, 315] on input "Sodium Chlorid" at bounding box center [987, 309] width 312 height 27
type input "Sodium Chlorid هندى"
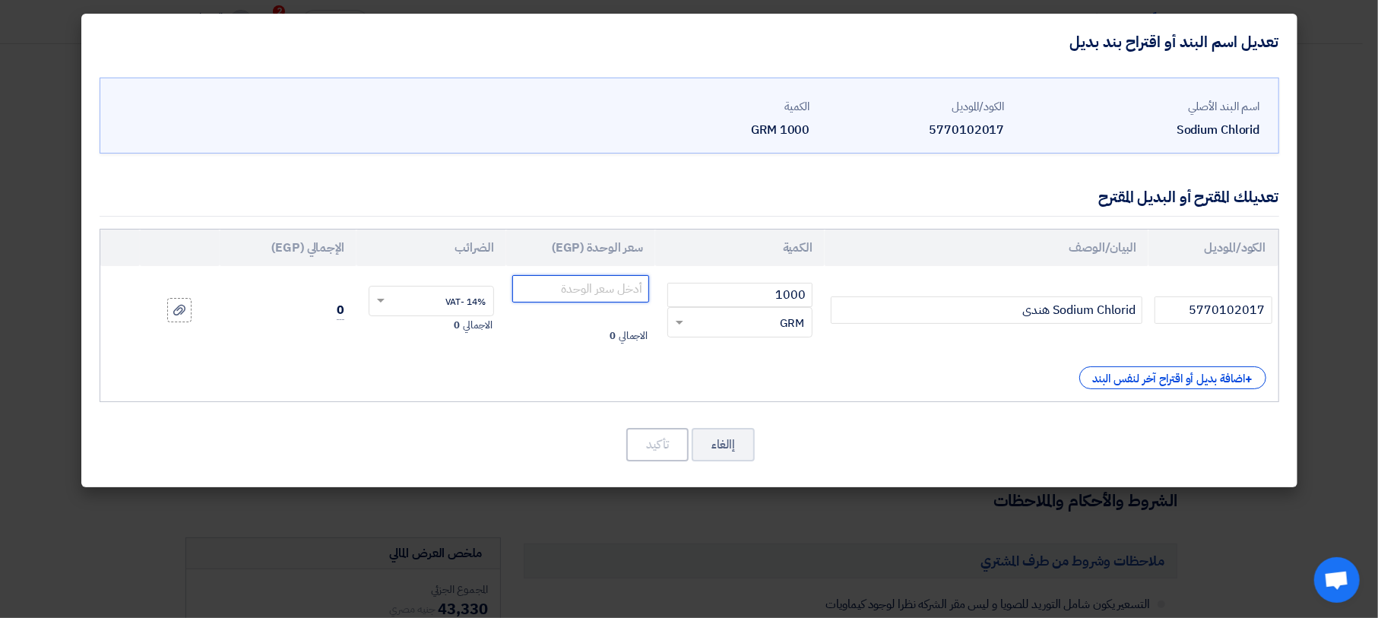
click at [613, 286] on input "number" at bounding box center [581, 288] width 138 height 27
type input "0.51"
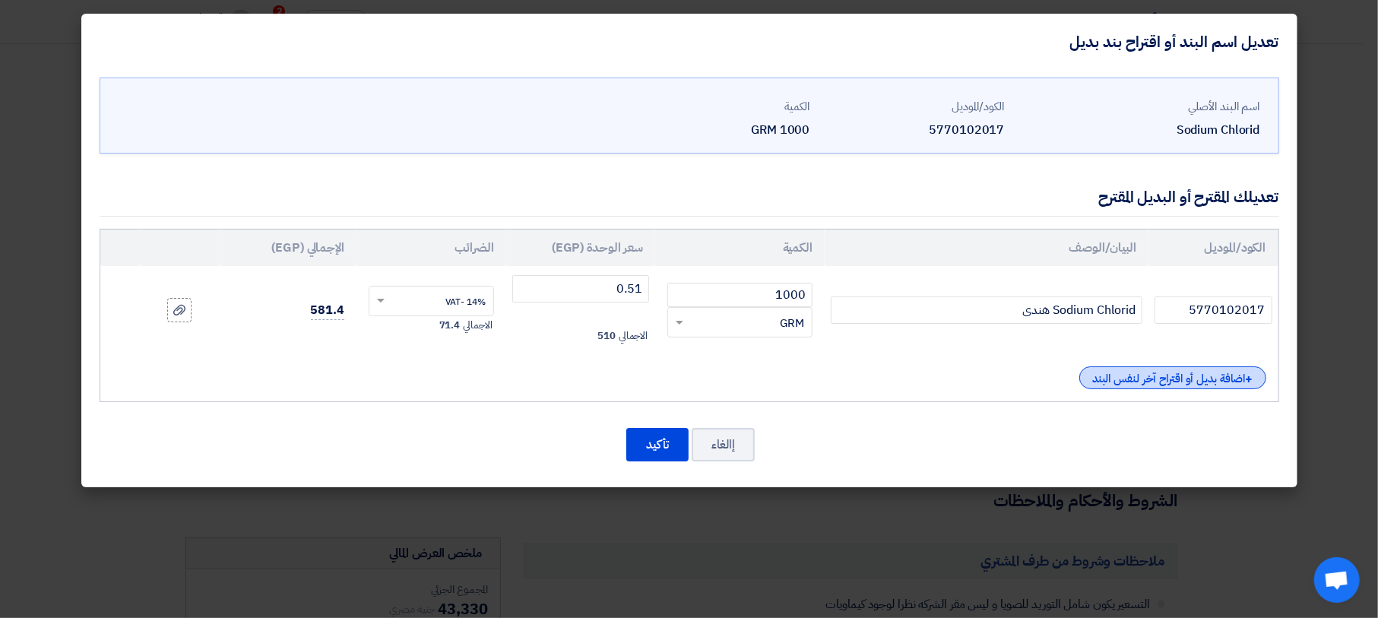
click at [1114, 378] on div "+ اضافة بديل أو اقتراح آخر لنفس البند" at bounding box center [1172, 377] width 187 height 23
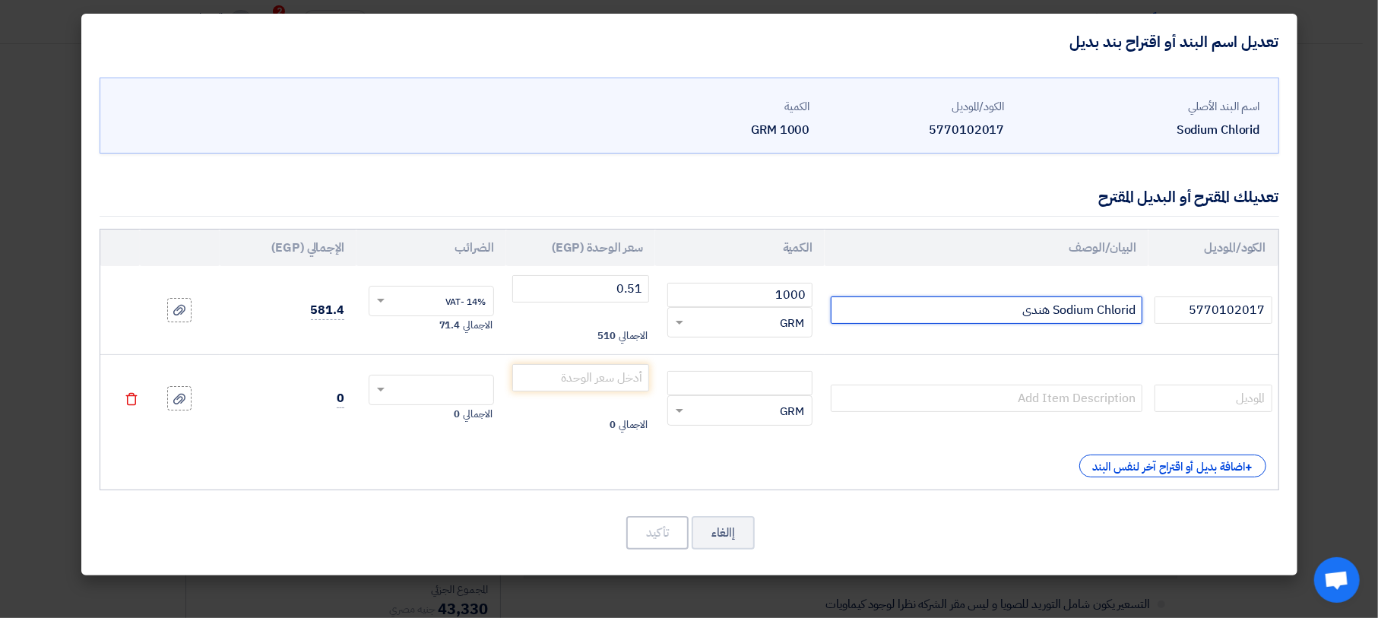
drag, startPoint x: 1078, startPoint y: 309, endPoint x: 1138, endPoint y: 312, distance: 60.2
click at [1138, 312] on input "Sodium Chlorid هندى" at bounding box center [987, 309] width 312 height 27
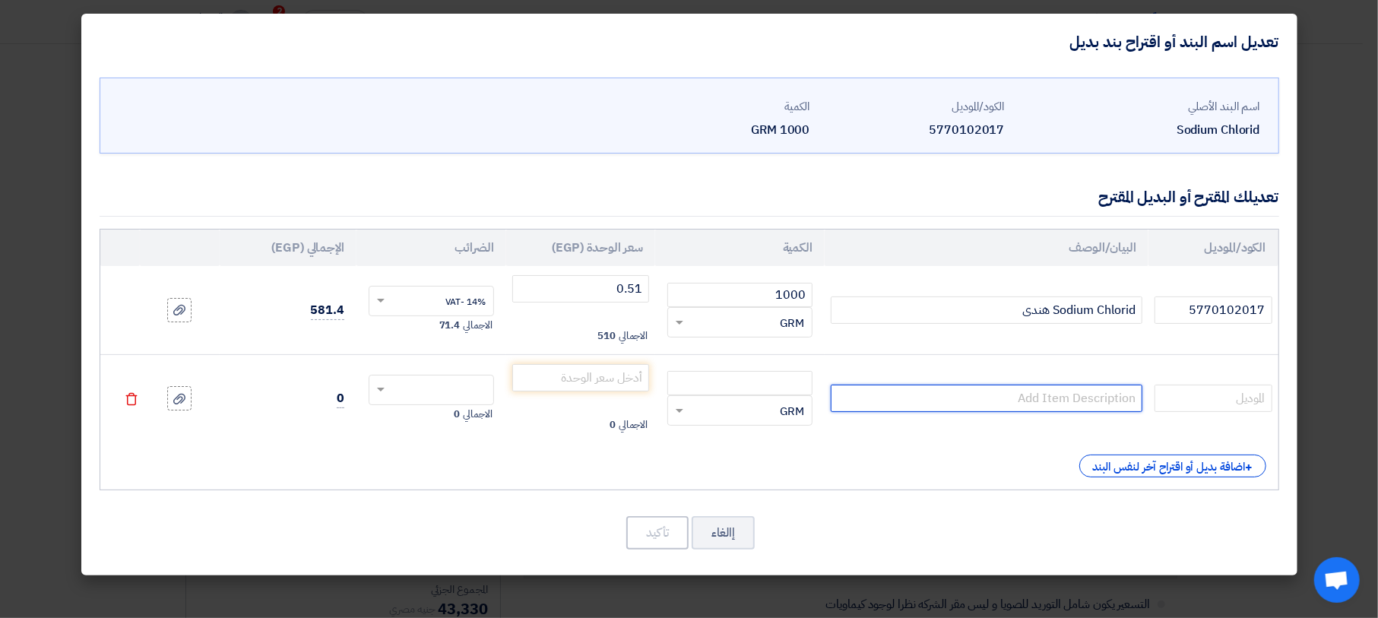
paste input "Sodium Chlorid"
type input "Sodium Chlorid محلى"
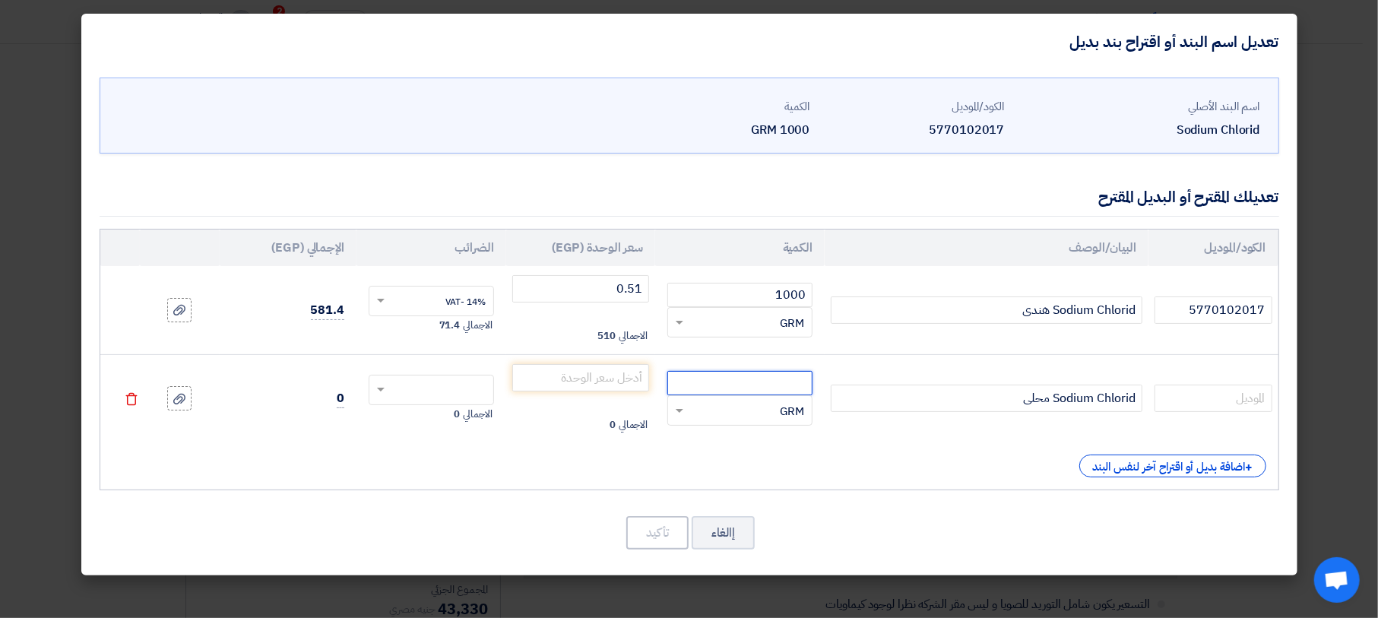
click at [785, 384] on input "number" at bounding box center [739, 383] width 145 height 24
type input "1000"
click at [452, 392] on input "text" at bounding box center [441, 391] width 92 height 24
click at [449, 411] on span "14% -VAT" at bounding box center [465, 418] width 40 height 14
click at [554, 383] on input "number" at bounding box center [581, 377] width 138 height 27
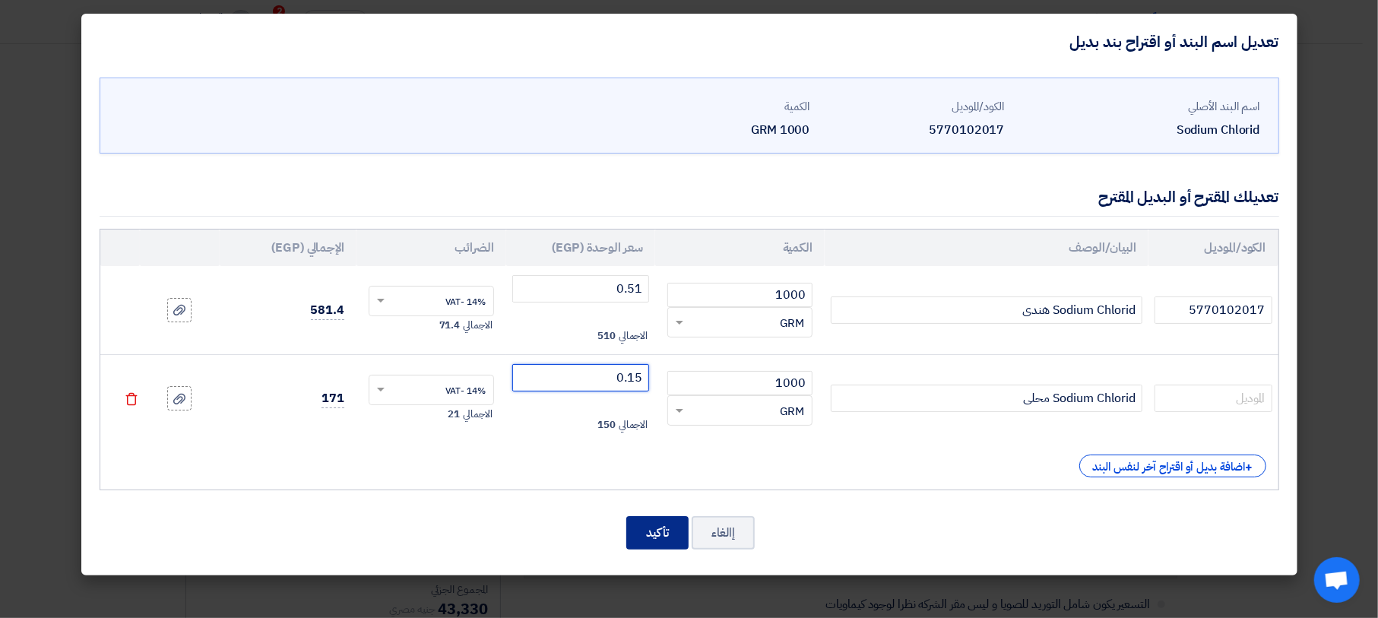
type input "0.15"
click at [652, 523] on button "تأكيد" at bounding box center [657, 532] width 62 height 33
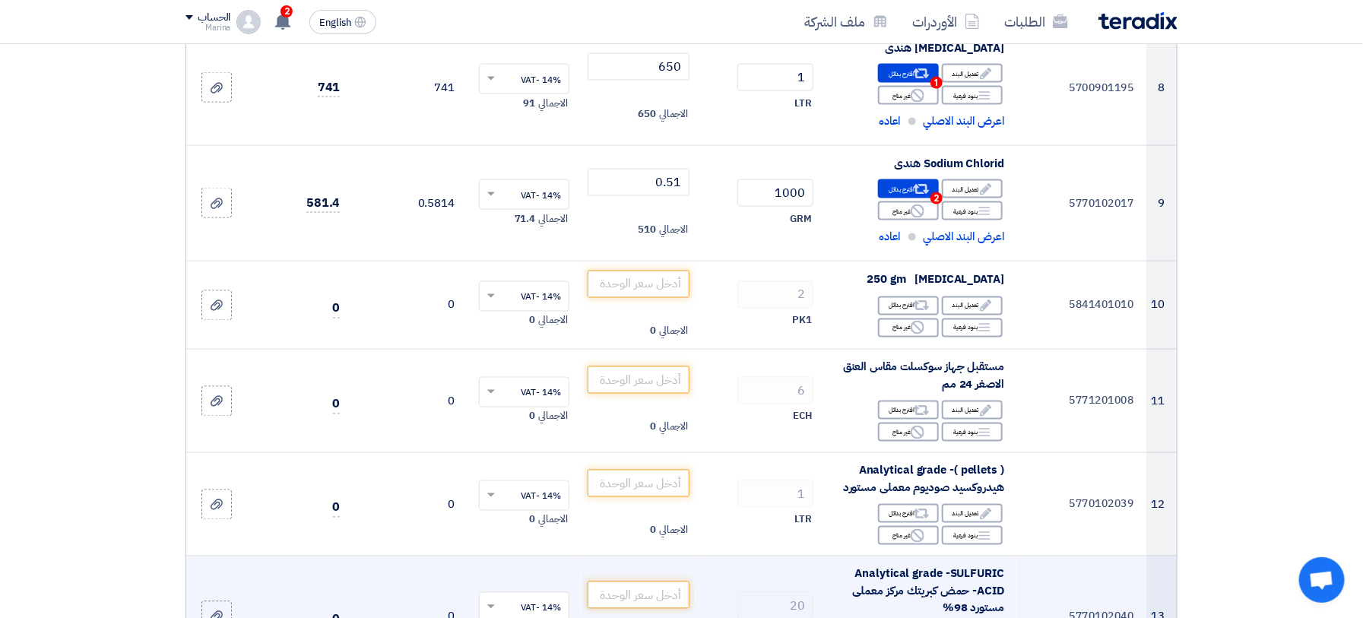
scroll to position [1086, 0]
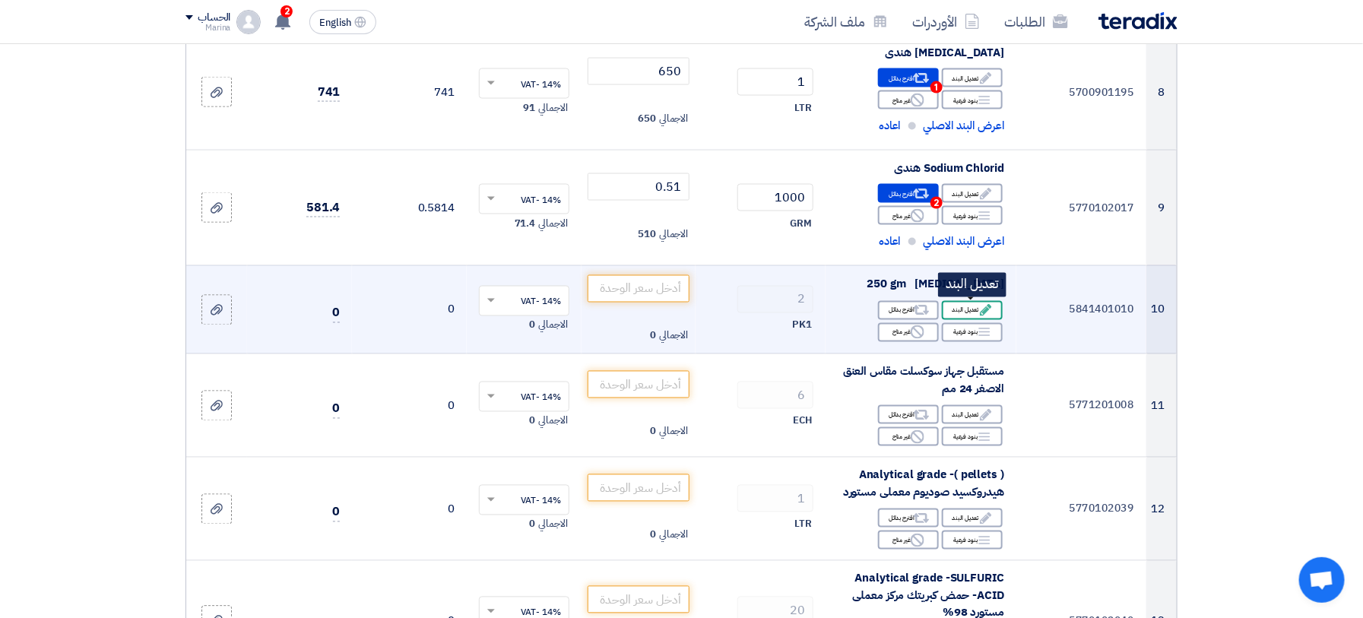
click at [972, 306] on div "Edit تعديل البند" at bounding box center [972, 310] width 61 height 19
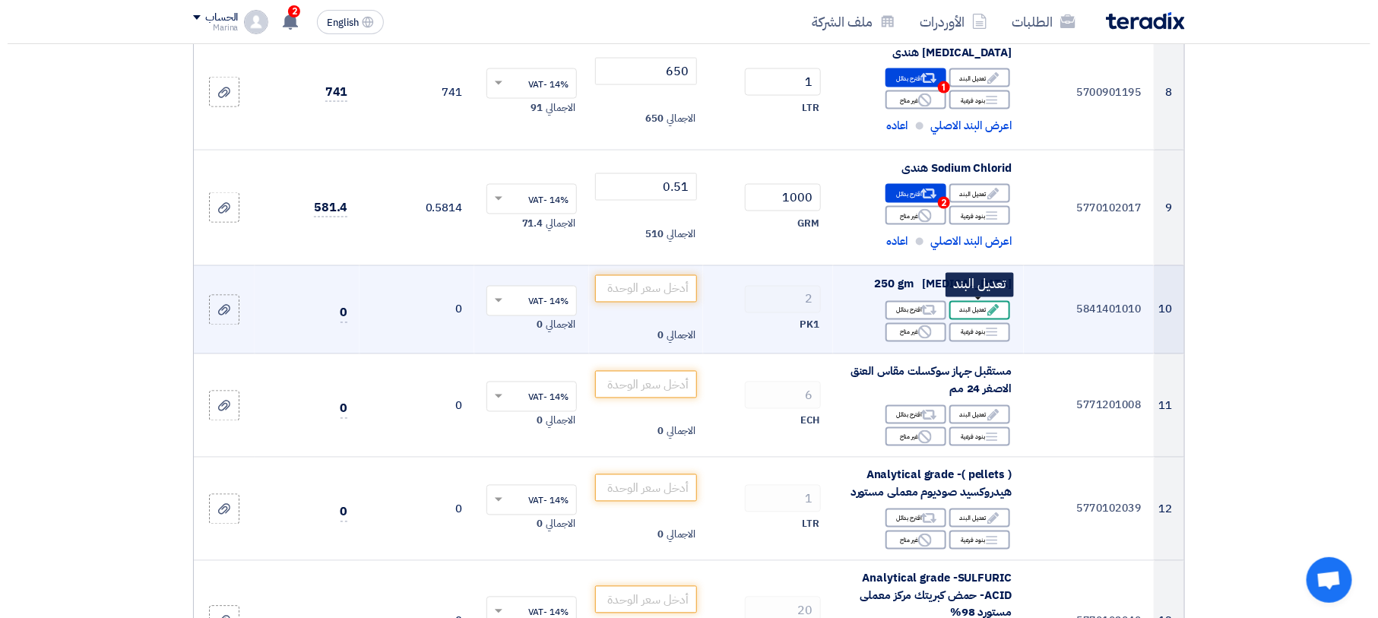
scroll to position [474, 0]
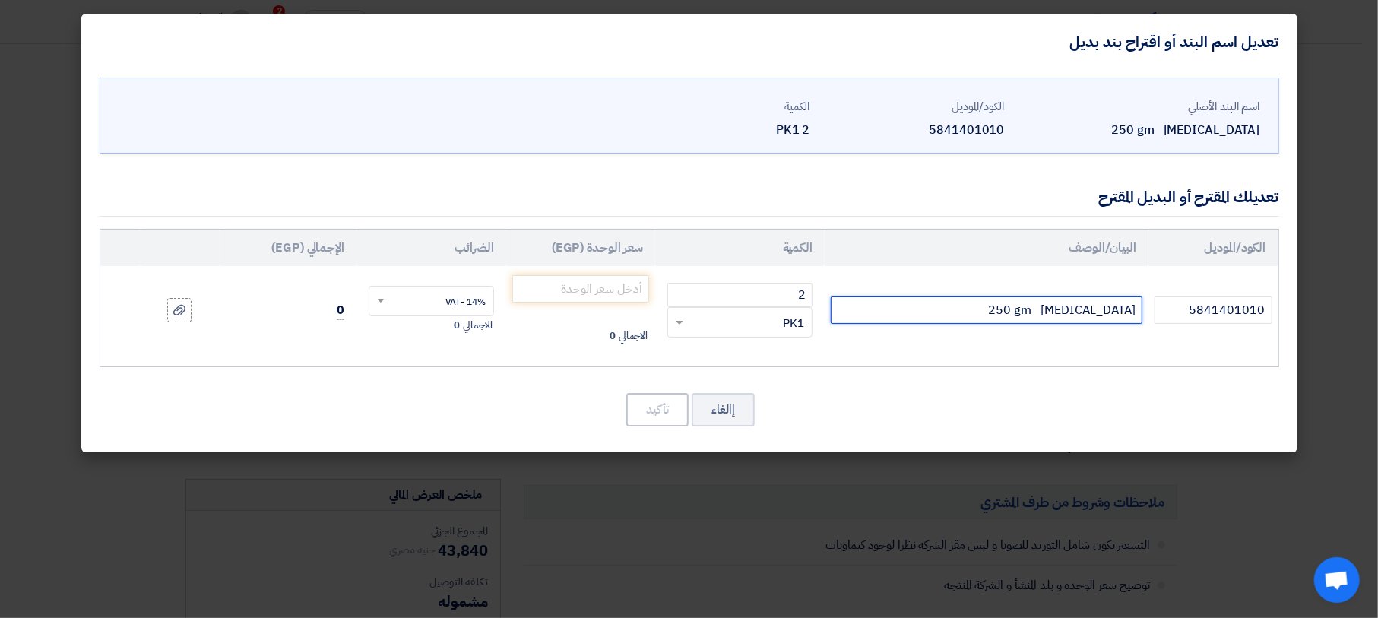
click at [942, 309] on input "[MEDICAL_DATA] 250 gm" at bounding box center [987, 309] width 312 height 27
type input "[MEDICAL_DATA] 250 gm محلى"
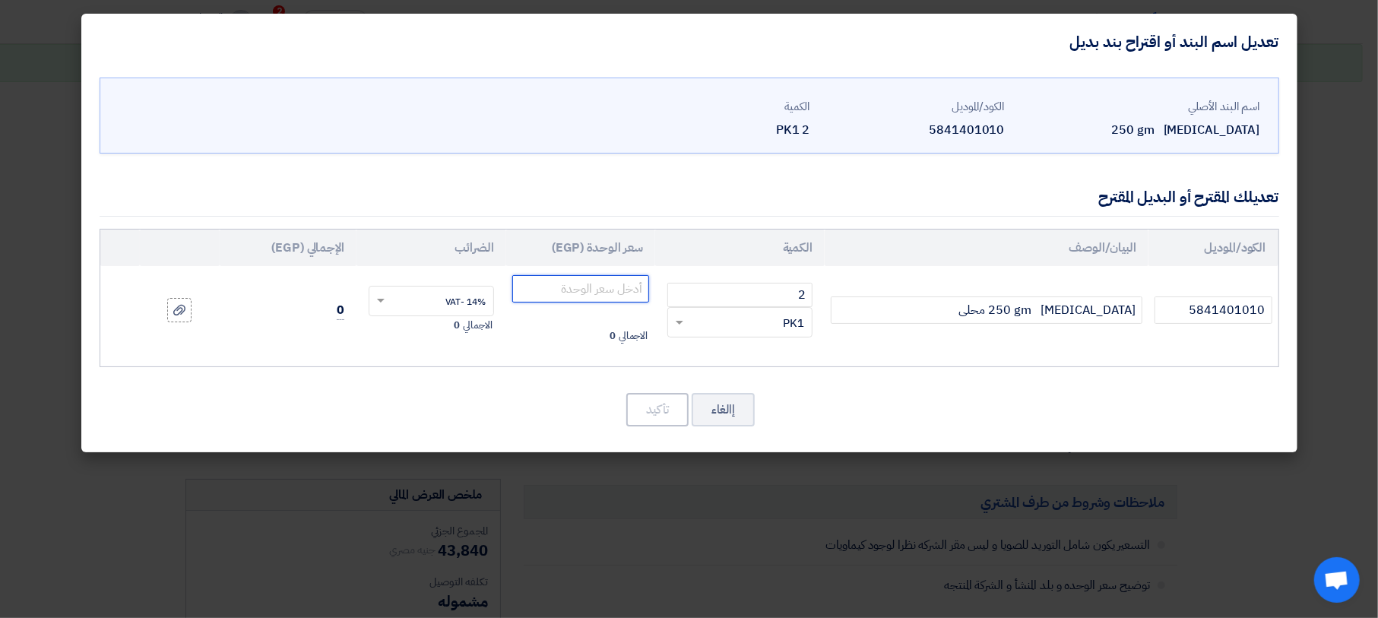
click at [611, 290] on input "number" at bounding box center [581, 288] width 138 height 27
type input "1850"
click at [640, 411] on button "تأكيد" at bounding box center [657, 409] width 62 height 33
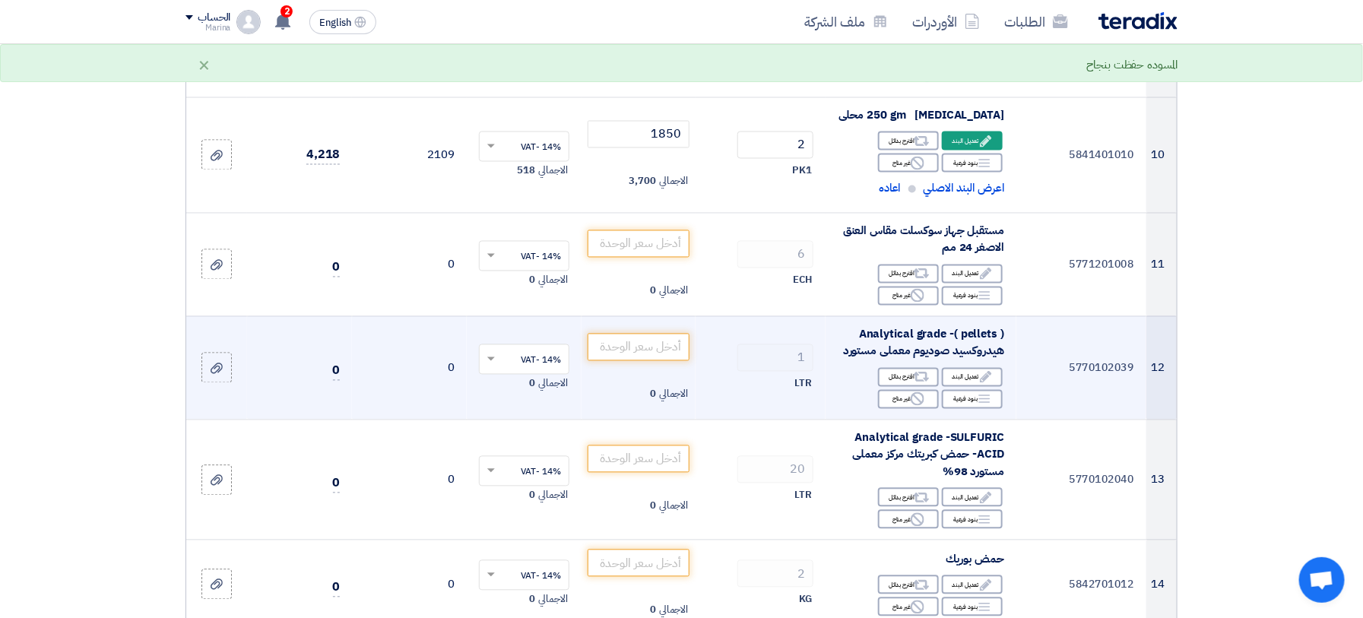
scroll to position [1274, 0]
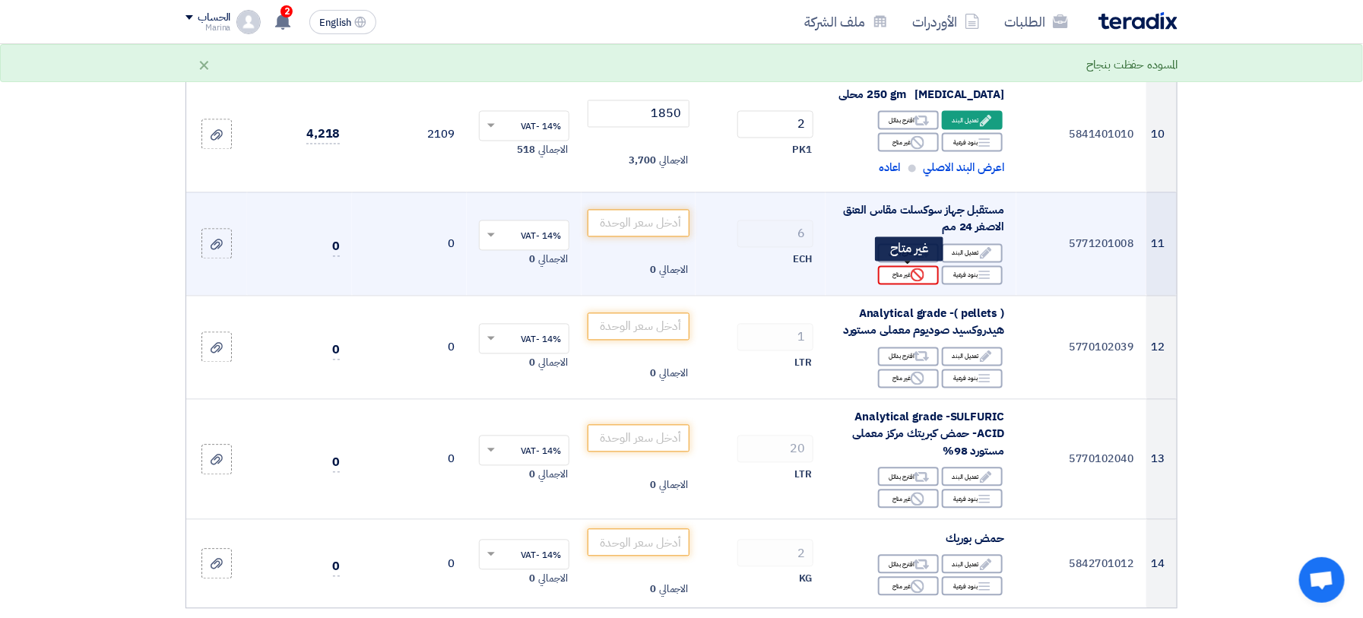
click at [908, 273] on div "Reject غير متاح" at bounding box center [908, 275] width 61 height 19
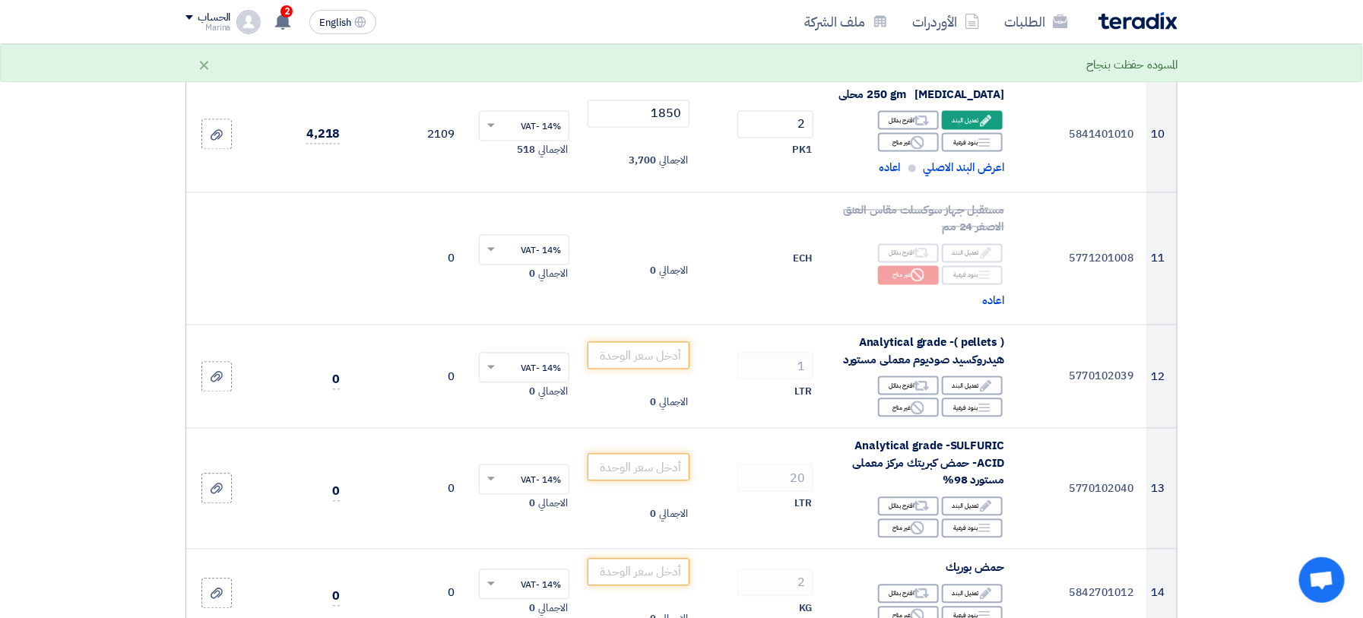
scroll to position [1375, 0]
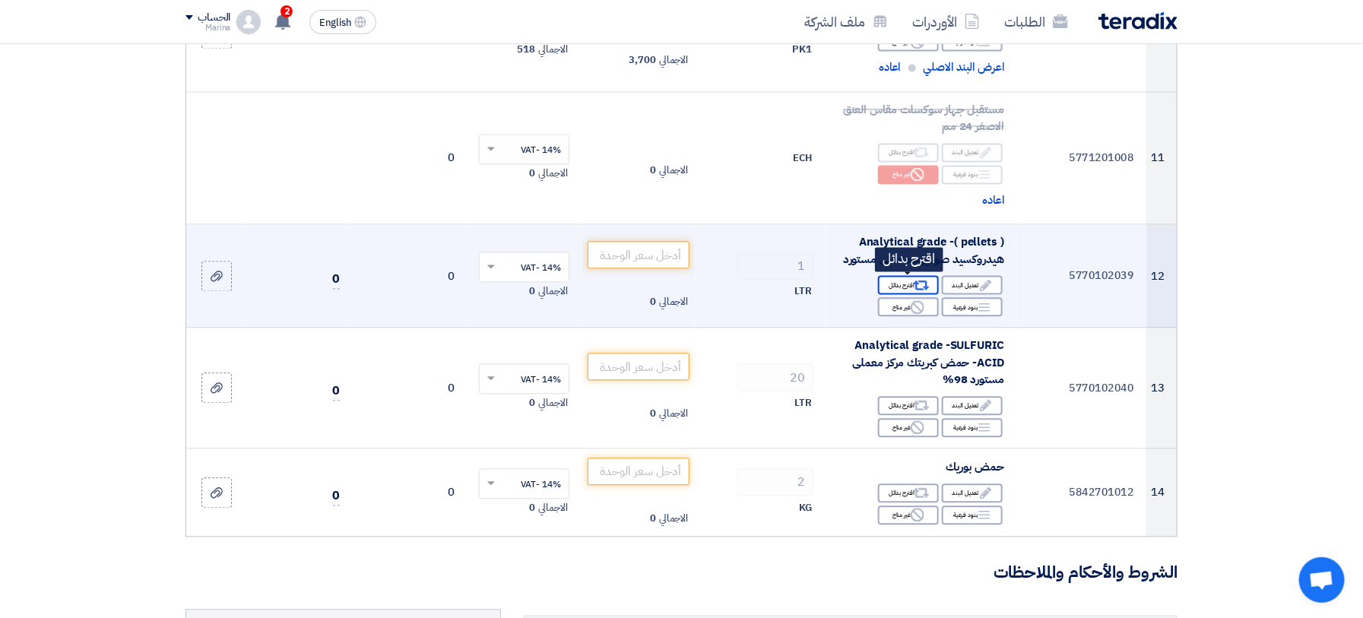
click at [897, 286] on div "Alternative اقترح بدائل" at bounding box center [908, 284] width 61 height 19
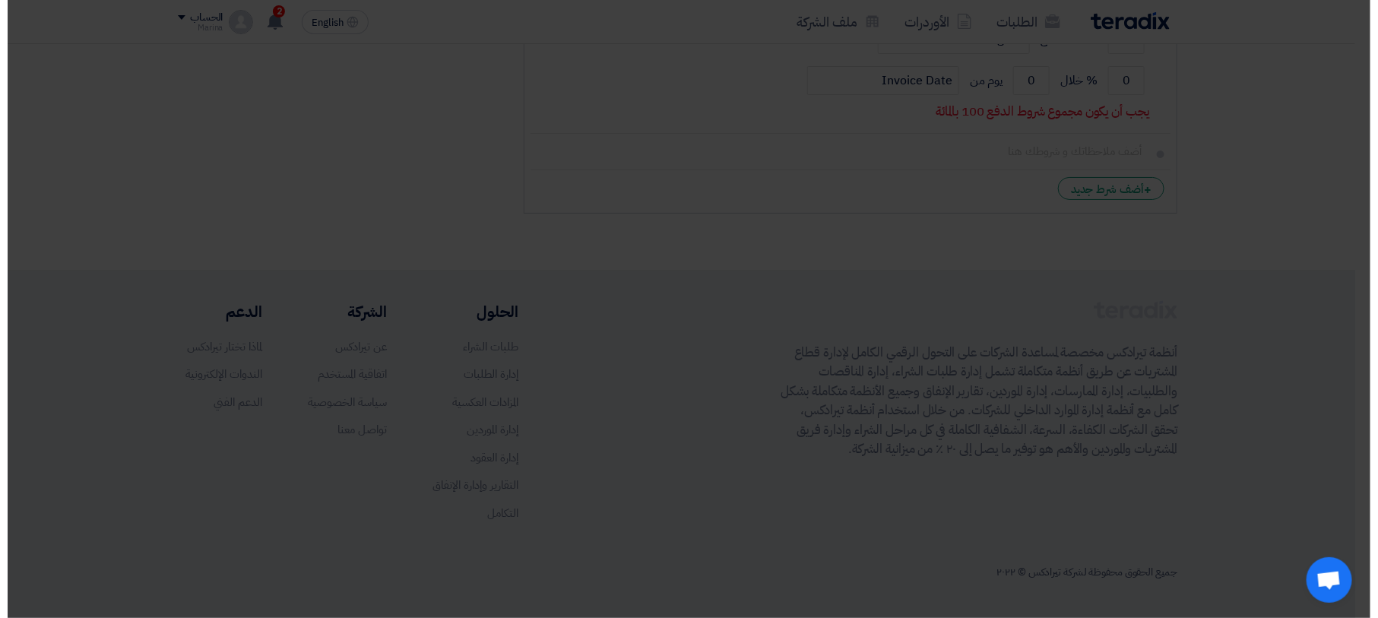
scroll to position [400, 0]
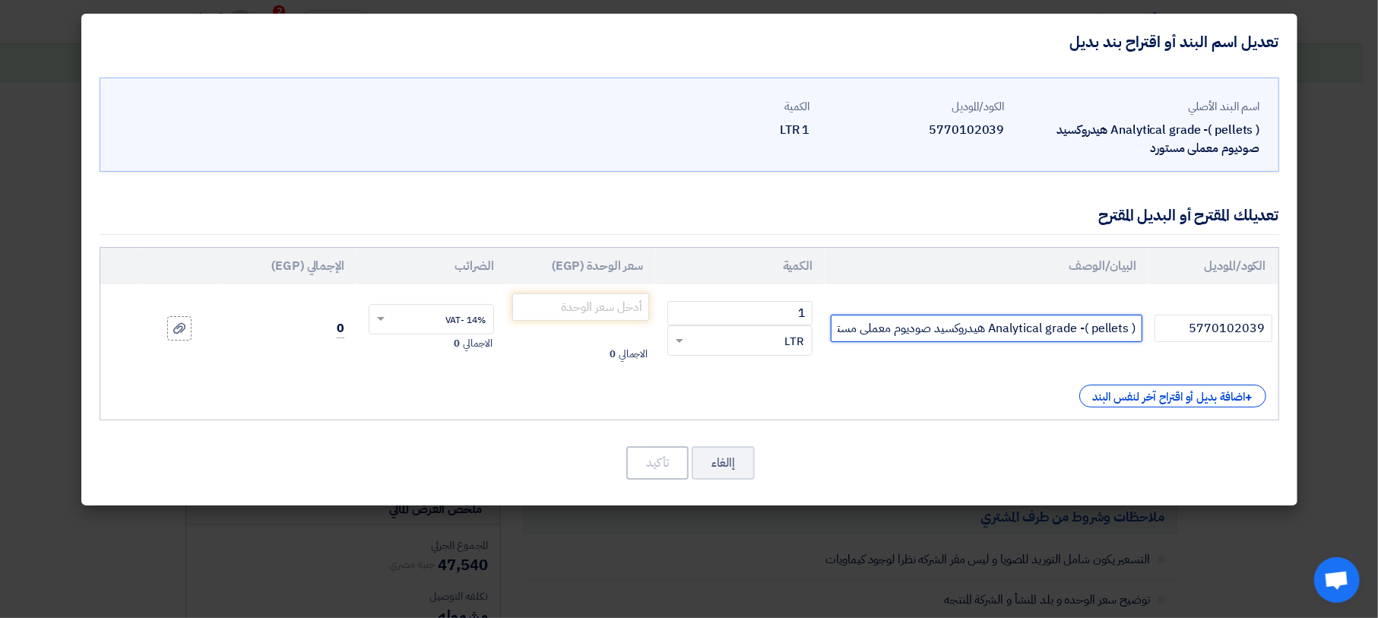
click at [867, 333] on input "Analytical grade -( pellets ) هيدروكسيد صوديوم معملى مستورد" at bounding box center [987, 328] width 312 height 27
type input "Analytical grade -( pellets ) هيدروكسيد صوديوم معملى مستورد ميرك المانى"
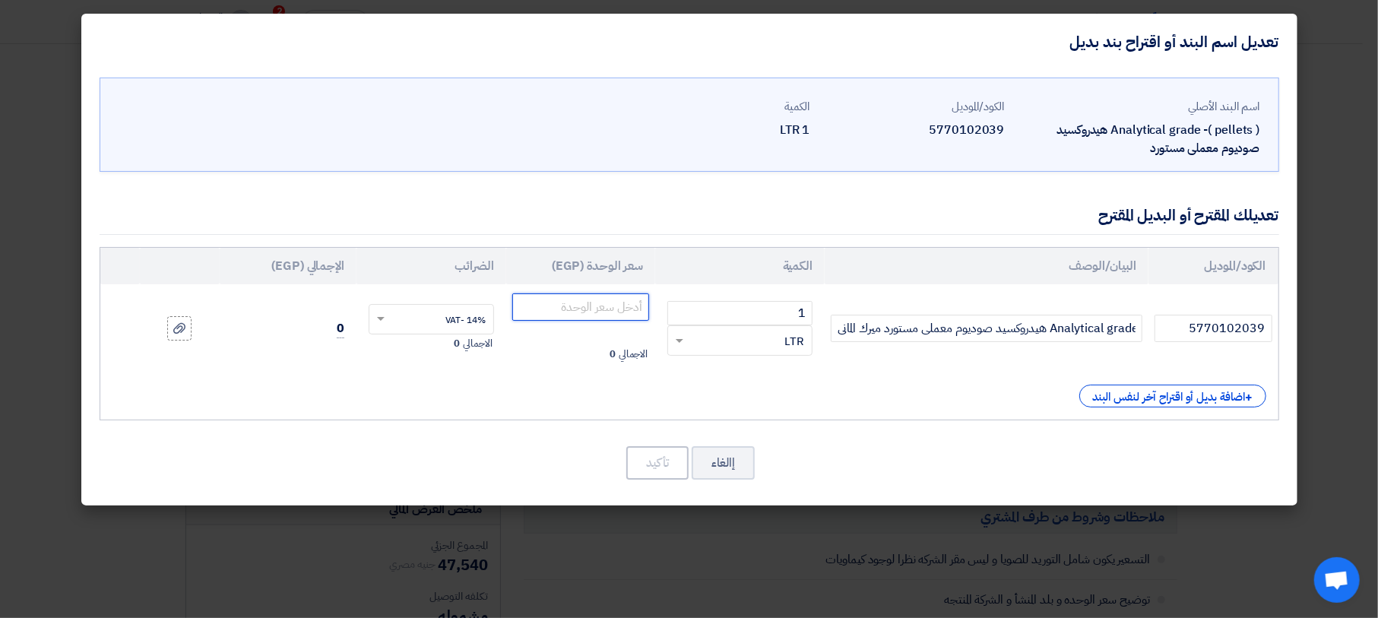
scroll to position [0, 0]
click at [581, 308] on input "number" at bounding box center [581, 306] width 138 height 27
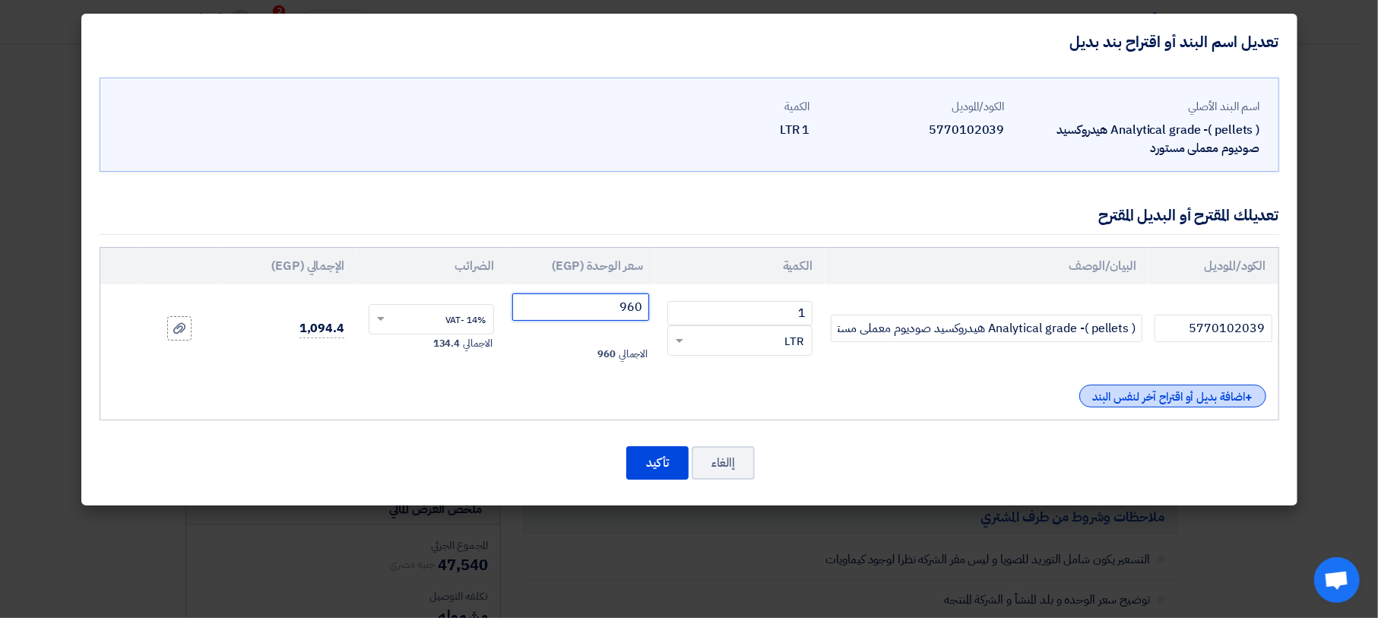
type input "960"
click at [1130, 387] on div "+ اضافة بديل أو اقتراح آخر لنفس البند" at bounding box center [1172, 396] width 187 height 23
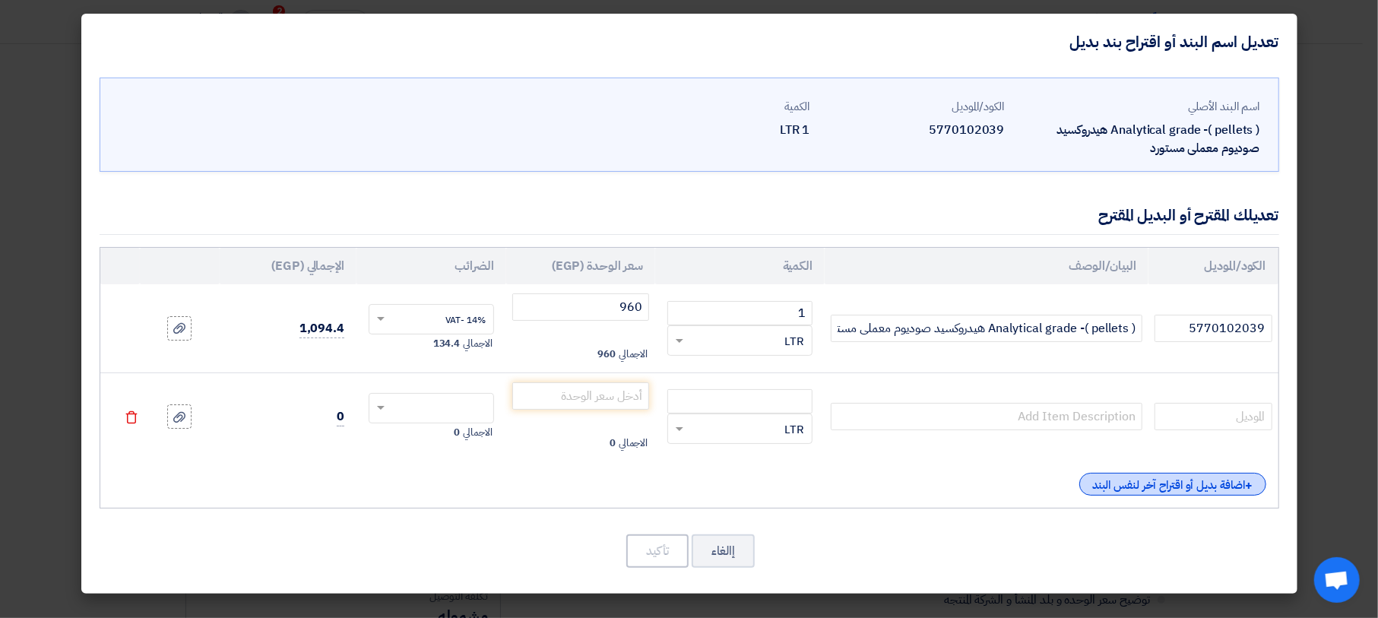
click at [1126, 477] on div "+ اضافة بديل أو اقتراح آخر لنفس البند" at bounding box center [1172, 484] width 187 height 23
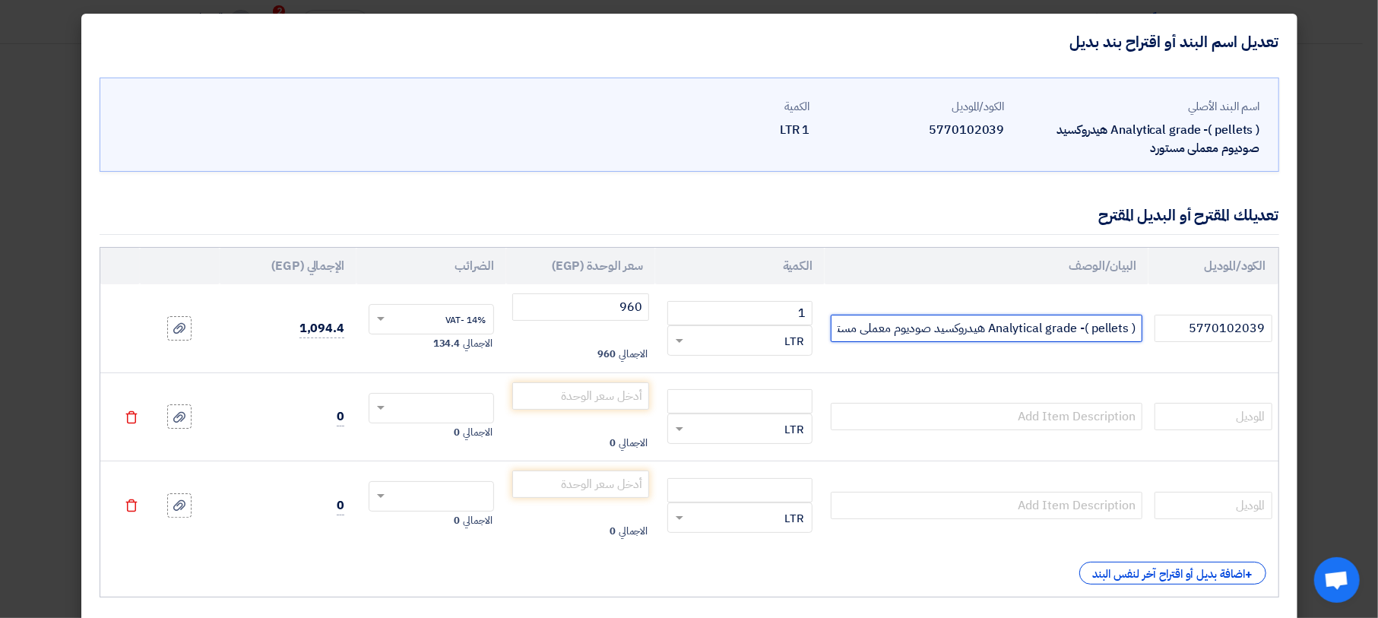
click at [847, 331] on input "Analytical grade -( pellets ) هيدروكسيد صوديوم معملى مستورد ميرك المانى" at bounding box center [987, 328] width 312 height 27
drag, startPoint x: 1146, startPoint y: 328, endPoint x: 892, endPoint y: 334, distance: 253.2
click at [892, 334] on input "Analytical grade -( pellets ) هيدروكسيد صوديوم معملى مستورد ميرك المانى" at bounding box center [987, 328] width 312 height 27
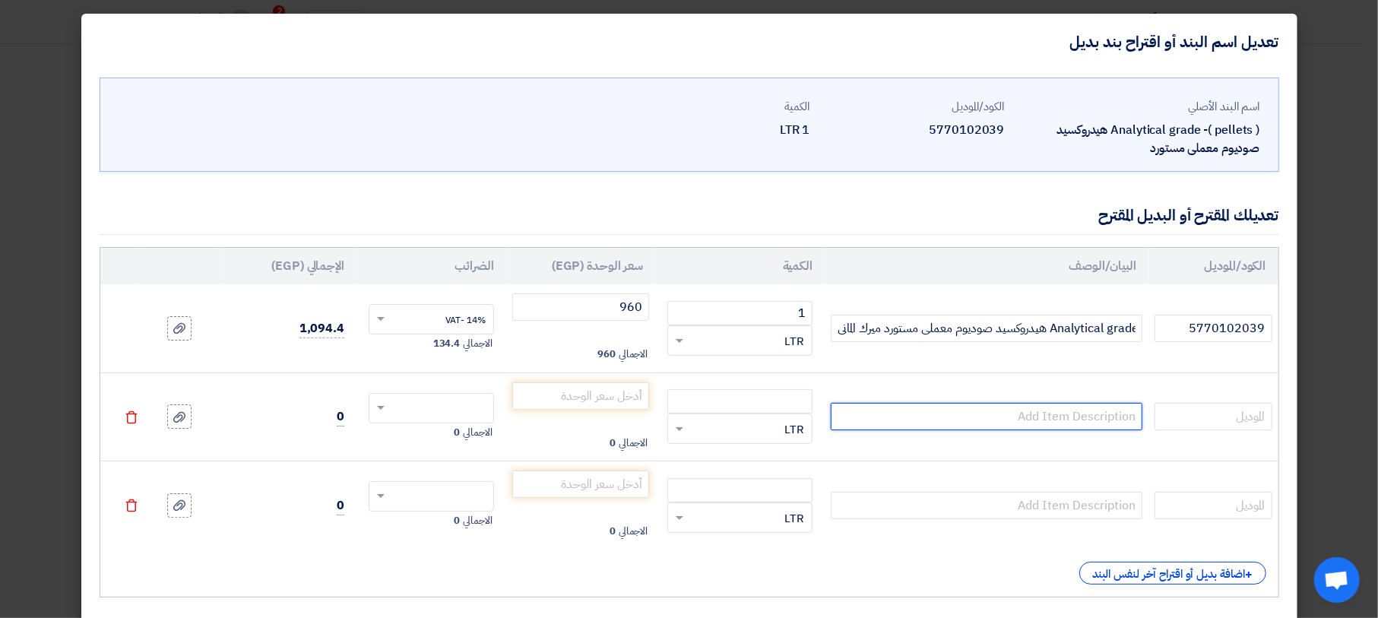
scroll to position [0, 0]
paste input "Analytical grade -( pellets ) هيدروكسيد صوديوم معملى مستورد"
type input "Analytical grade -( pellets ) هيدروكسيد صوديوم معملى مستورد"
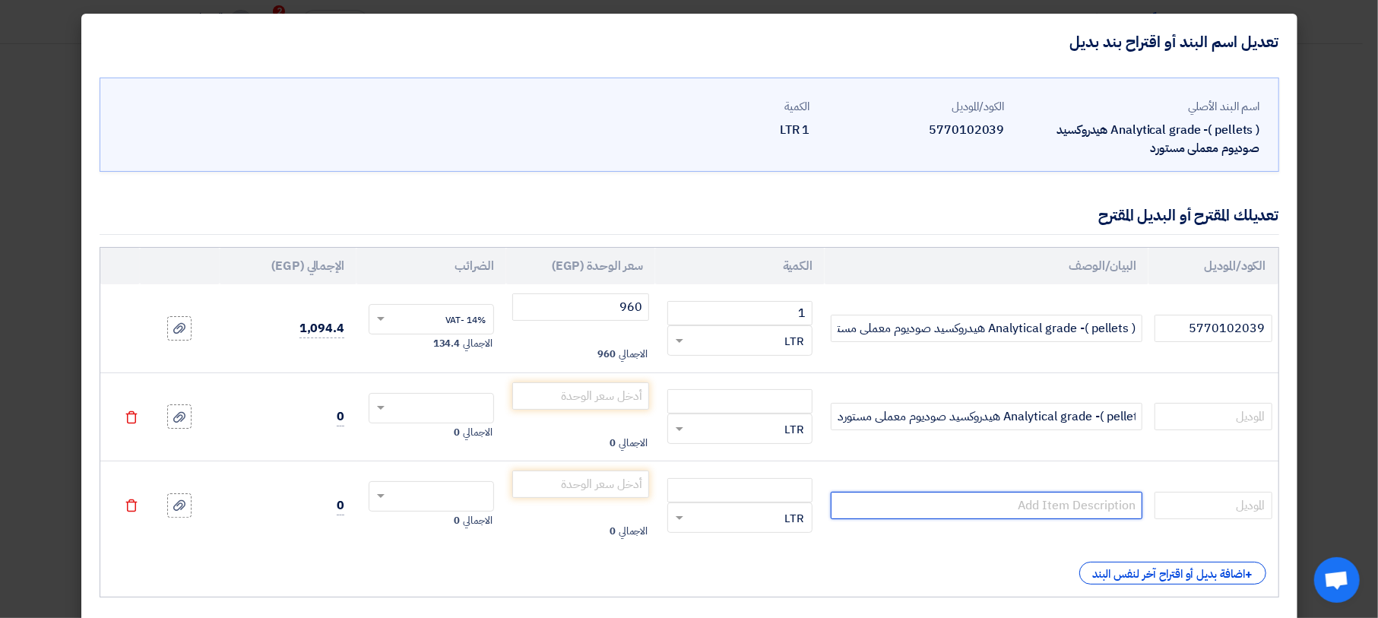
scroll to position [0, 0]
paste input "Analytical grade -( pellets ) هيدروكسيد صوديوم معملى مستورد"
type input "Analytical grade -( pellets ) هيدروكسيد صوديوم معملى مستورد هندى براند الفا"
click at [785, 495] on input "number" at bounding box center [739, 490] width 145 height 24
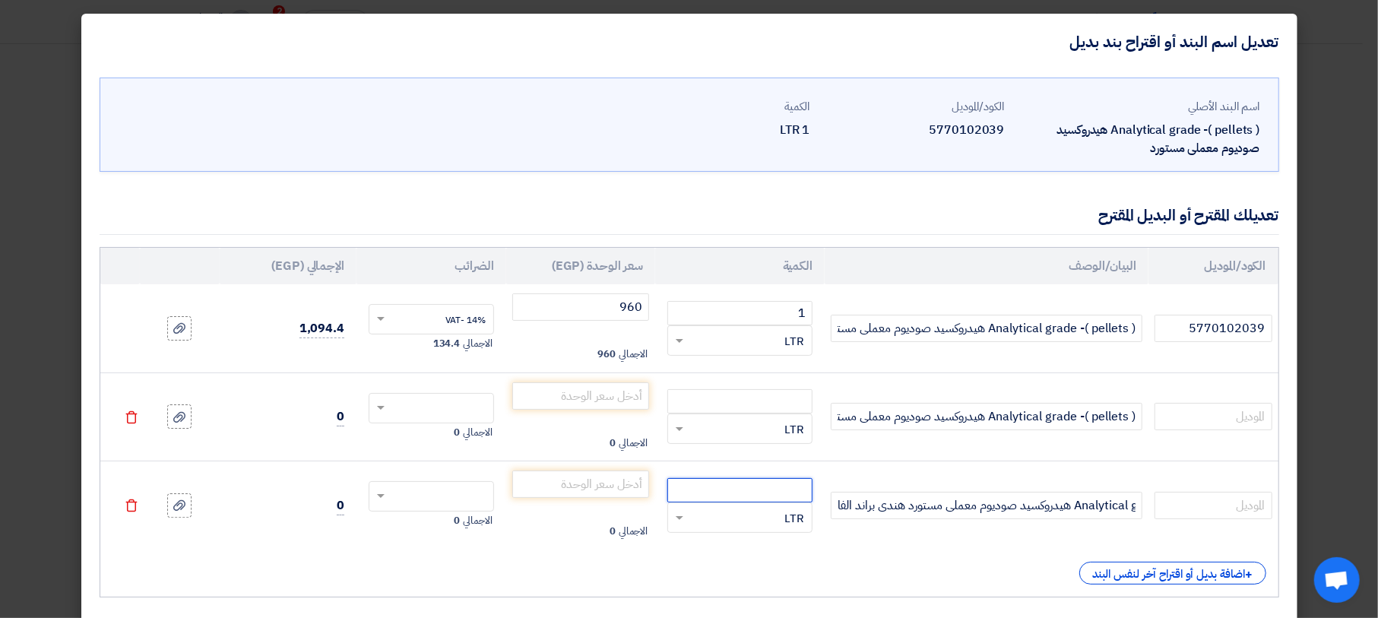
scroll to position [0, 0]
type input "1"
click at [624, 486] on input "number" at bounding box center [581, 484] width 138 height 27
type input "450"
click at [447, 504] on input "text" at bounding box center [441, 498] width 92 height 24
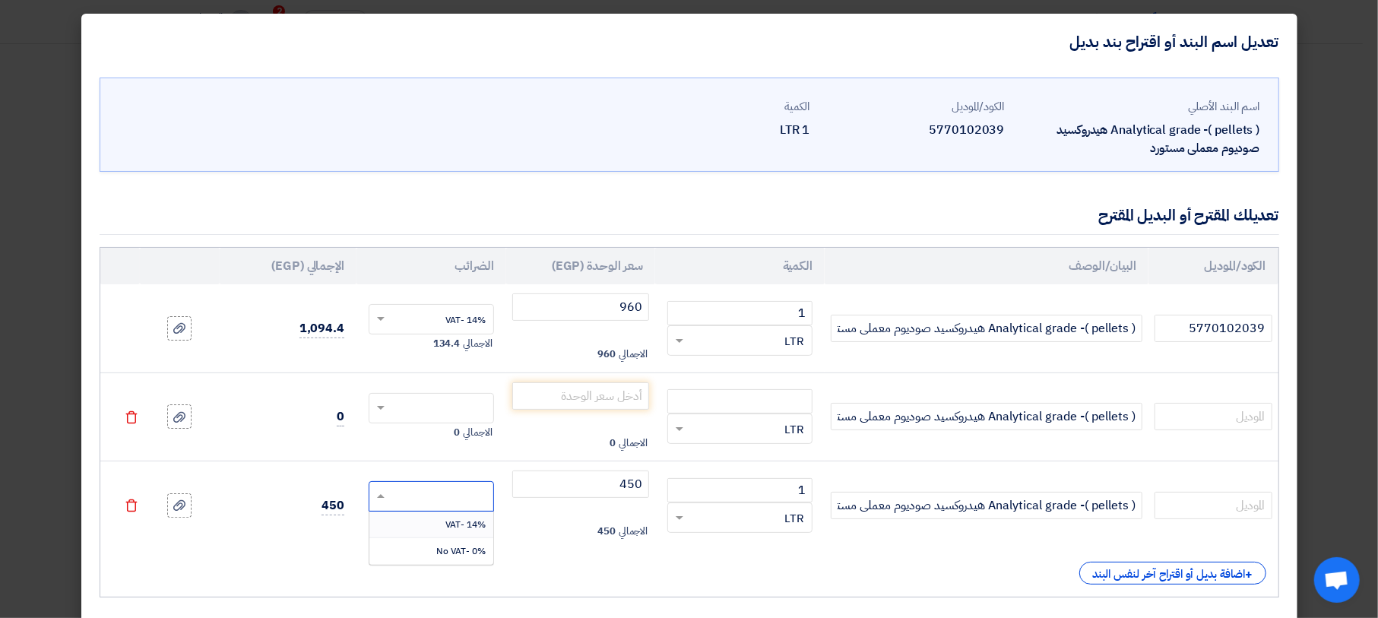
click at [452, 525] on span "14% -VAT" at bounding box center [465, 525] width 40 height 14
click at [440, 398] on input "text" at bounding box center [441, 410] width 92 height 24
click at [448, 429] on div "14% -VAT" at bounding box center [431, 436] width 124 height 27
click at [725, 393] on input "number" at bounding box center [739, 401] width 145 height 24
type input "1"
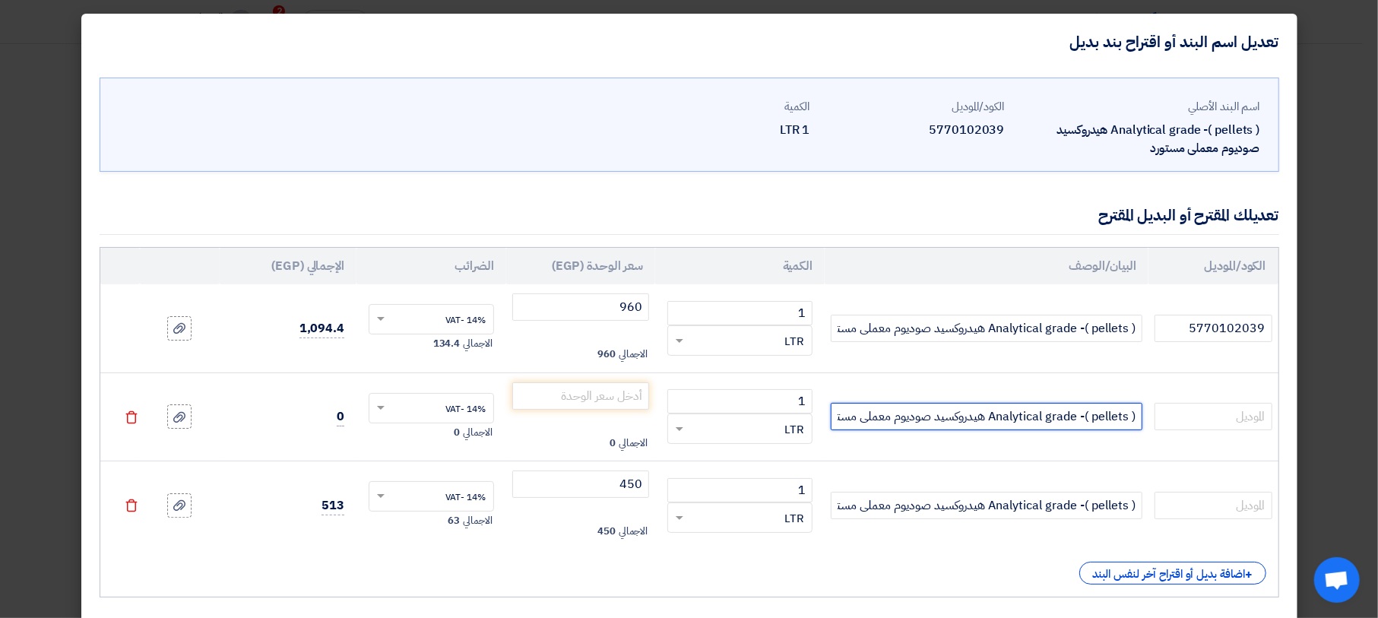
click at [865, 411] on input "Analytical grade -( pellets ) هيدروكسيد صوديوم معملى مستورد" at bounding box center [987, 416] width 312 height 27
type input "Analytical grade -( pellets ) هيدروكسيد صوديوم معملى مستورد هندى [PERSON_NAME]"
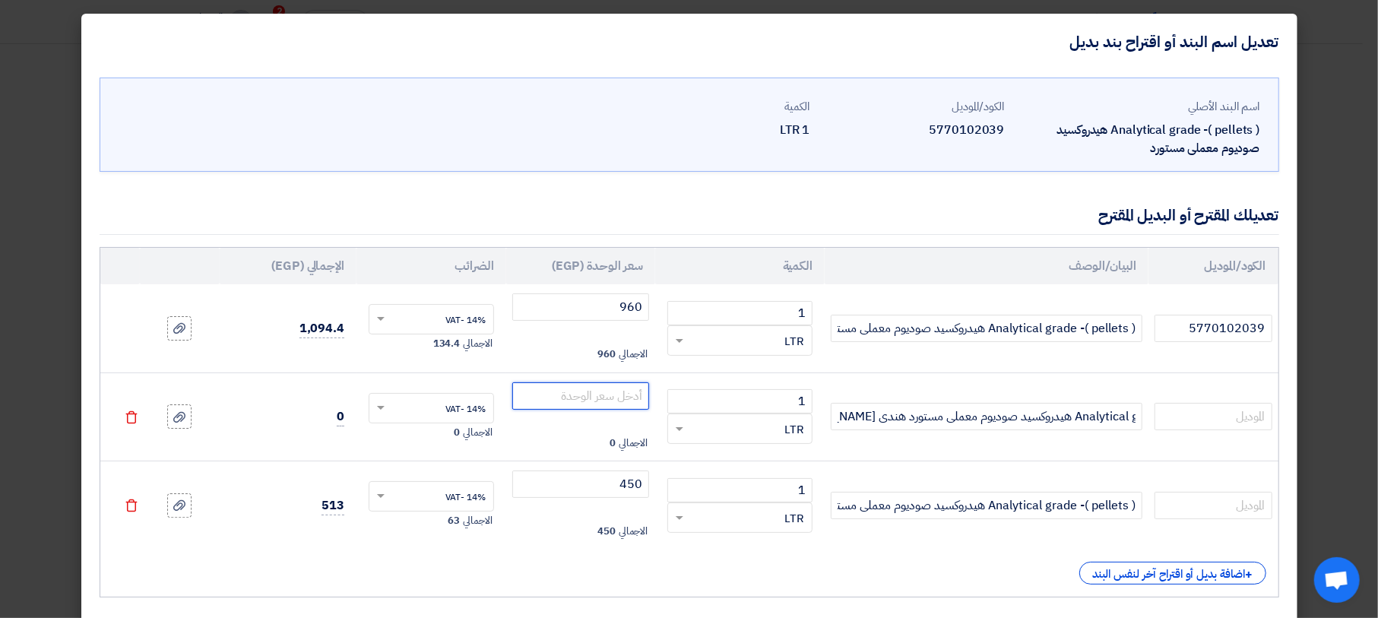
click at [618, 392] on input "number" at bounding box center [581, 395] width 138 height 27
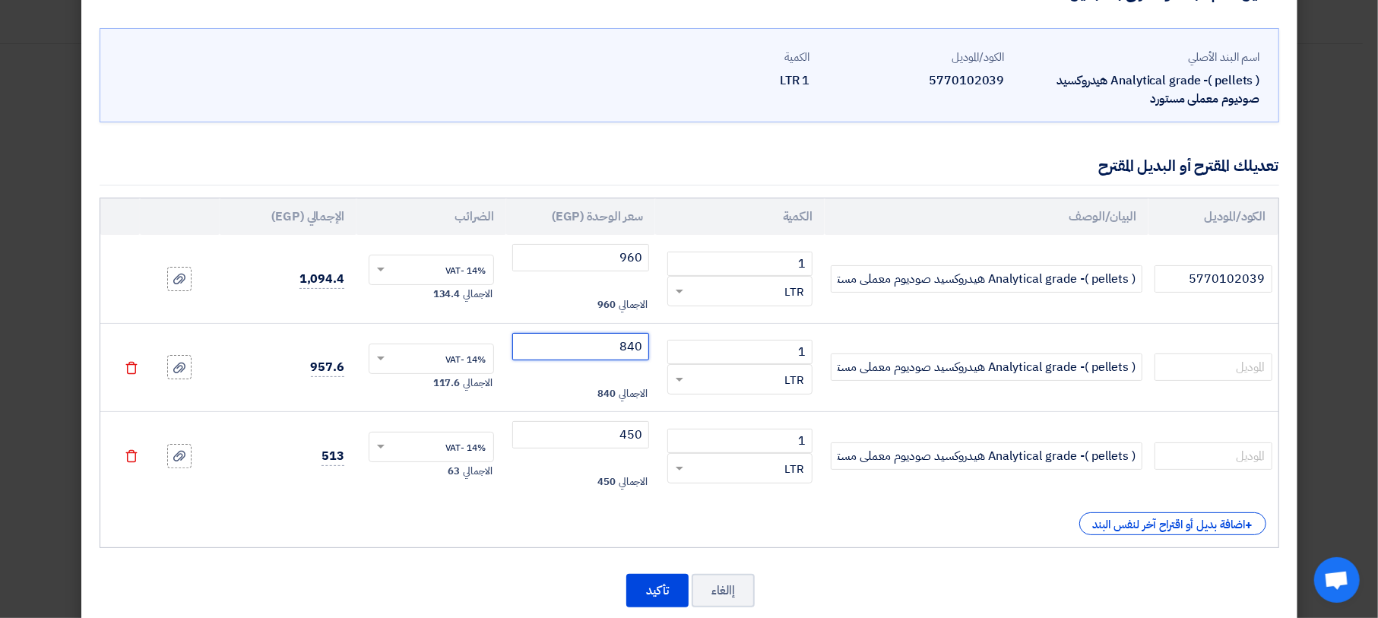
scroll to position [77, 0]
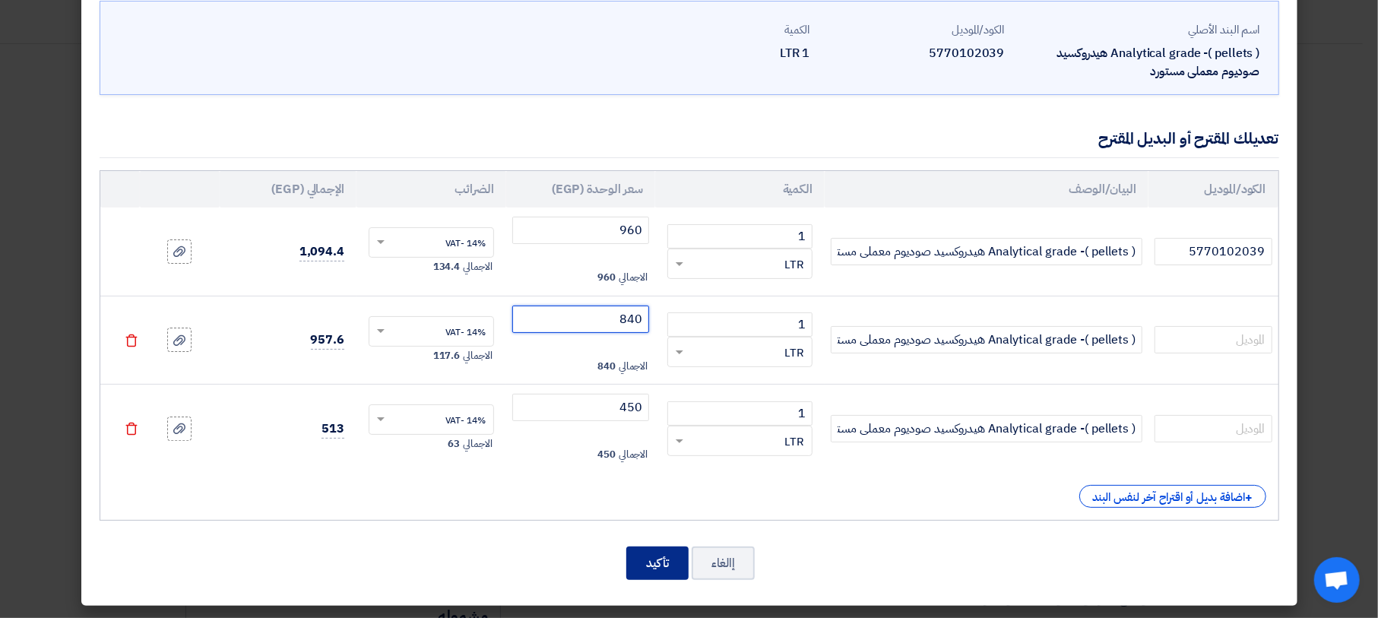
type input "840"
click at [680, 555] on button "تأكيد" at bounding box center [657, 563] width 62 height 33
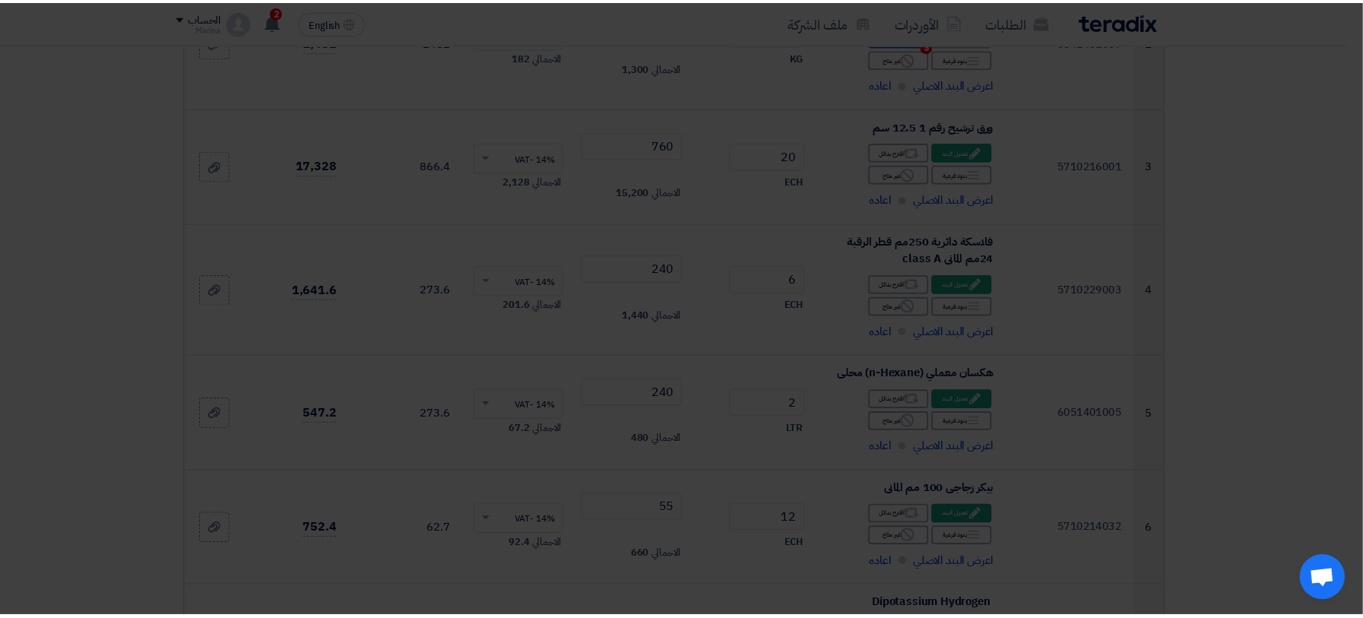
scroll to position [1490, 0]
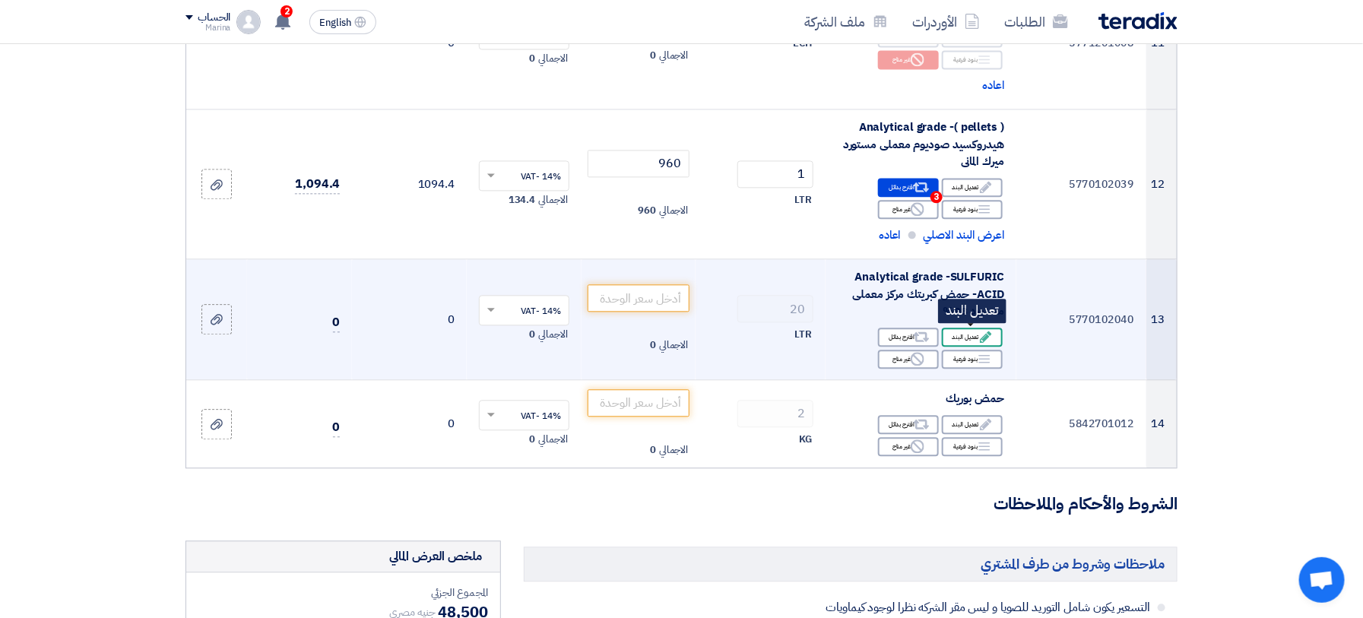
click at [950, 331] on div "Edit تعديل البند" at bounding box center [972, 337] width 61 height 19
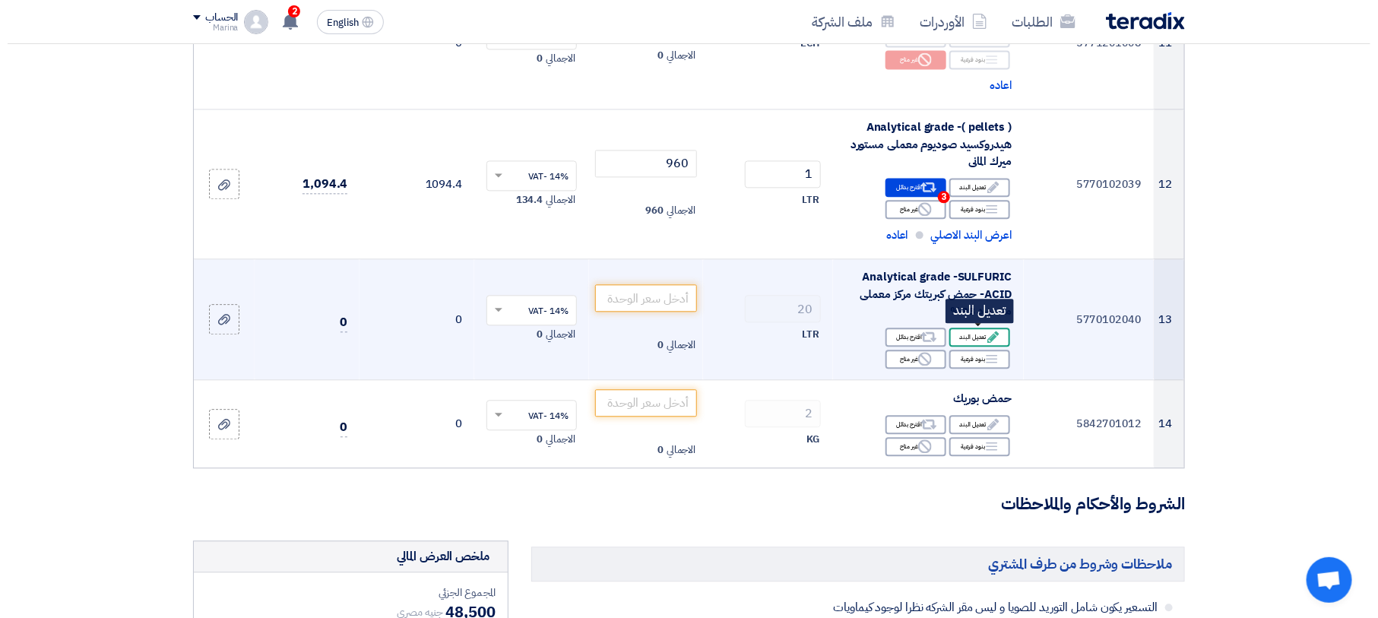
scroll to position [400, 0]
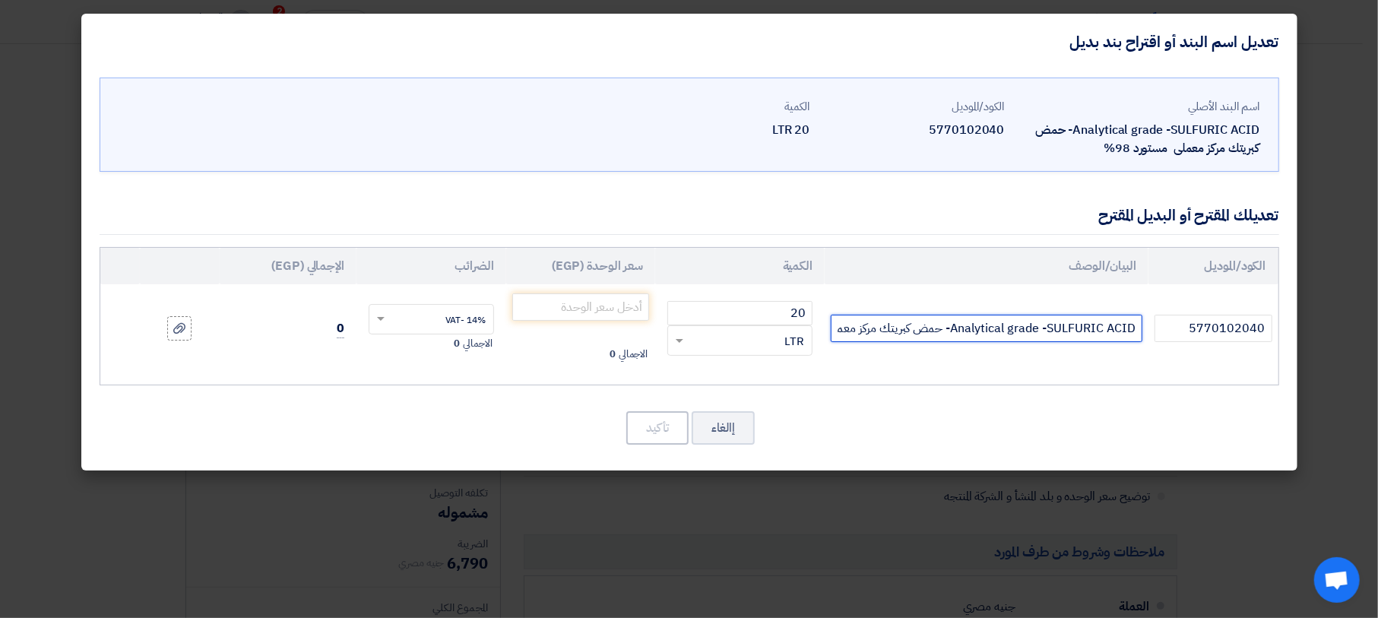
click at [850, 328] on input "Analytical grade -SULFURIC ACID- حمض كبريتك مركز معملى مستورد 98%" at bounding box center [987, 328] width 312 height 27
type input "Analytical grade -SULFURIC ACID- حمض كبريتك مركز معملى مستورد 98% ميرك المانى"
click at [626, 309] on input "number" at bounding box center [581, 306] width 138 height 27
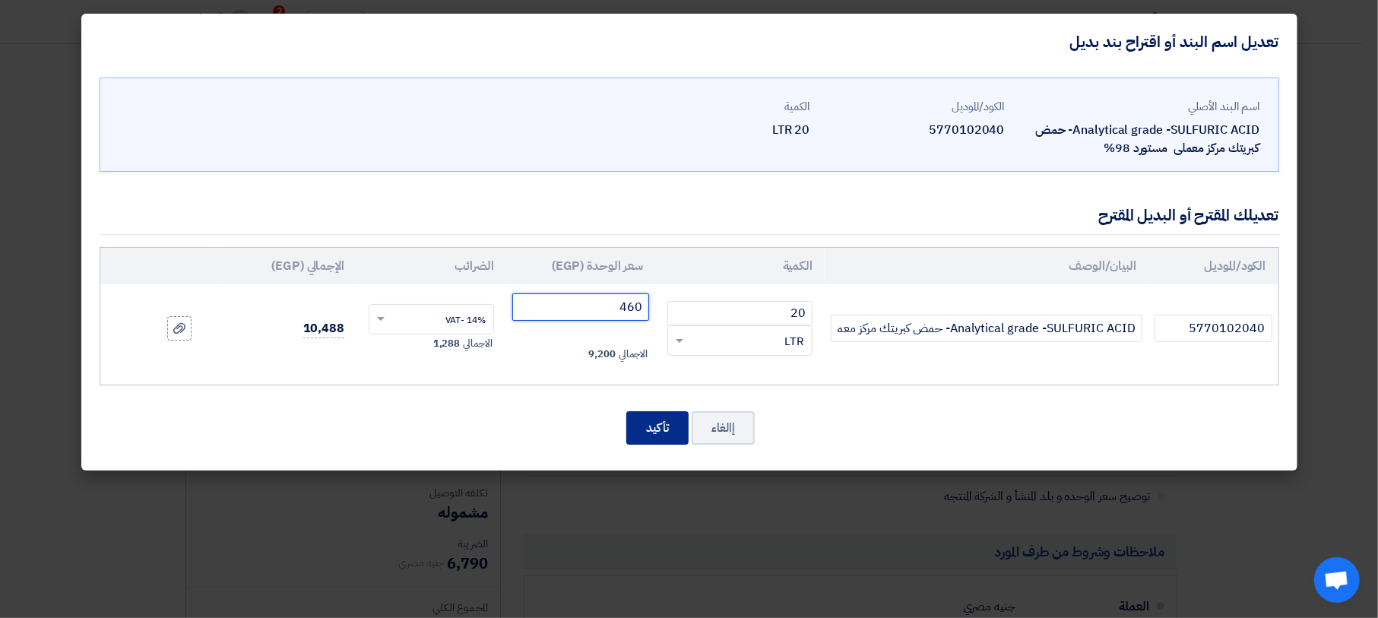
type input "460"
click at [657, 420] on button "تأكيد" at bounding box center [657, 427] width 62 height 33
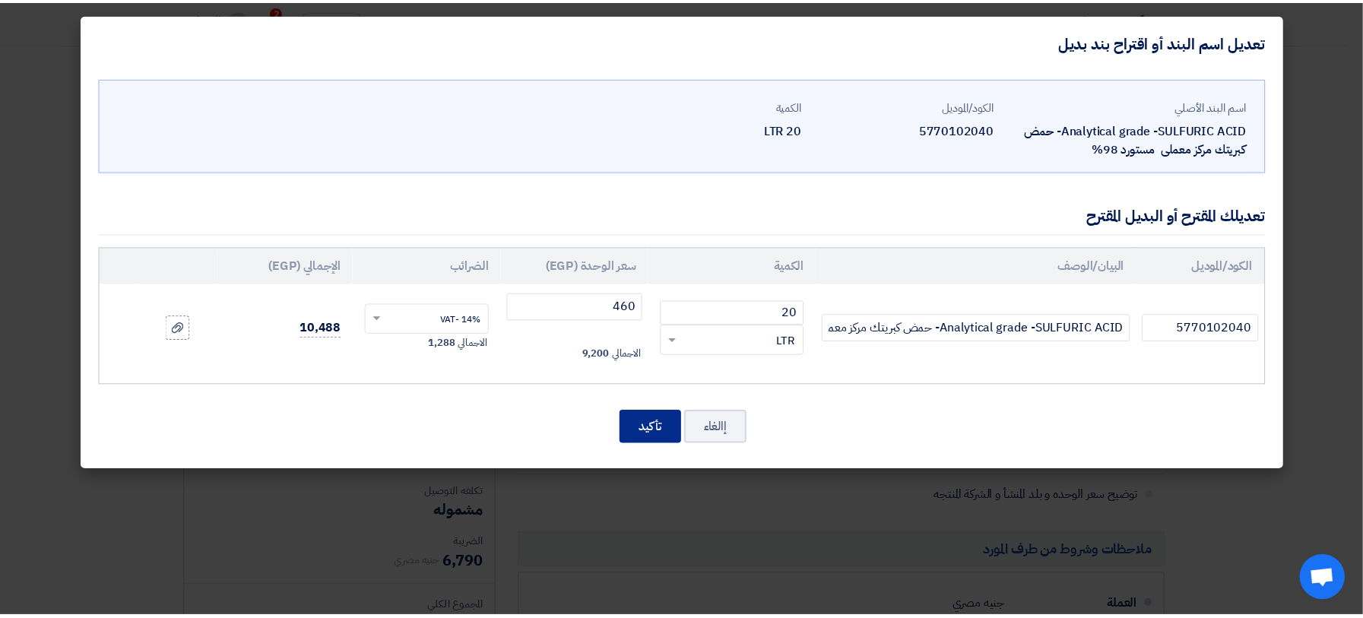
scroll to position [1490, 0]
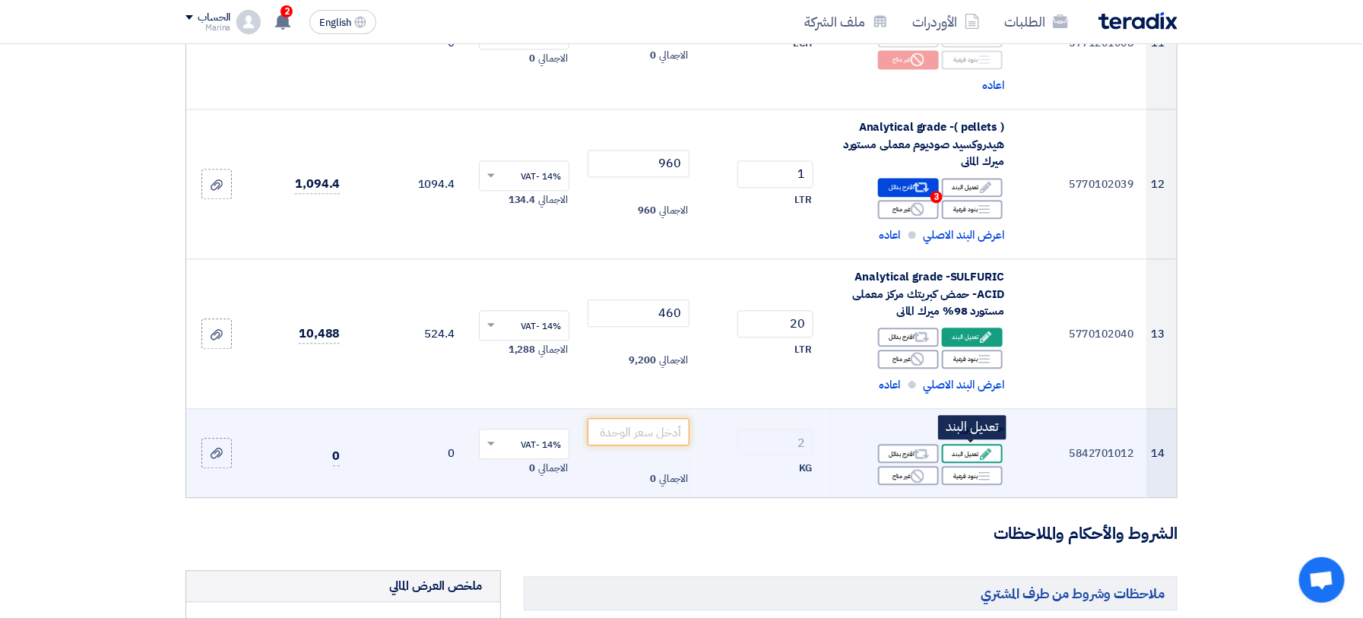
click at [973, 446] on div "Edit تعديل البند" at bounding box center [972, 453] width 61 height 19
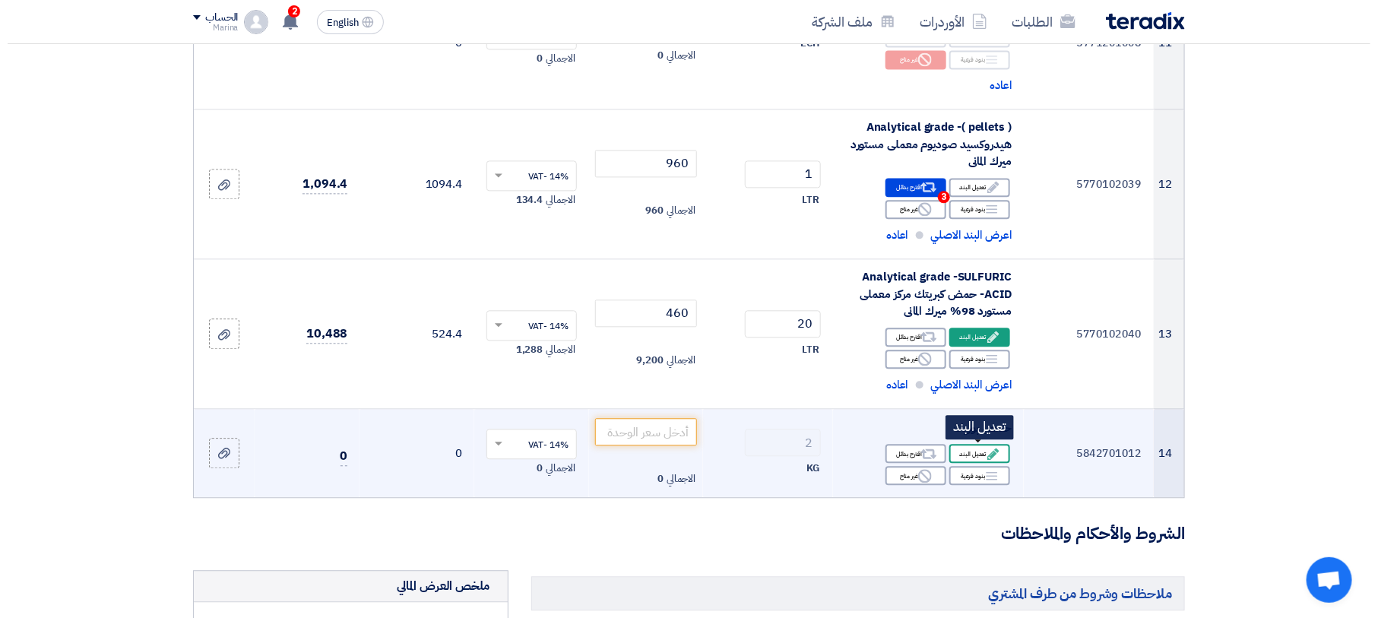
scroll to position [400, 0]
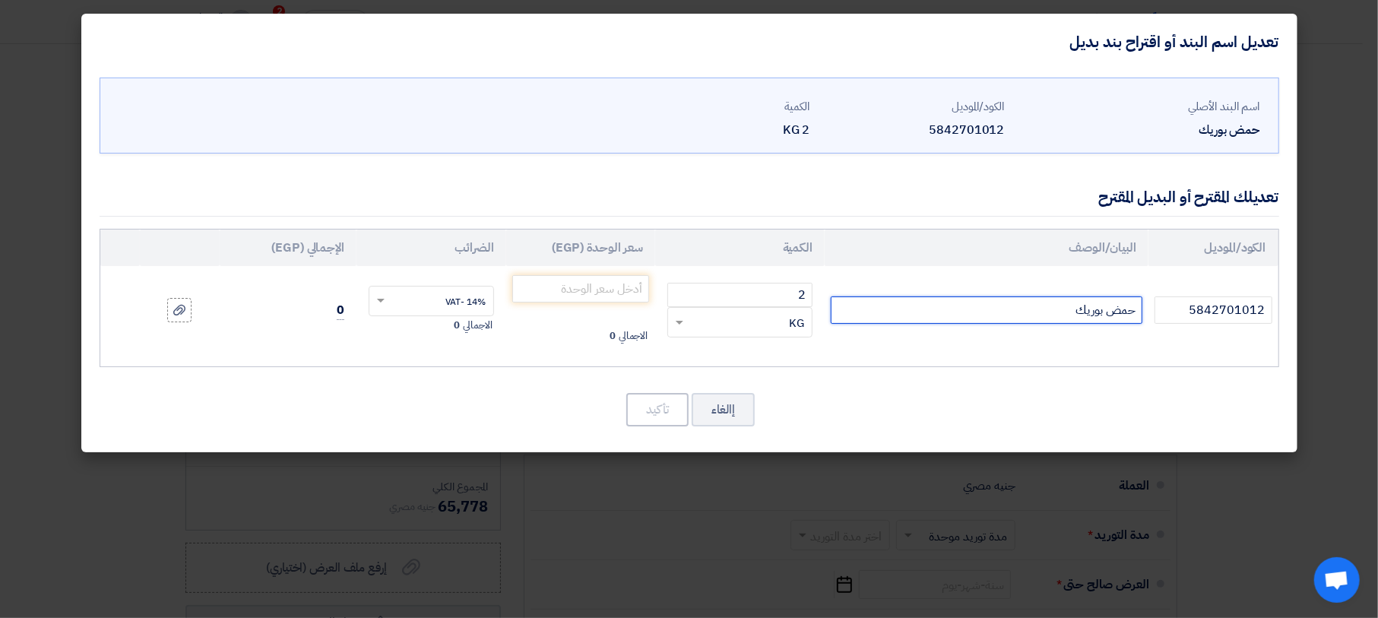
click at [984, 305] on input "حمض بوريك" at bounding box center [987, 309] width 312 height 27
type input "حمض بوريك محلى"
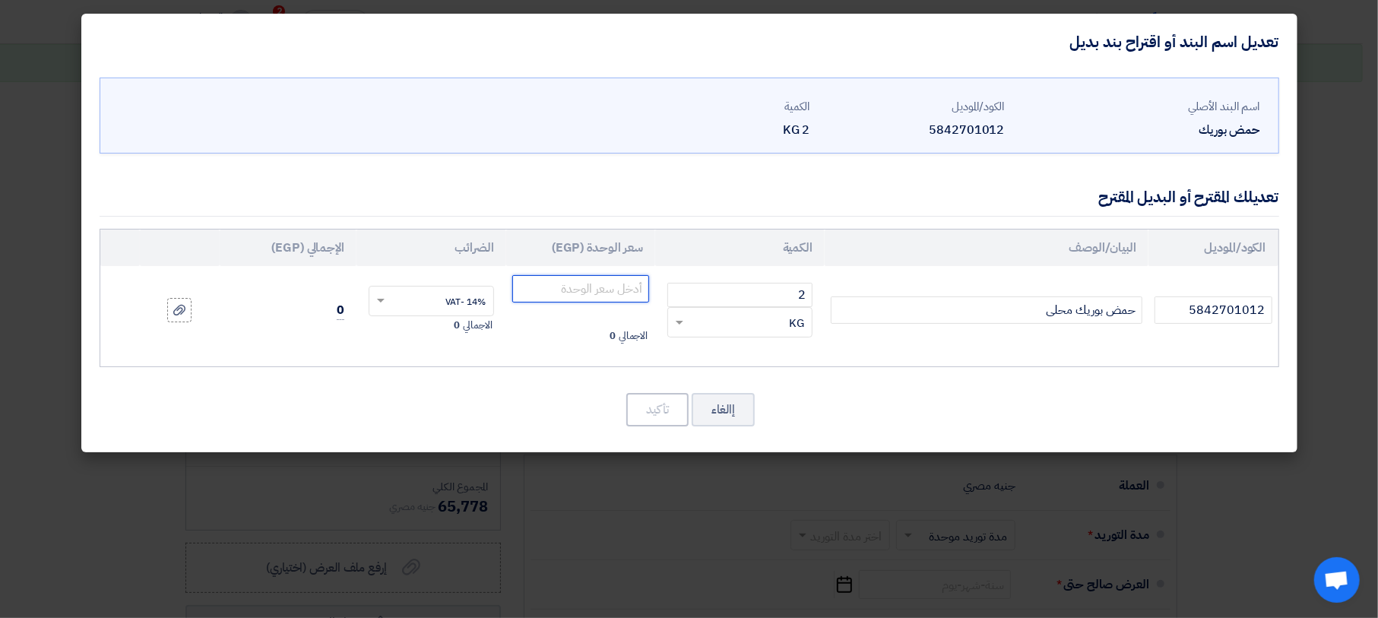
click at [617, 289] on input "number" at bounding box center [581, 288] width 138 height 27
type input "480"
click at [674, 401] on button "تأكيد" at bounding box center [657, 409] width 62 height 33
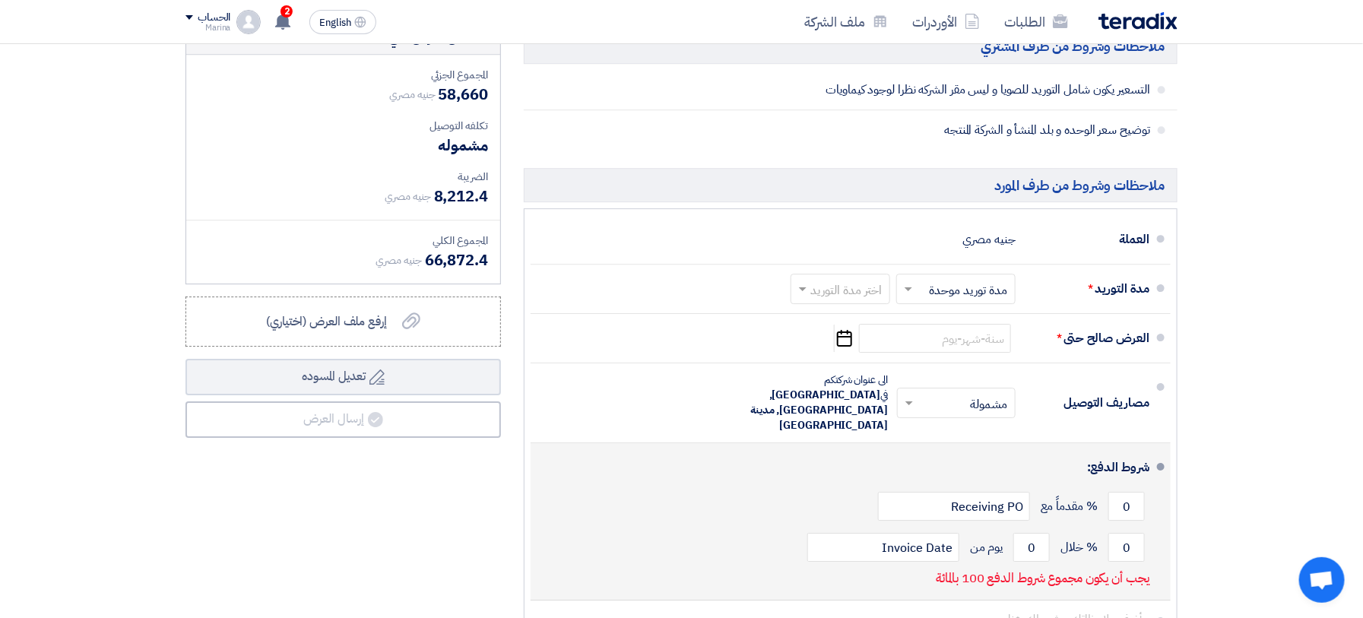
scroll to position [2128, 0]
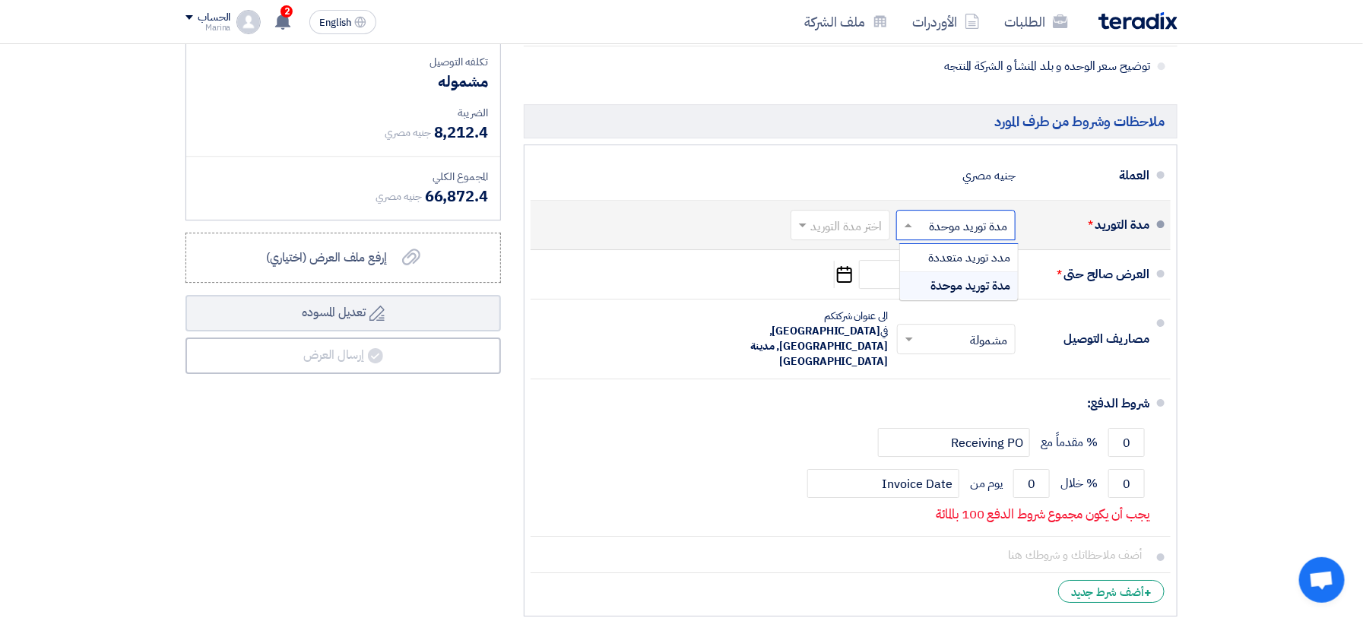
click at [937, 226] on input "text" at bounding box center [953, 227] width 112 height 22
click at [829, 219] on input "text" at bounding box center [837, 227] width 92 height 22
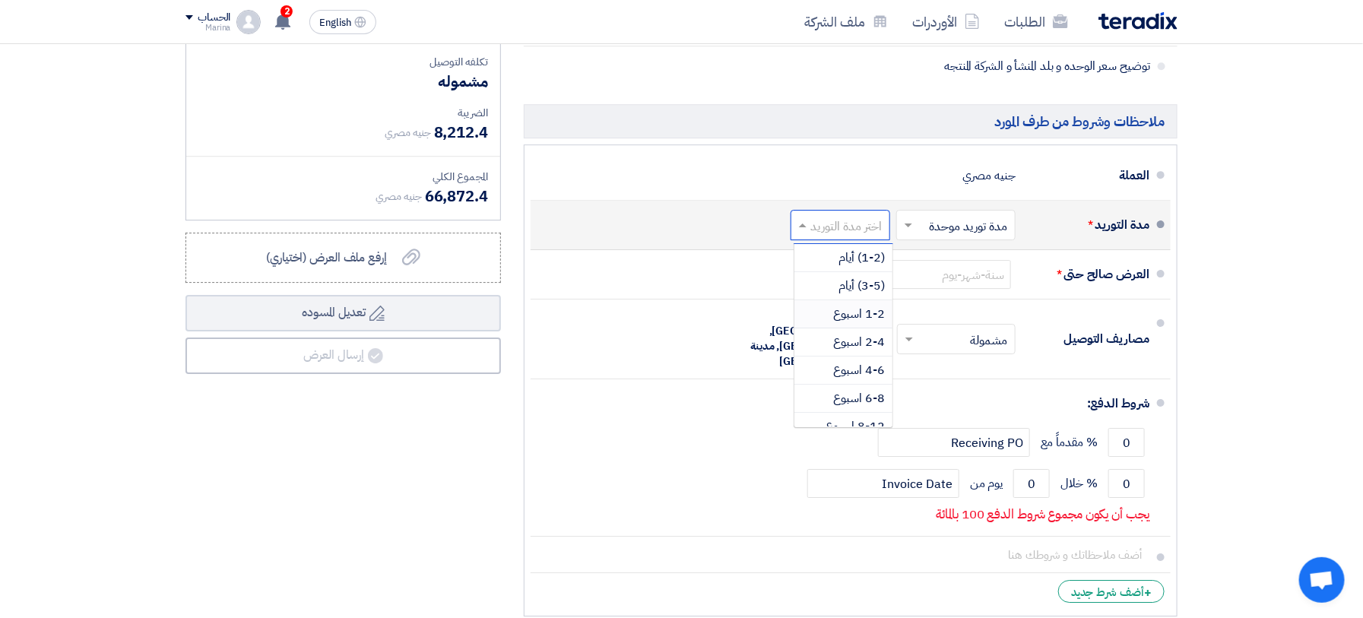
click at [839, 300] on div "1-2 اسبوع" at bounding box center [843, 314] width 98 height 28
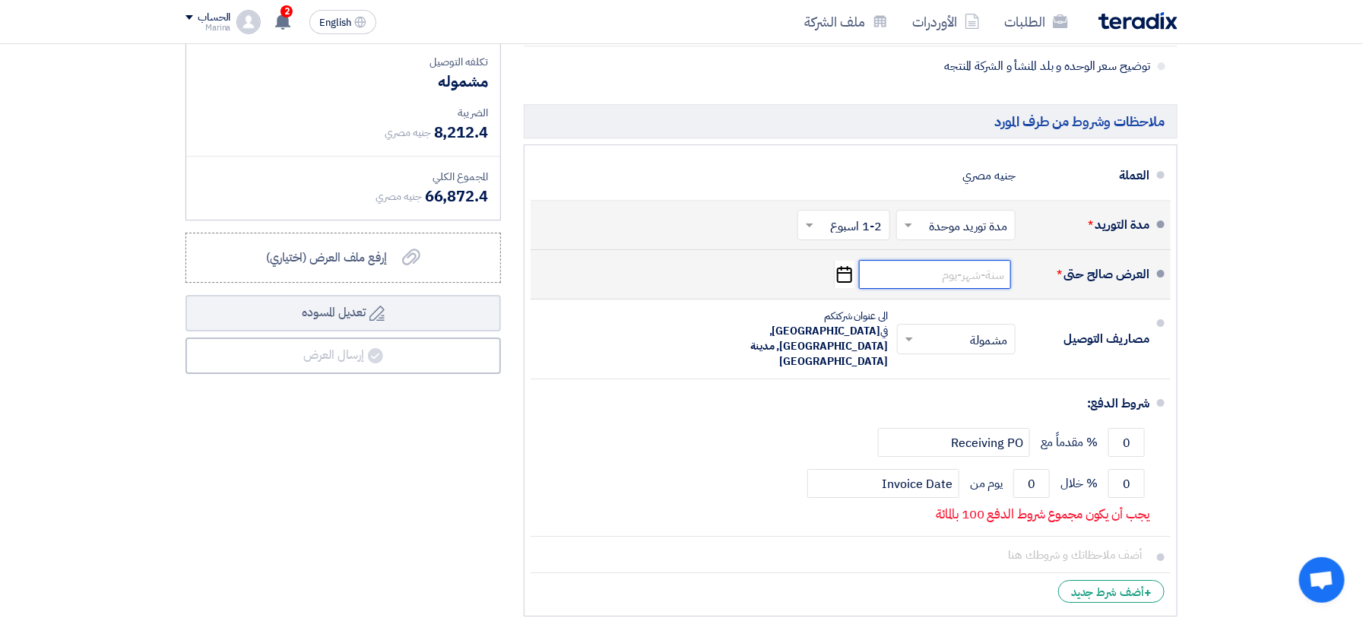
click at [986, 277] on input at bounding box center [935, 274] width 152 height 29
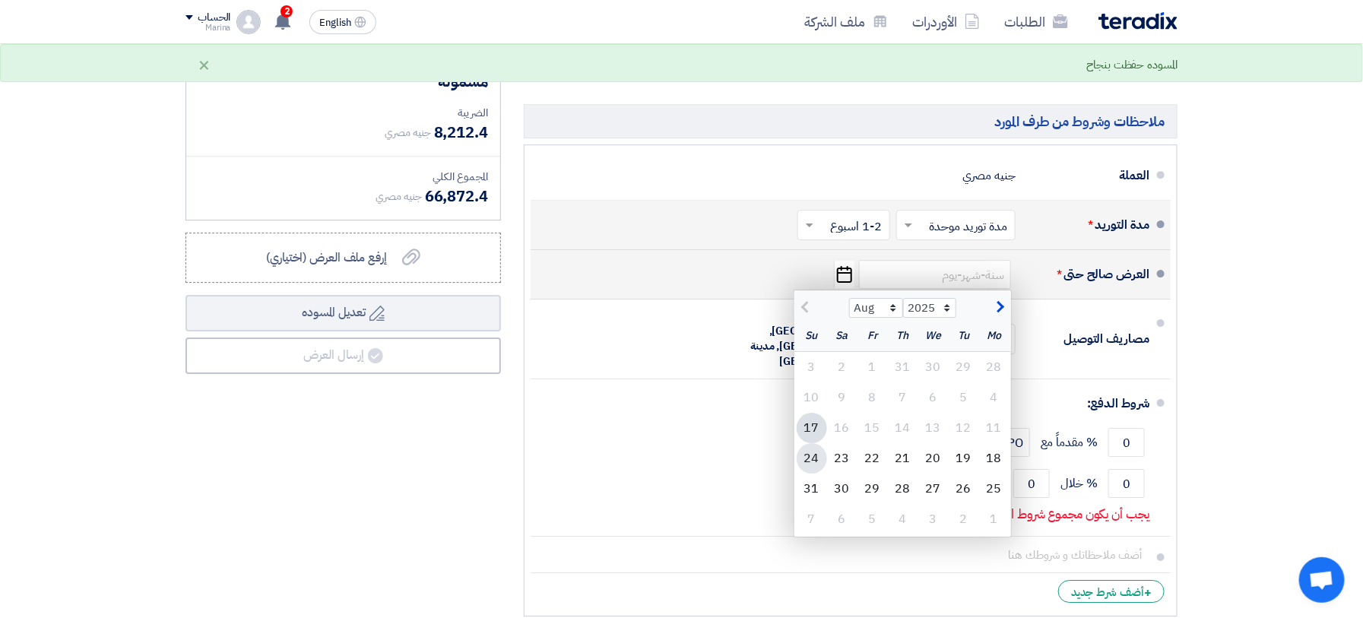
click at [807, 458] on div "24" at bounding box center [812, 458] width 30 height 30
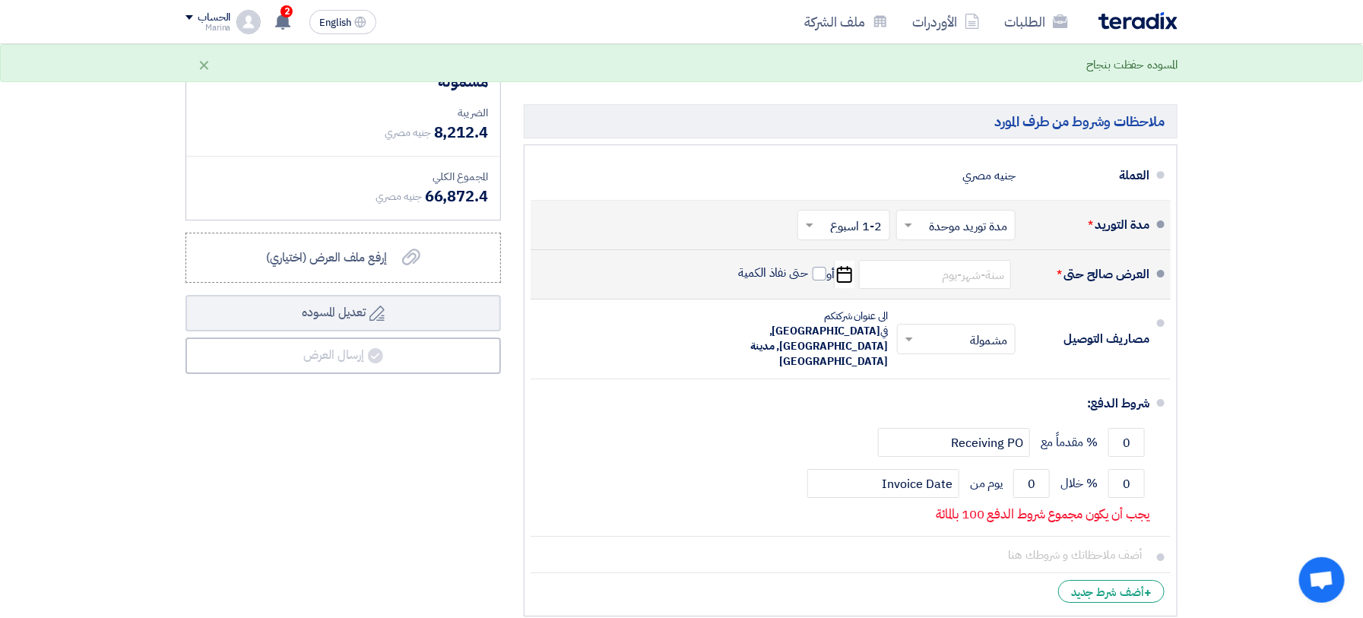
type input "[DATE]"
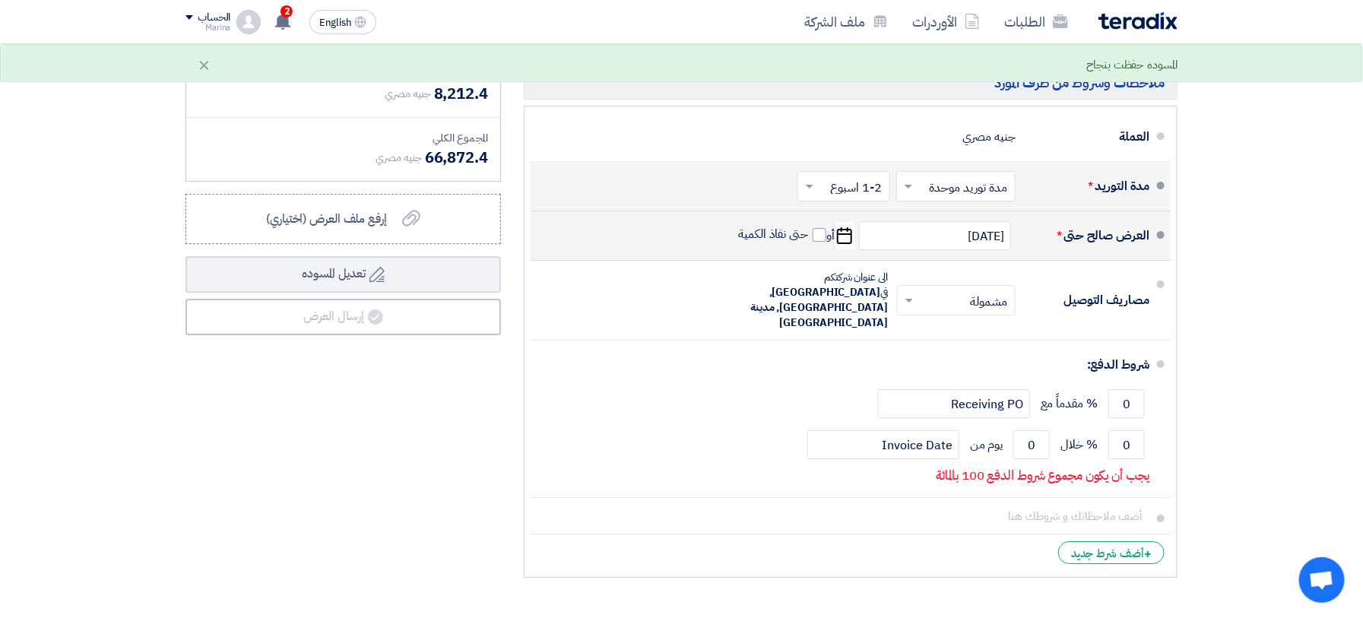
scroll to position [2230, 0]
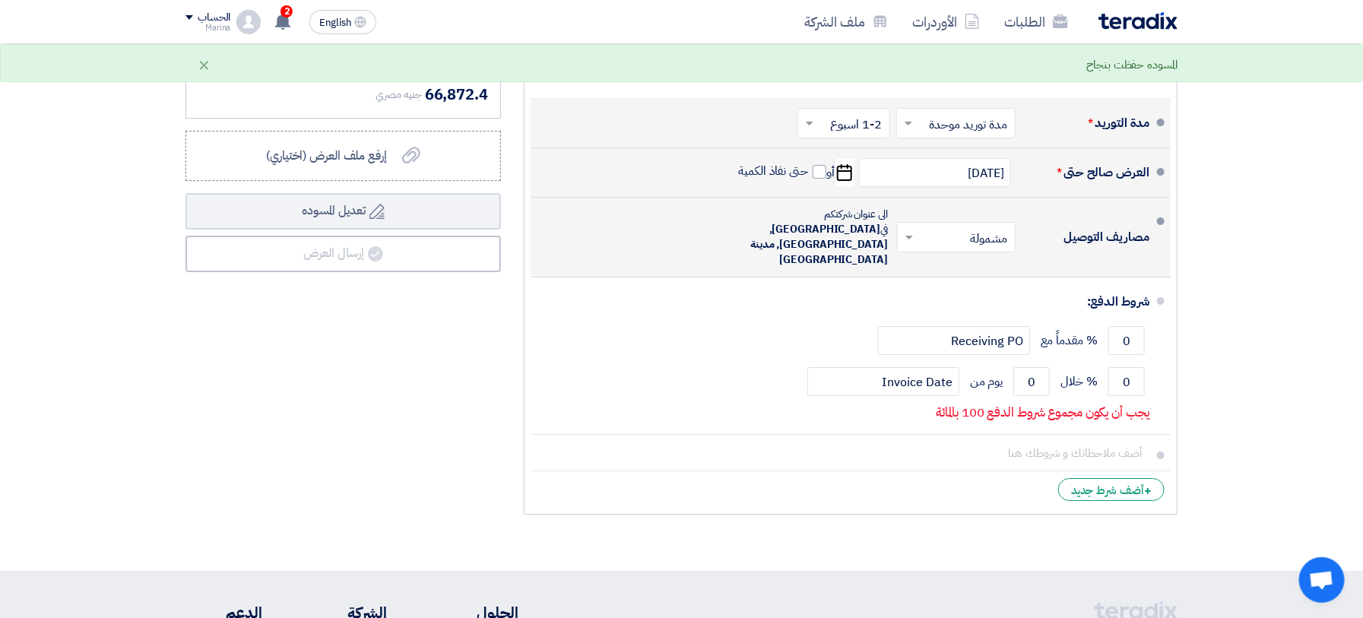
click at [960, 228] on input "text" at bounding box center [953, 239] width 111 height 22
click at [966, 289] on span "غير مشمولة" at bounding box center [983, 298] width 53 height 18
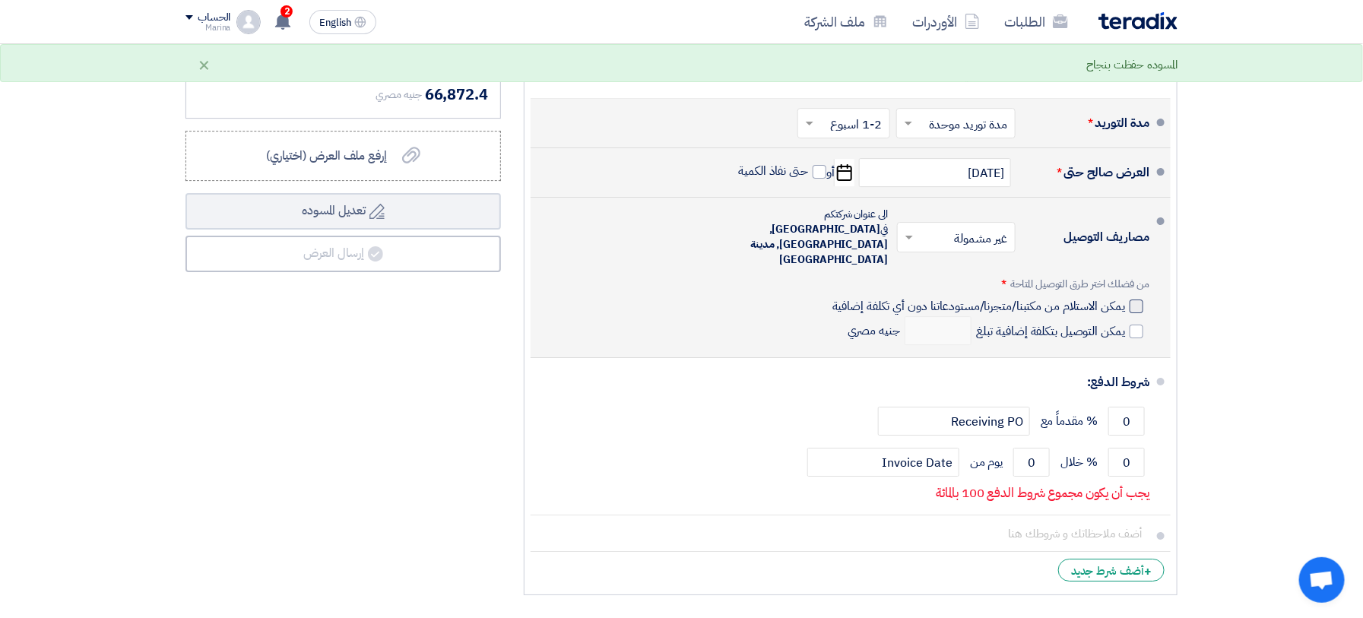
click at [1135, 300] on div at bounding box center [1137, 307] width 14 height 14
click at [1125, 298] on input "يمكن الاستلام من مكتبنا/متجرنا/مستودعاتنا دون أي تكلفة إضافية" at bounding box center [977, 312] width 296 height 29
checkbox input "true"
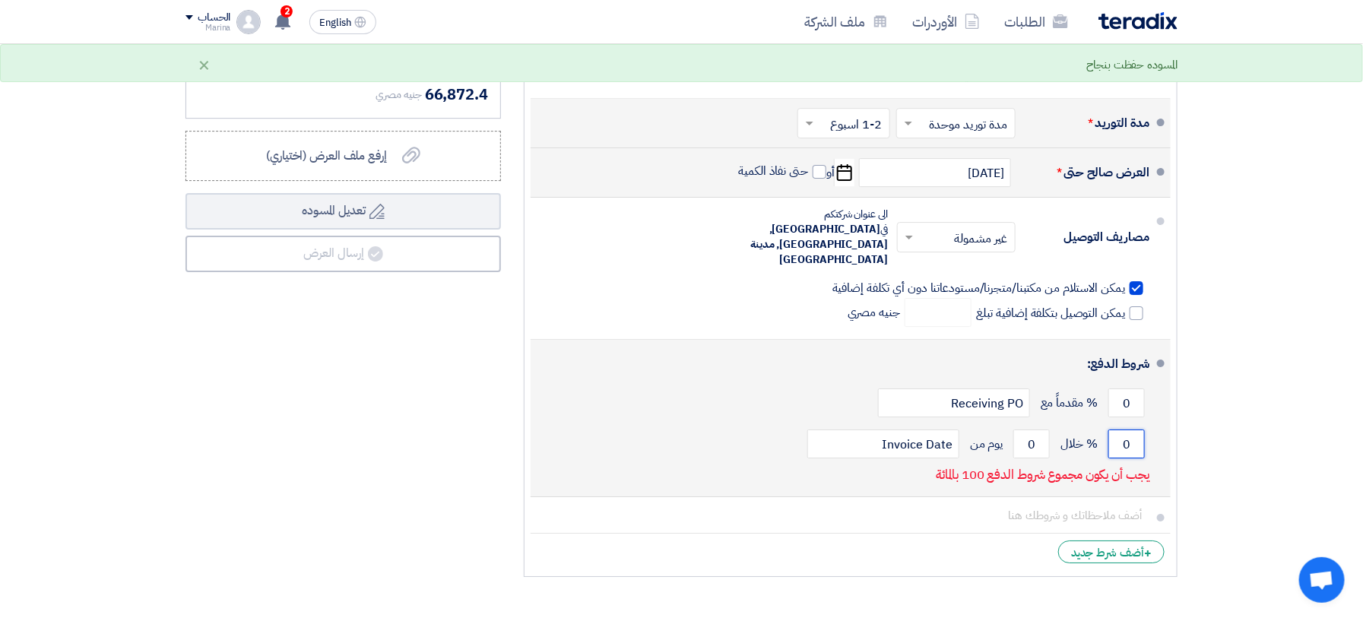
drag, startPoint x: 1127, startPoint y: 411, endPoint x: 1117, endPoint y: 412, distance: 9.9
click at [1119, 430] on input "0" at bounding box center [1126, 444] width 36 height 29
type input "100"
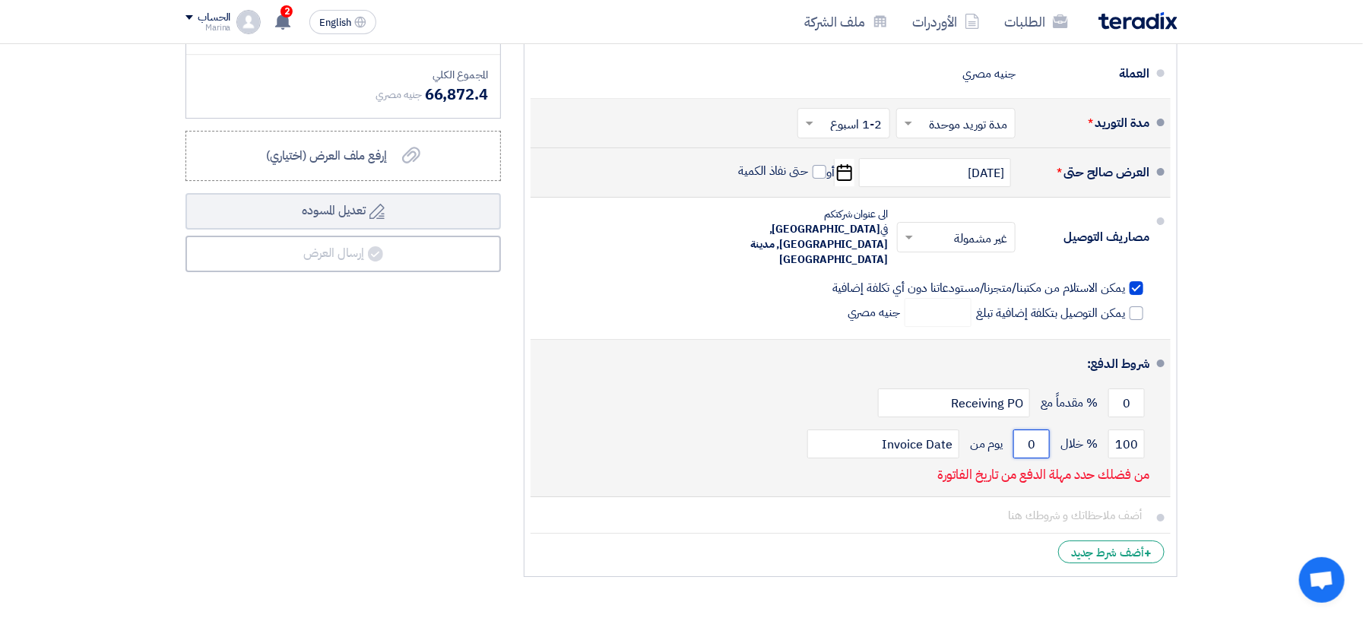
drag, startPoint x: 1045, startPoint y: 414, endPoint x: 1025, endPoint y: 412, distance: 19.9
click at [1025, 430] on input "0" at bounding box center [1031, 444] width 36 height 29
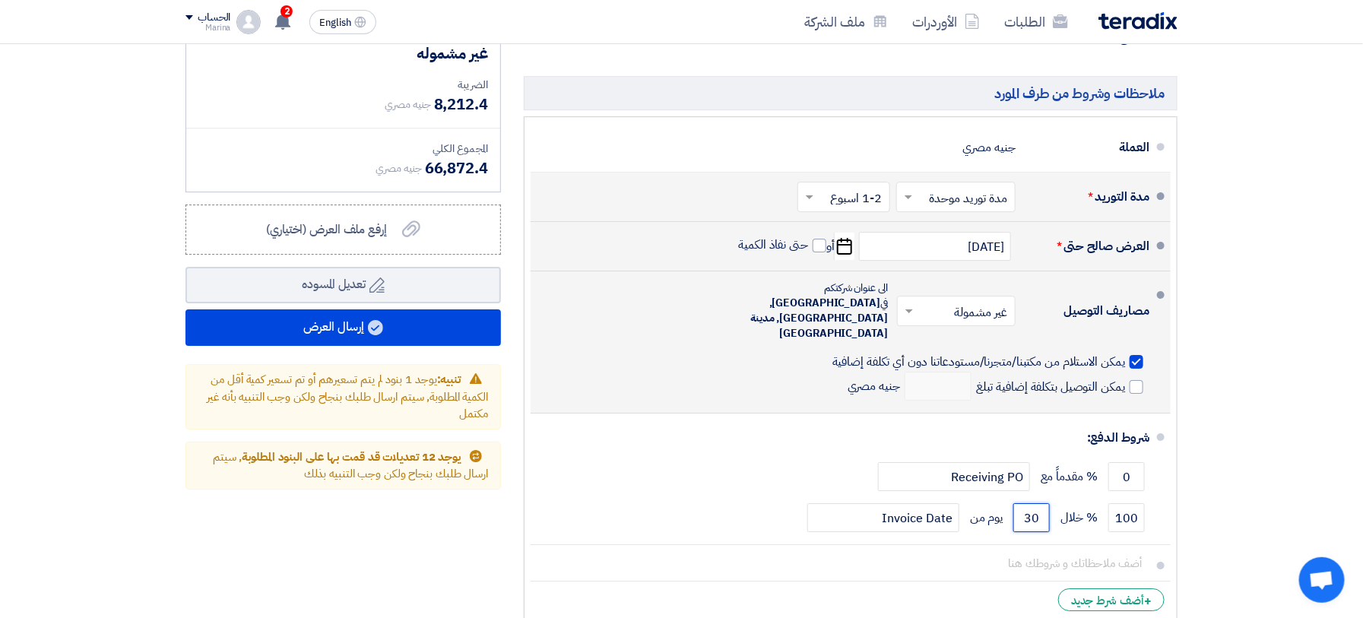
scroll to position [2128, 0]
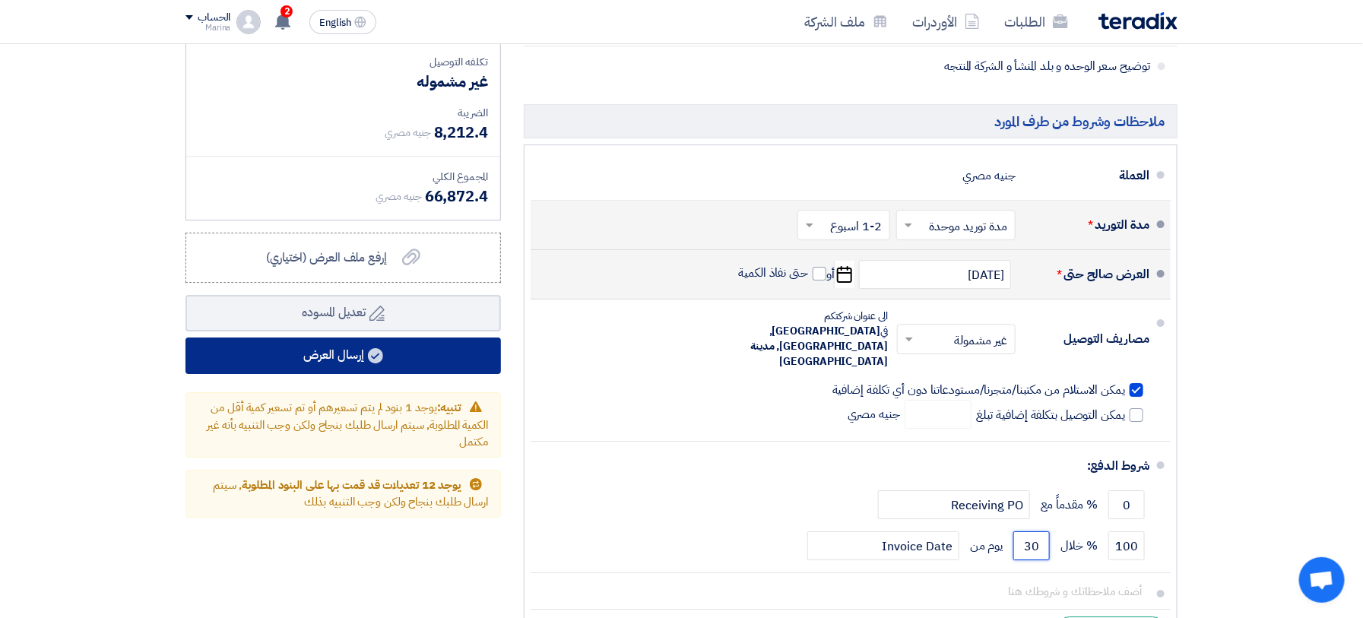
type input "30"
click at [380, 360] on icon at bounding box center [375, 355] width 15 height 15
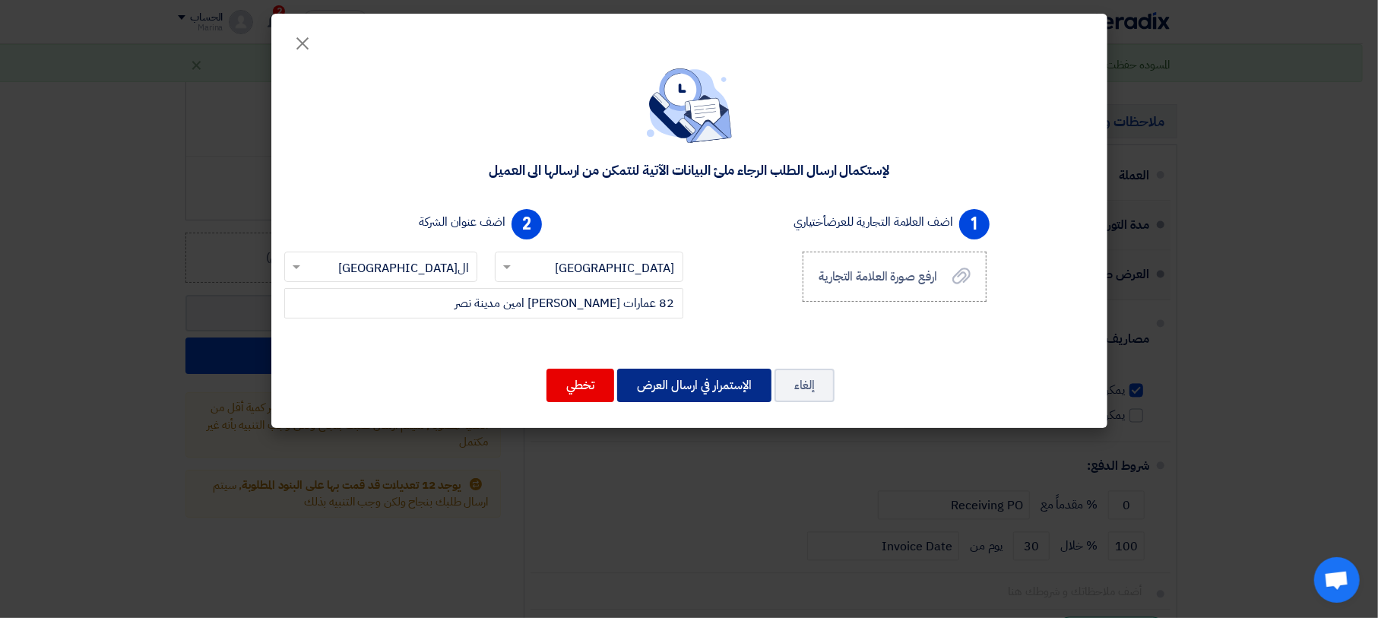
click at [715, 315] on div "1 اضف العلامة التجارية للعرض أختياري ارفع صورة العلامة التجارية ارفع صورة العلا…" at bounding box center [895, 273] width 411 height 140
click at [715, 382] on button "الإستمرار في ارسال العرض" at bounding box center [694, 385] width 154 height 33
click at [720, 384] on button "الإستمرار في ارسال العرض" at bounding box center [694, 385] width 154 height 33
click at [299, 39] on span "×" at bounding box center [303, 43] width 18 height 46
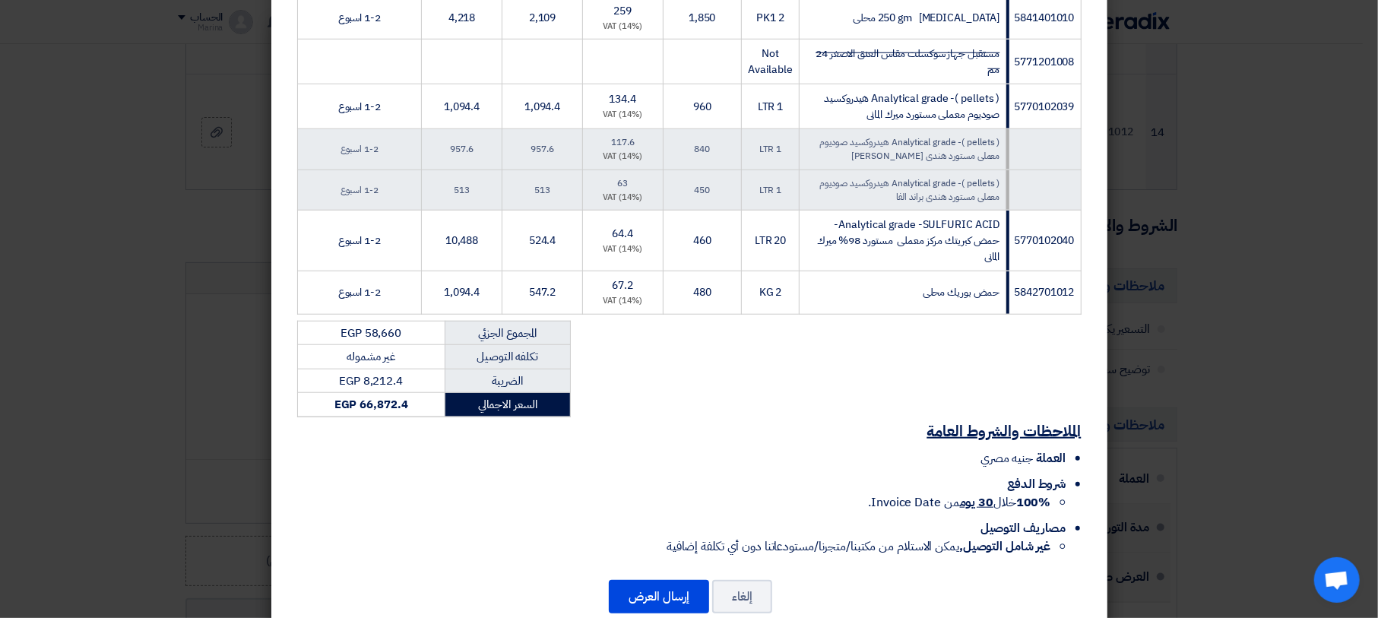
scroll to position [880, 0]
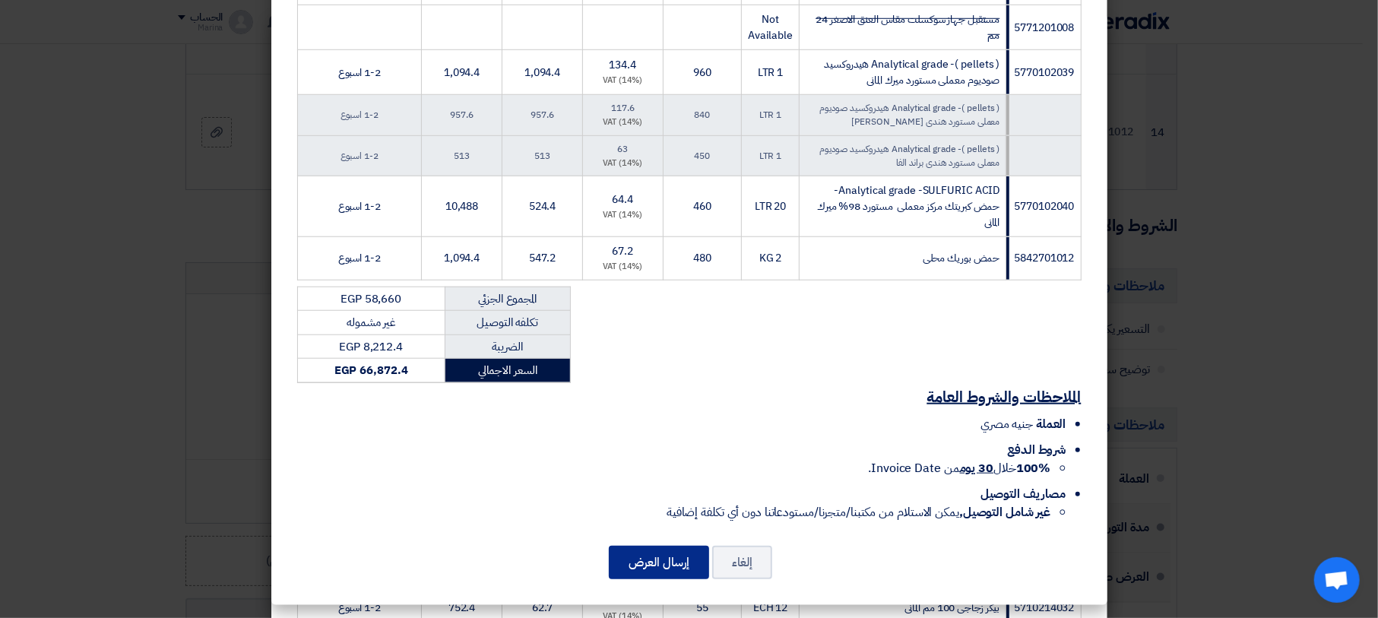
click at [670, 563] on button "إرسال العرض" at bounding box center [659, 562] width 100 height 33
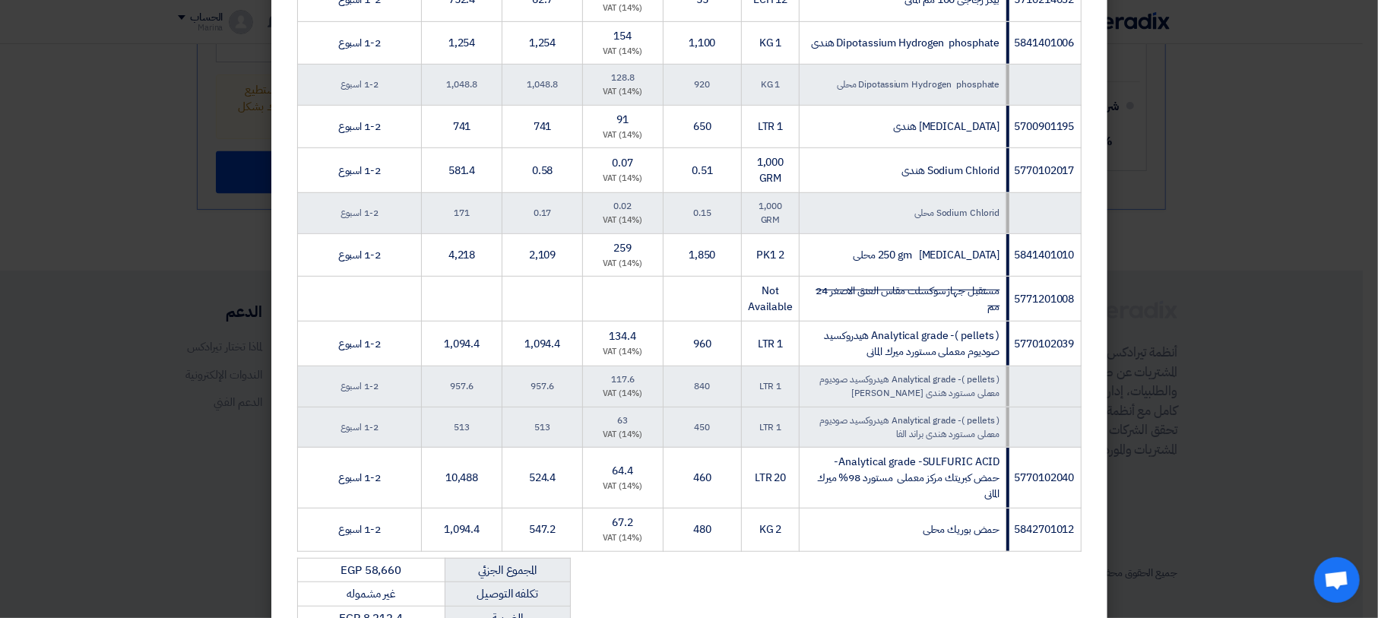
scroll to position [880, 0]
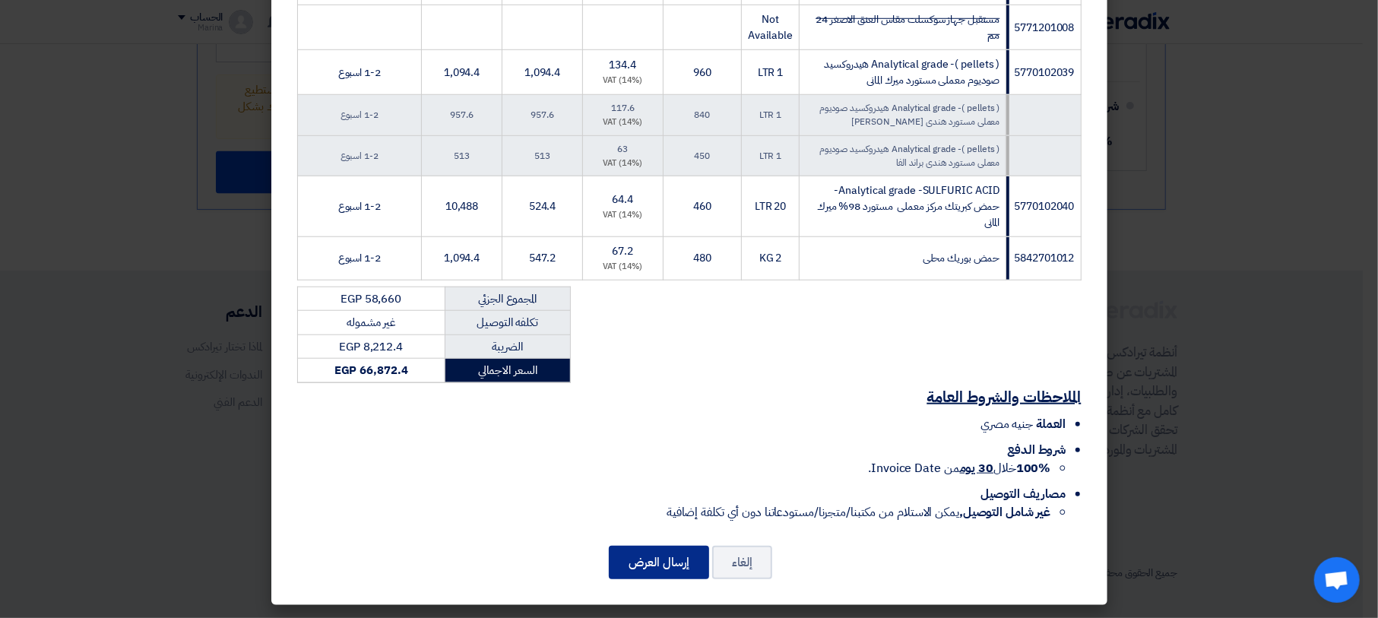
click at [659, 562] on button "إرسال العرض" at bounding box center [659, 562] width 100 height 33
click at [686, 567] on button "إرسال العرض" at bounding box center [659, 562] width 100 height 33
click at [632, 573] on button "إرسال العرض" at bounding box center [659, 562] width 100 height 33
click at [667, 560] on button "إرسال العرض" at bounding box center [659, 562] width 100 height 33
click at [670, 556] on button "إرسال العرض" at bounding box center [659, 562] width 100 height 33
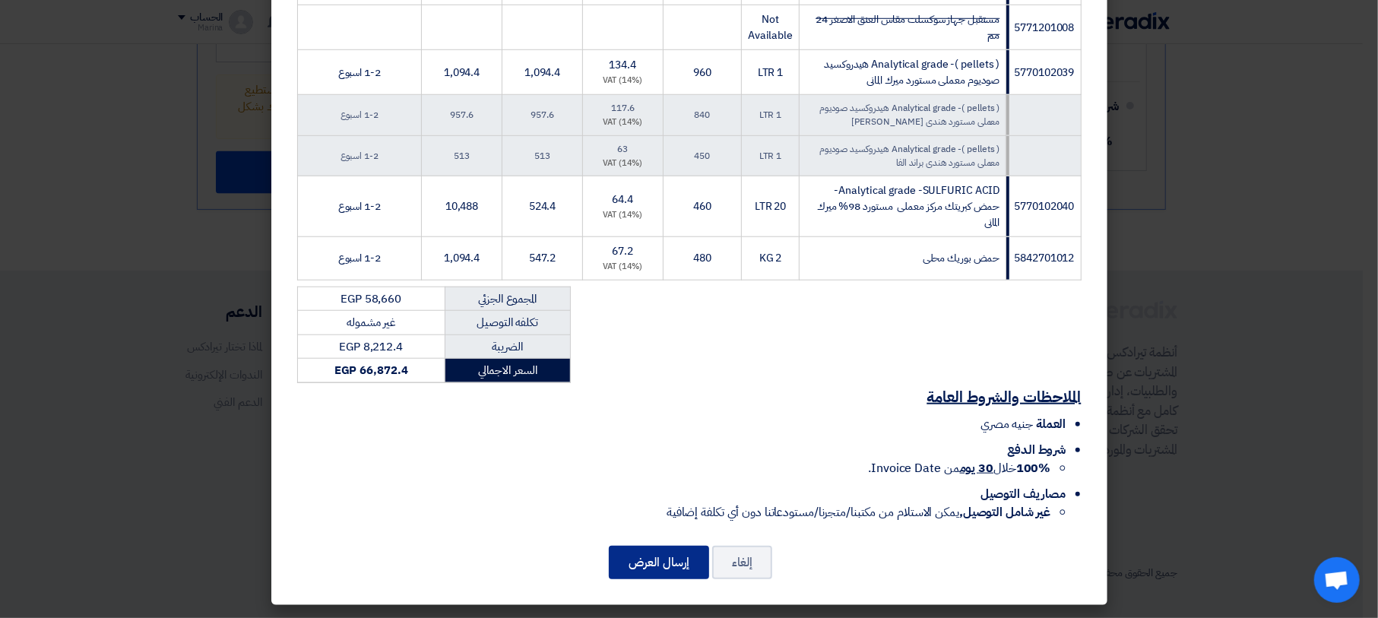
click at [661, 556] on button "إرسال العرض" at bounding box center [659, 562] width 100 height 33
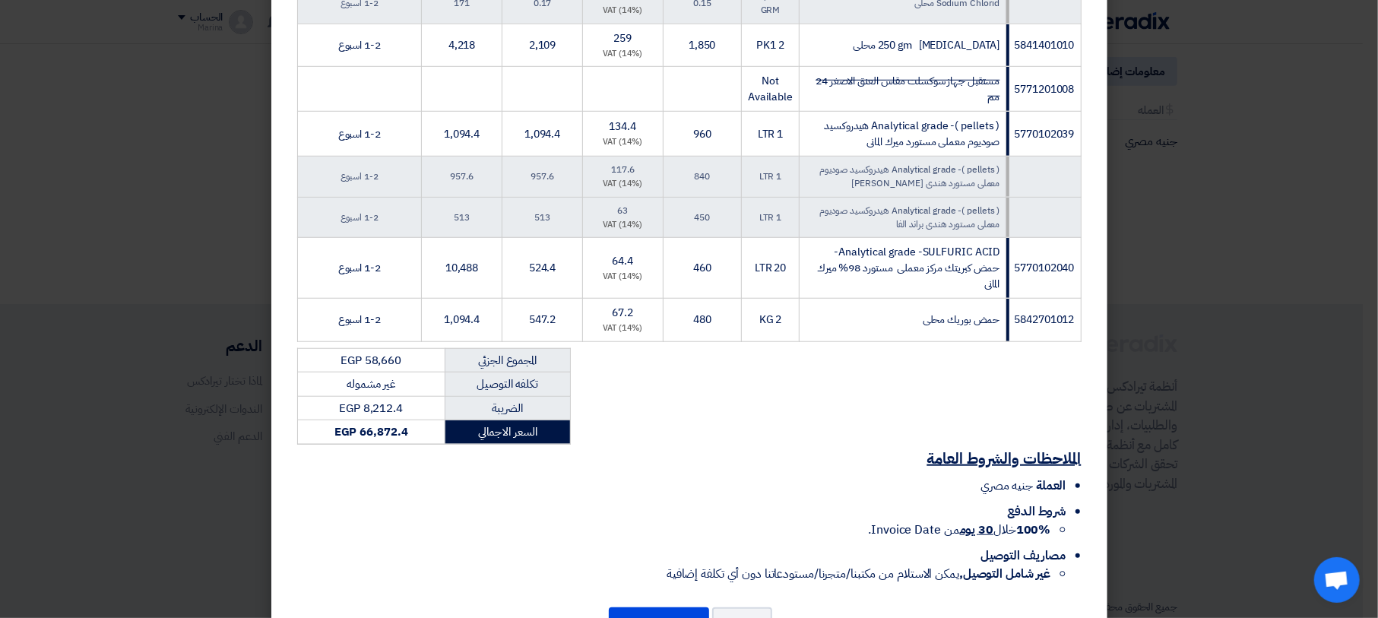
scroll to position [880, 0]
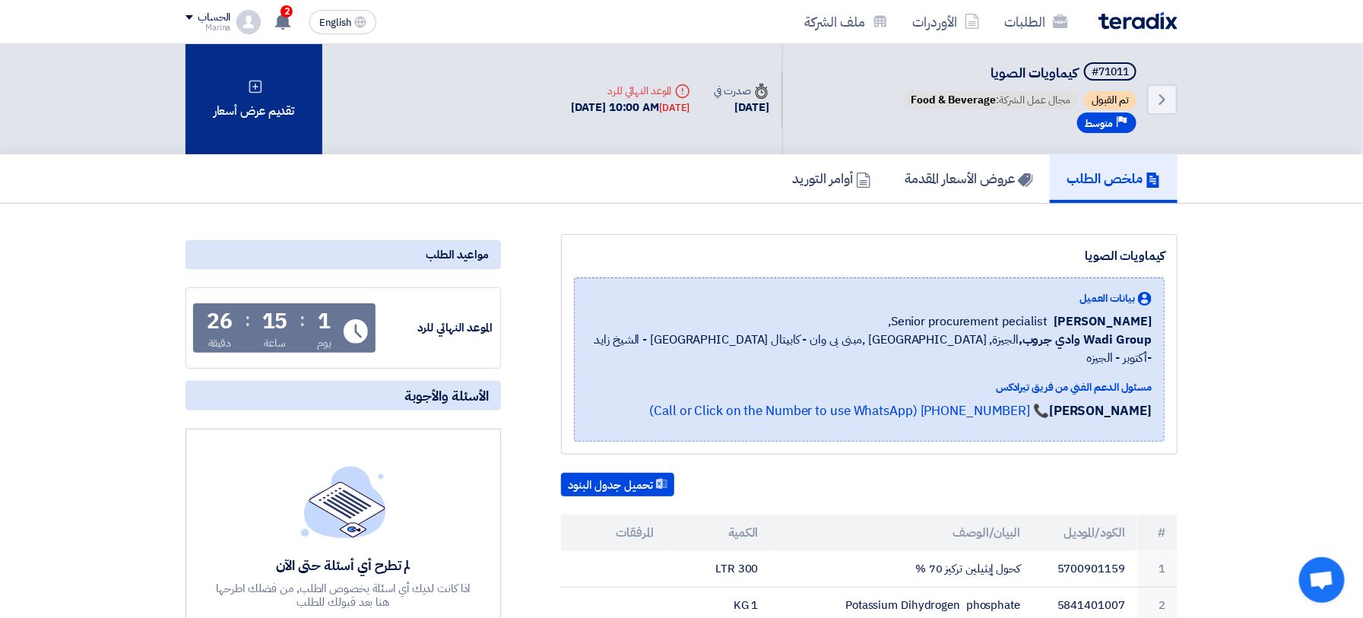
click at [229, 71] on div "تقديم عرض أسعار" at bounding box center [253, 99] width 137 height 110
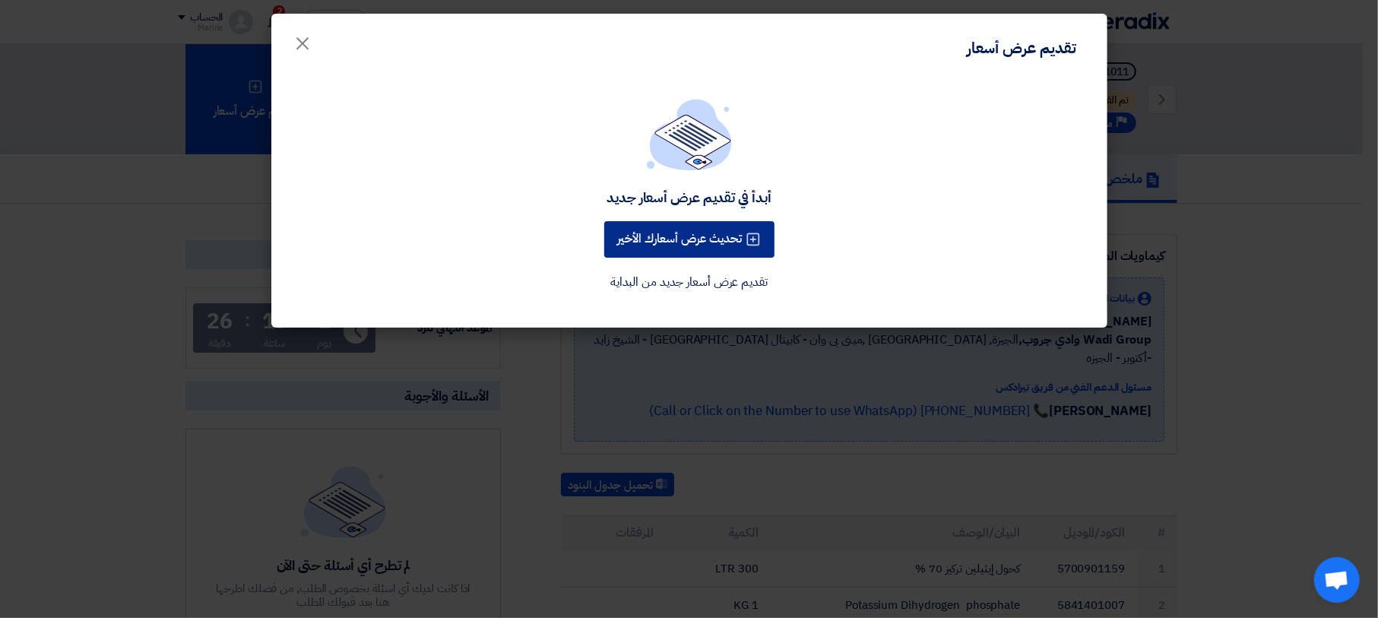
click at [652, 243] on button "تحديث عرض أسعارك الأخير" at bounding box center [689, 239] width 170 height 36
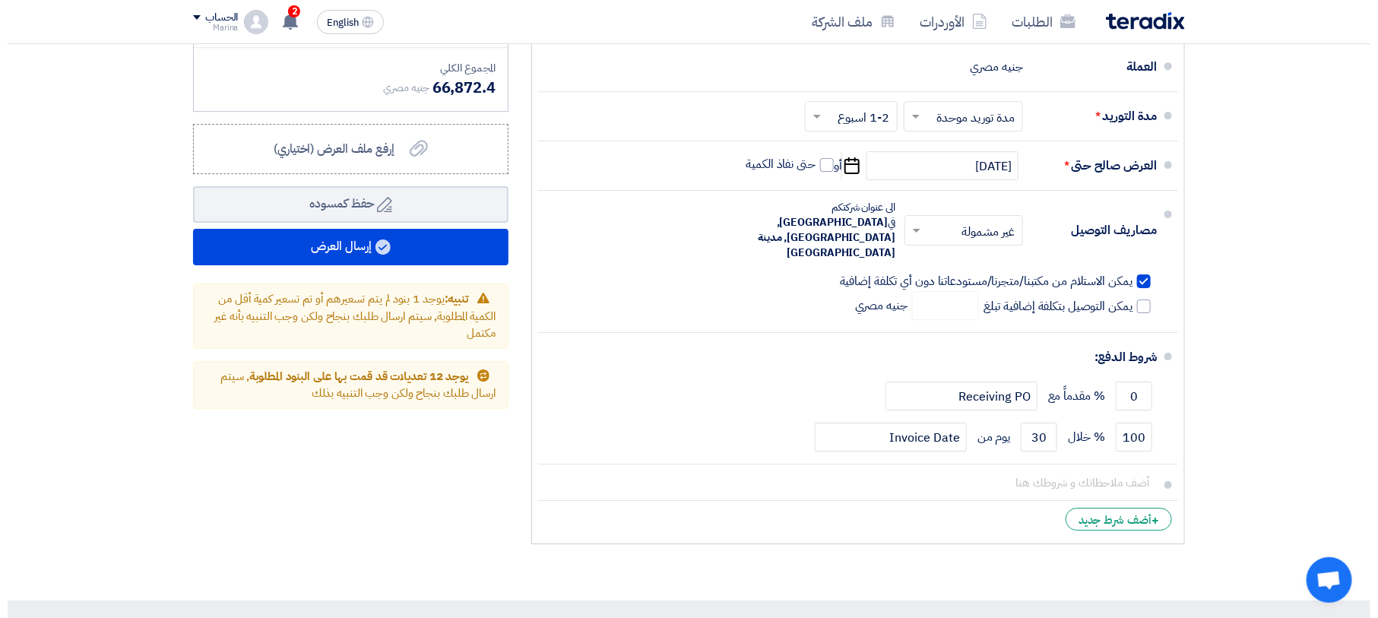
scroll to position [2230, 0]
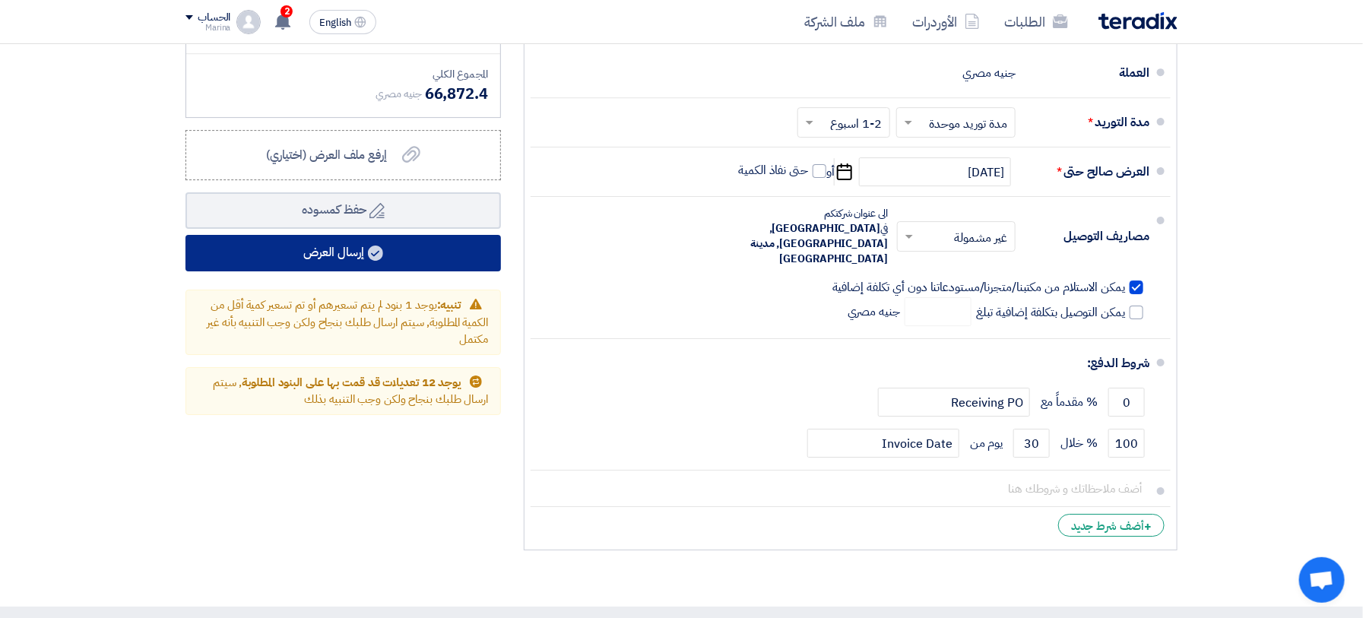
click at [358, 250] on button "إرسال العرض" at bounding box center [342, 253] width 315 height 36
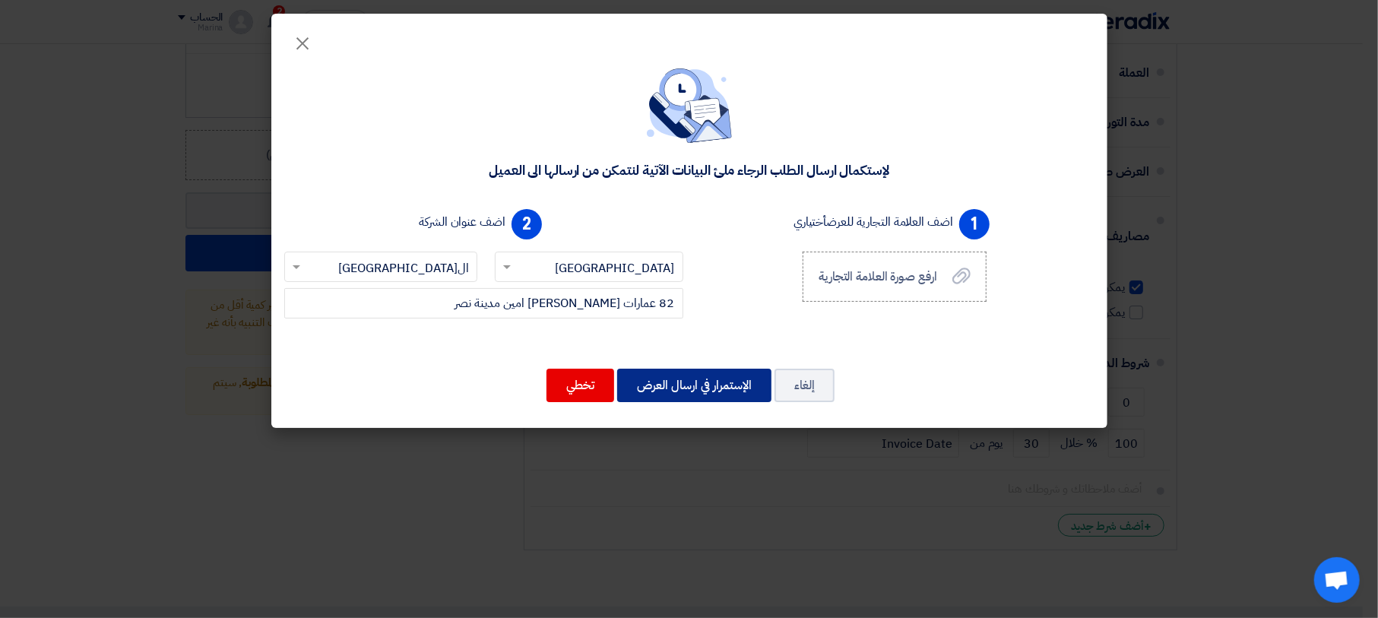
click at [712, 385] on button "الإستمرار في ارسال العرض" at bounding box center [694, 385] width 154 height 33
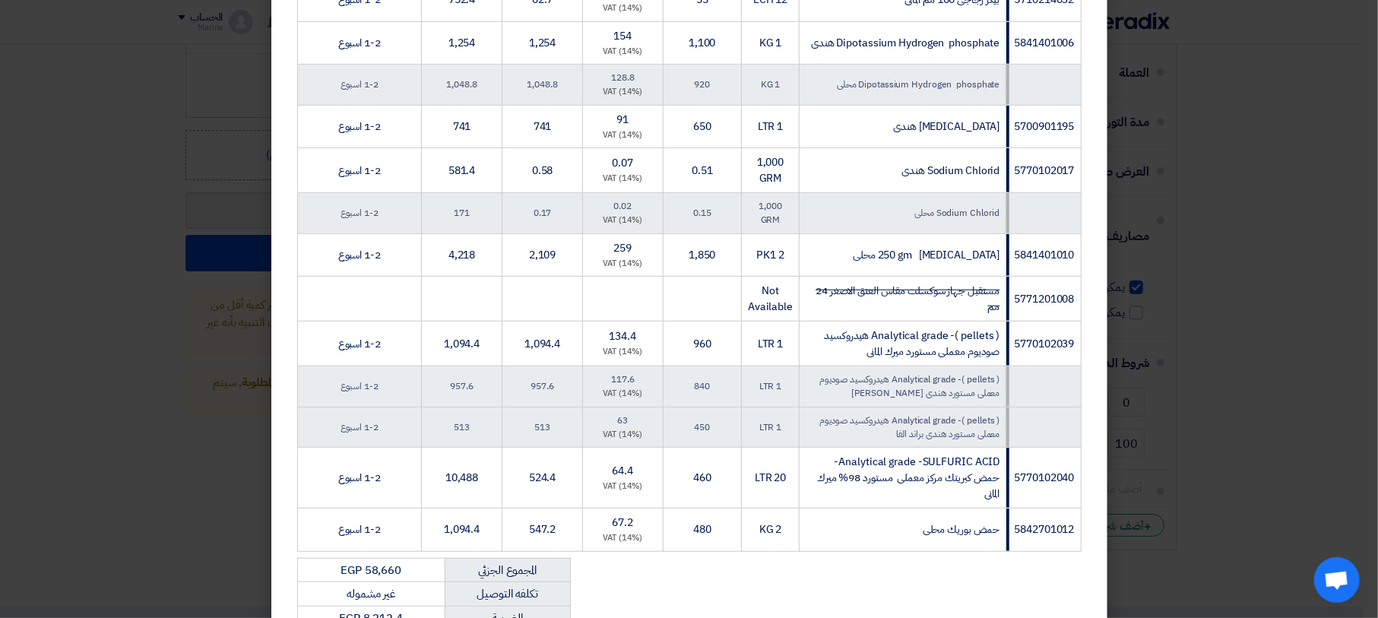
scroll to position [880, 0]
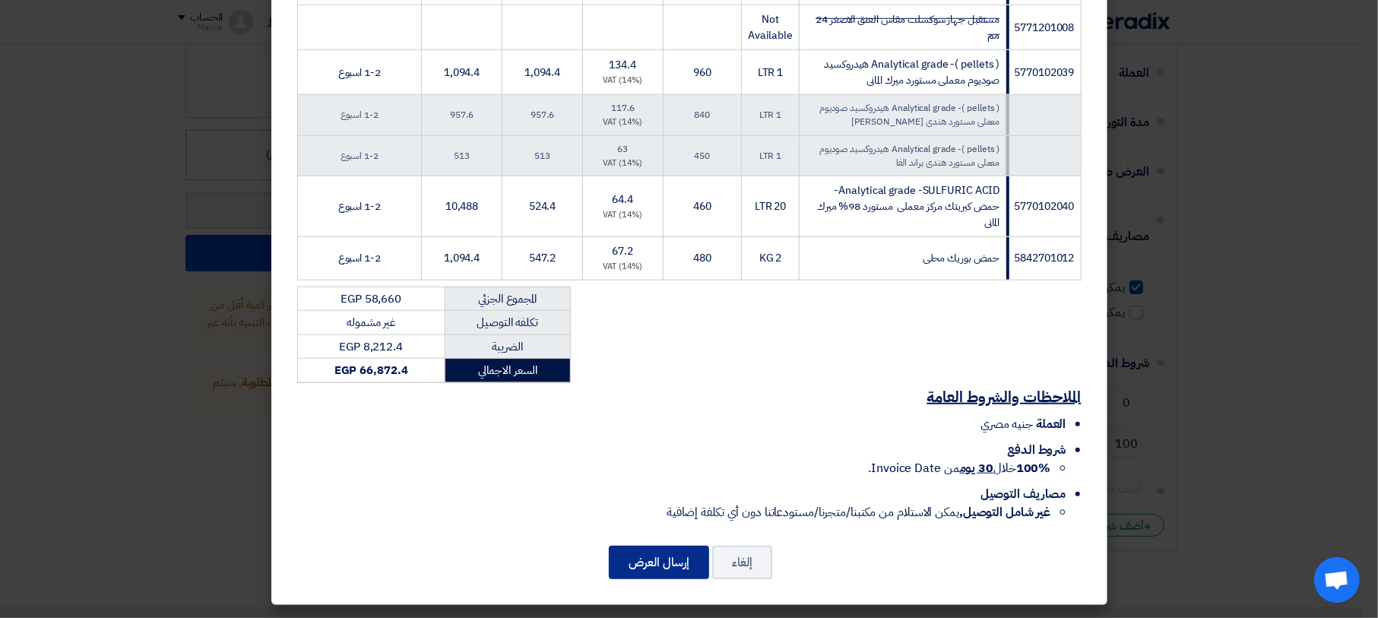
click at [667, 560] on button "إرسال العرض" at bounding box center [659, 562] width 100 height 33
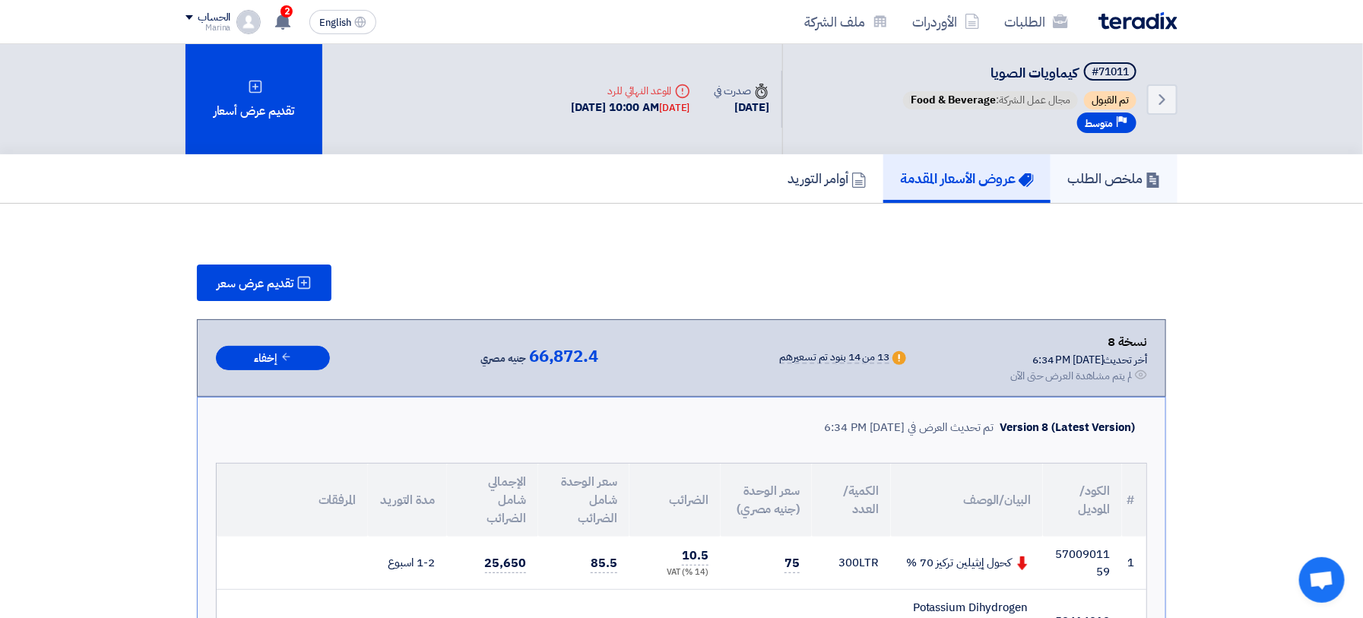
click at [1073, 183] on h5 "ملخص الطلب" at bounding box center [1114, 178] width 94 height 17
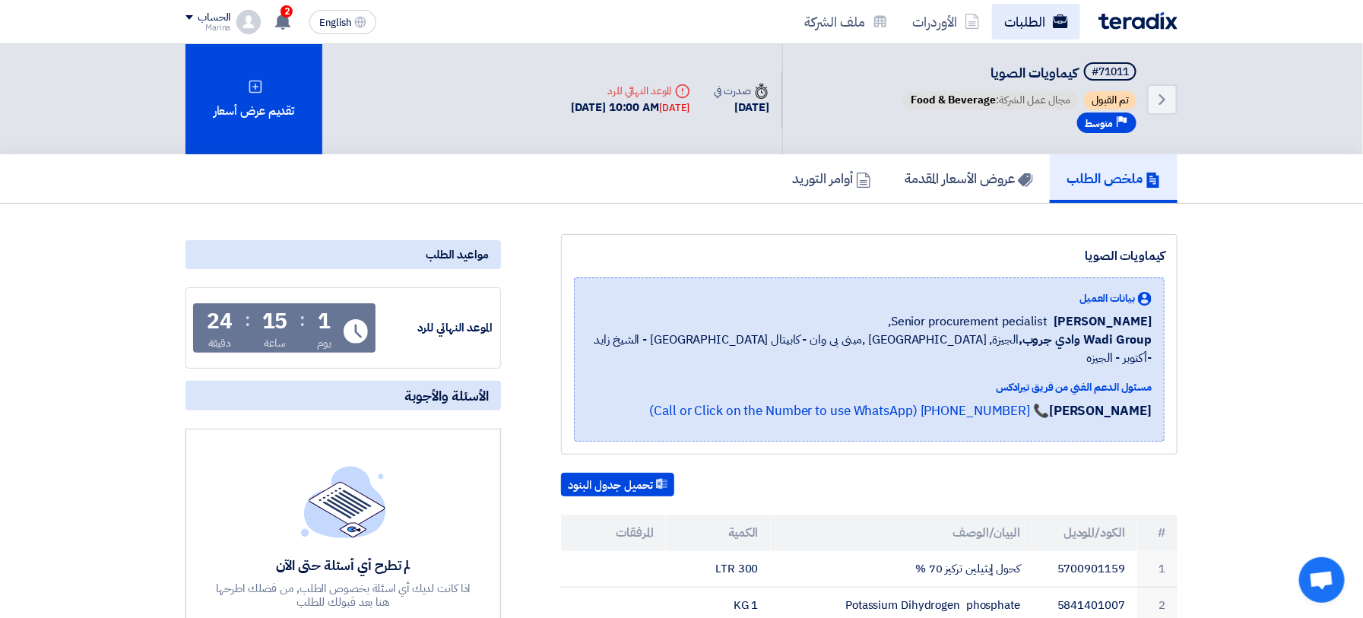
click at [1002, 14] on link "الطلبات" at bounding box center [1036, 22] width 88 height 36
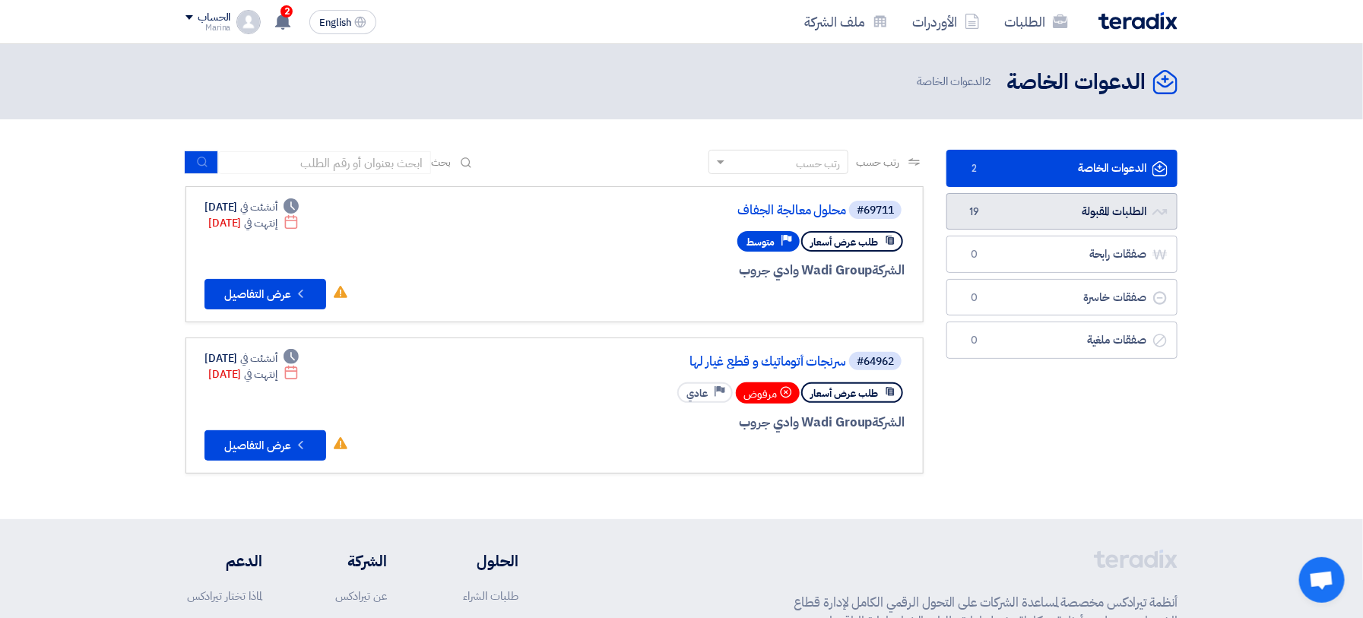
click at [1069, 215] on link "الطلبات المقبولة الطلبات المقبولة 19" at bounding box center [1061, 211] width 231 height 37
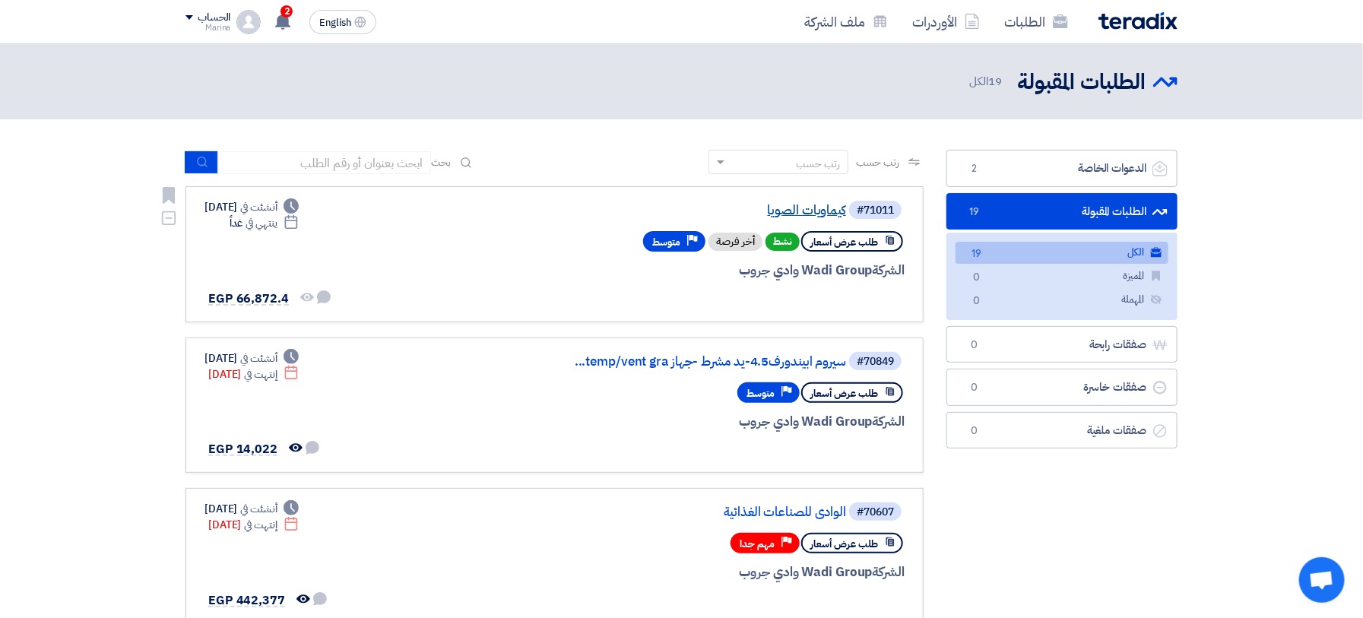
click at [788, 211] on link "كيماويات الصويا" at bounding box center [694, 211] width 304 height 14
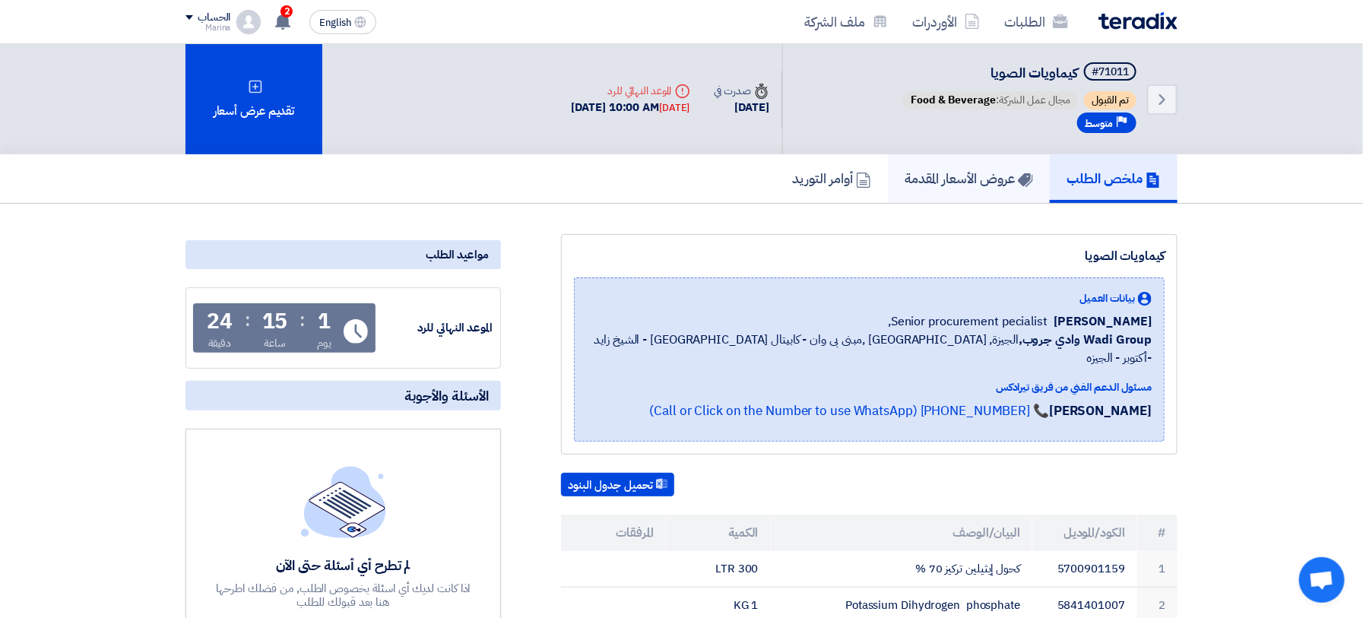
click at [988, 183] on h5 "عروض الأسعار المقدمة" at bounding box center [969, 178] width 128 height 17
